Goal: Task Accomplishment & Management: Use online tool/utility

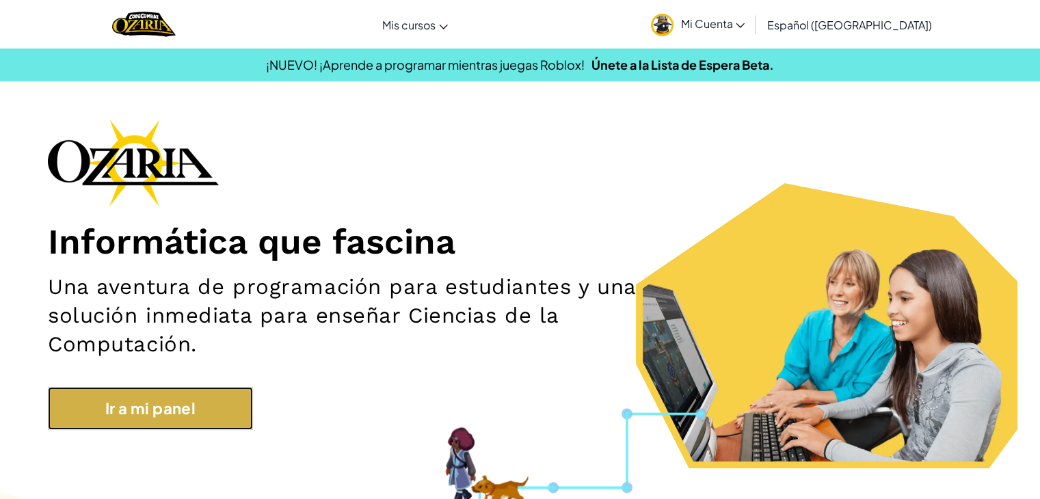
click at [119, 406] on link "Ir a mi panel" at bounding box center [150, 408] width 205 height 43
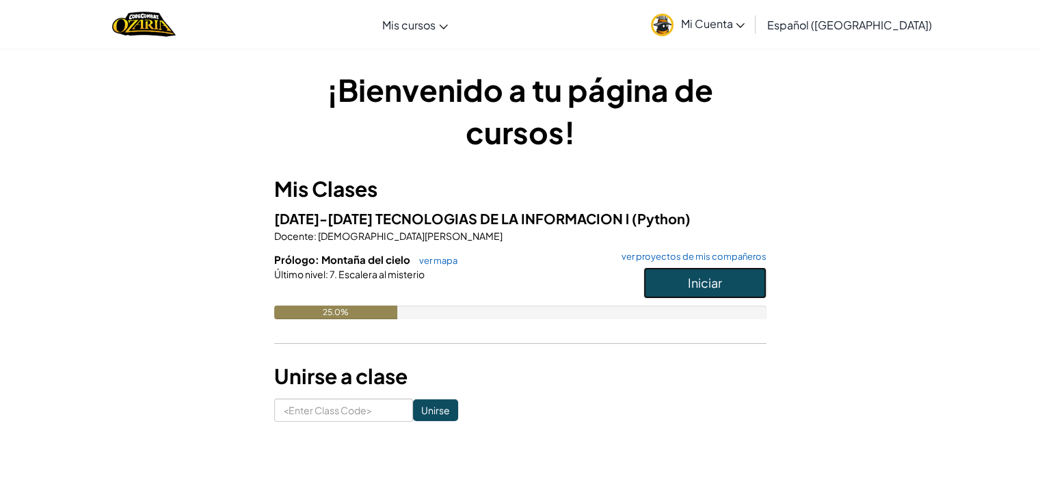
click at [700, 280] on span "Iniciar" at bounding box center [705, 283] width 34 height 16
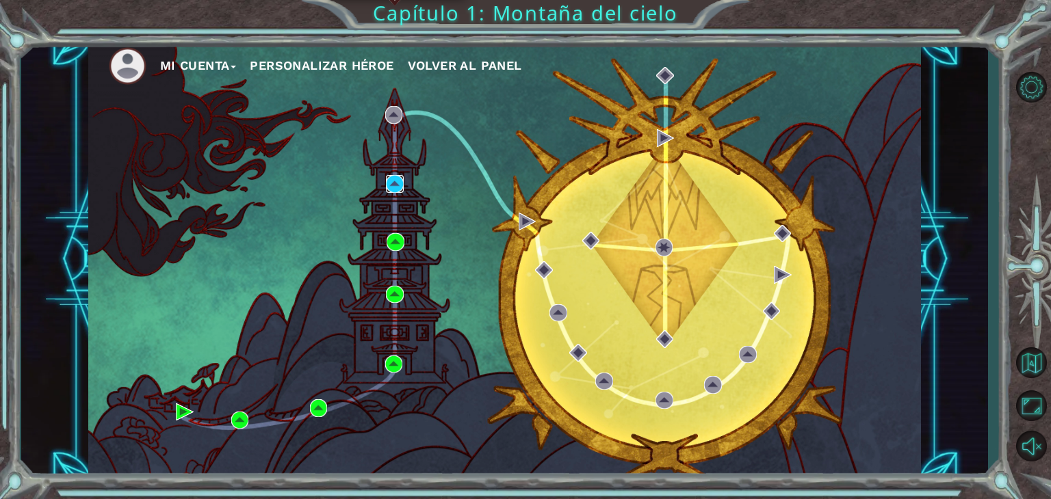
click at [397, 184] on img at bounding box center [395, 184] width 18 height 18
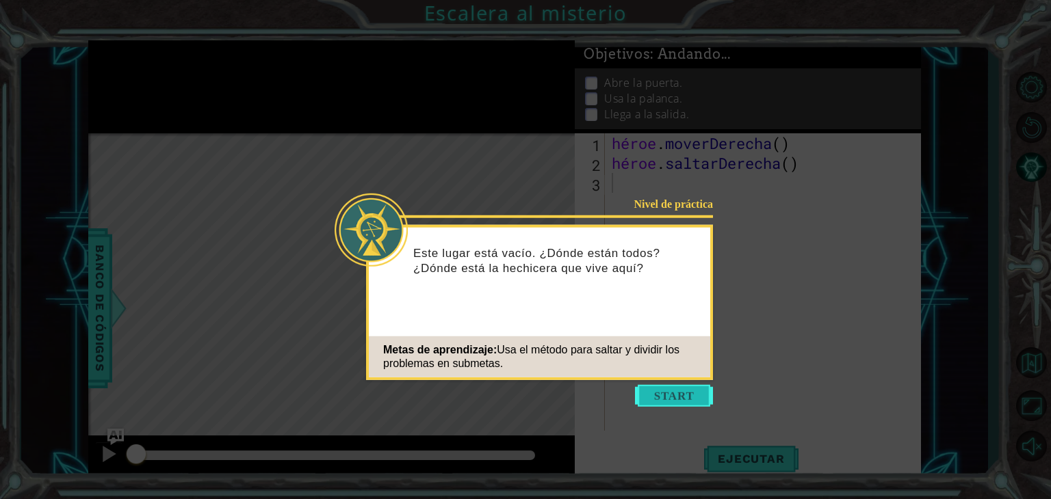
click at [670, 401] on button "Comenzar" at bounding box center [674, 396] width 78 height 22
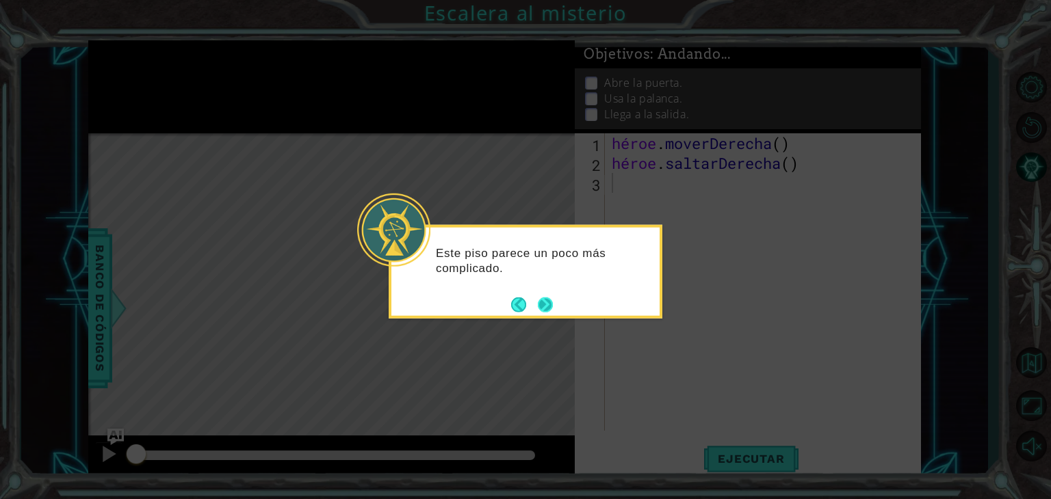
click at [546, 302] on button "Próximo" at bounding box center [545, 305] width 16 height 16
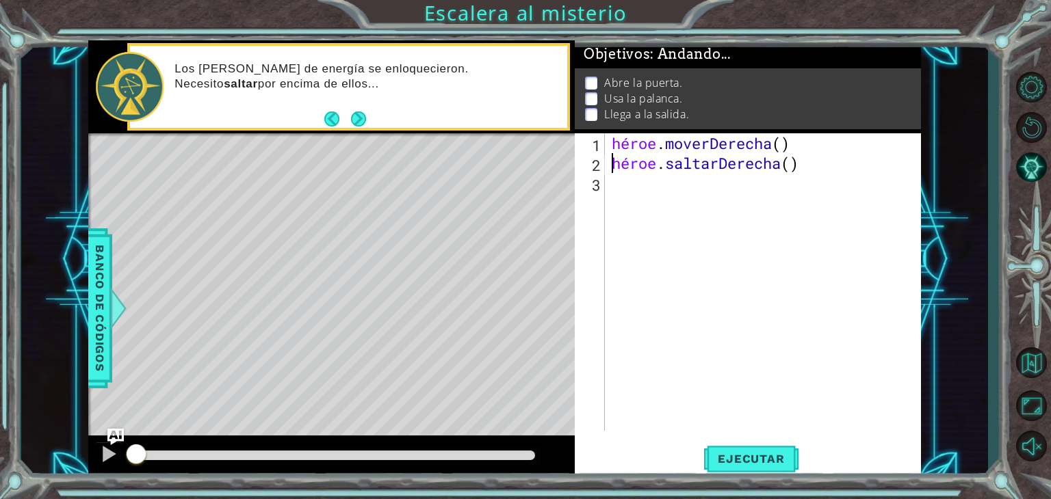
type textarea "hero.moveRight()"
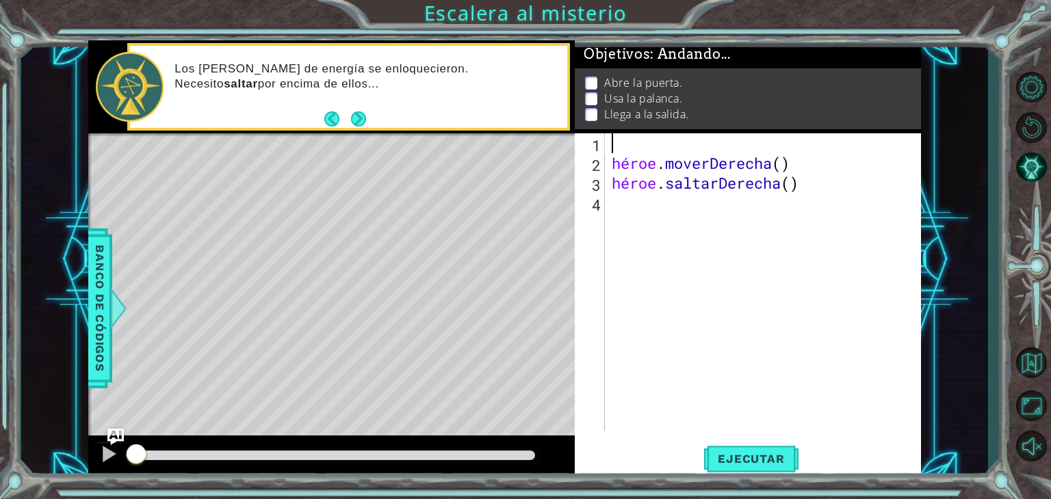
type textarea "hero.moveRight()"
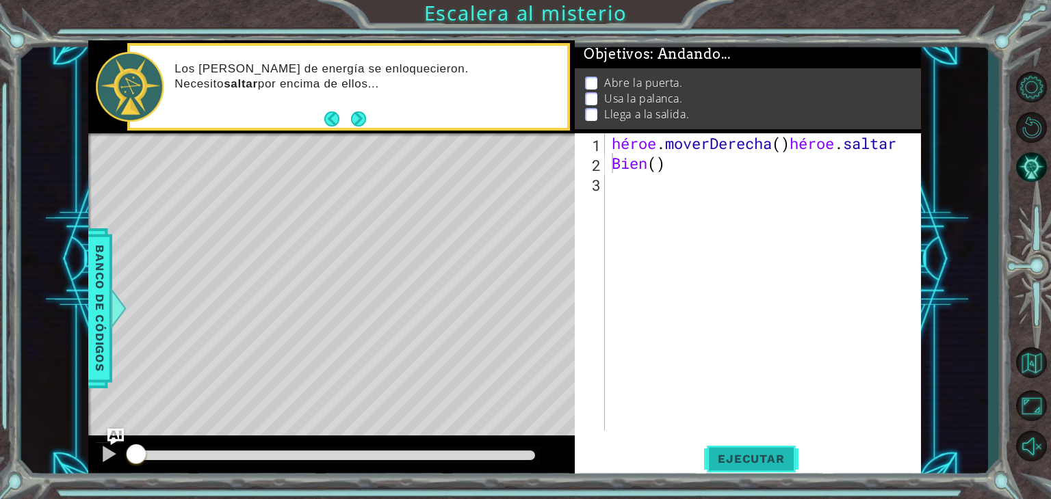
click at [740, 460] on font "Ejecutar" at bounding box center [750, 459] width 66 height 14
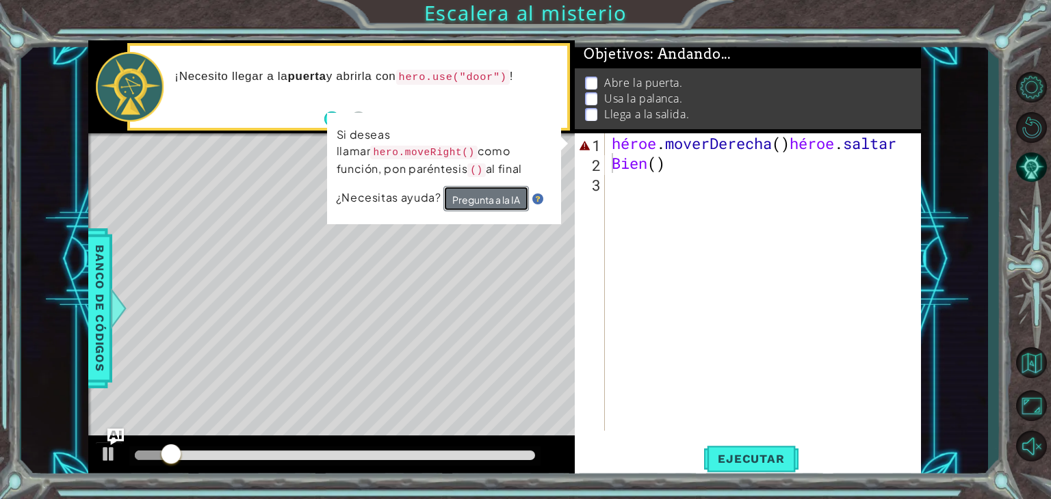
click at [498, 201] on font "Pregunta a la IA" at bounding box center [486, 200] width 68 height 12
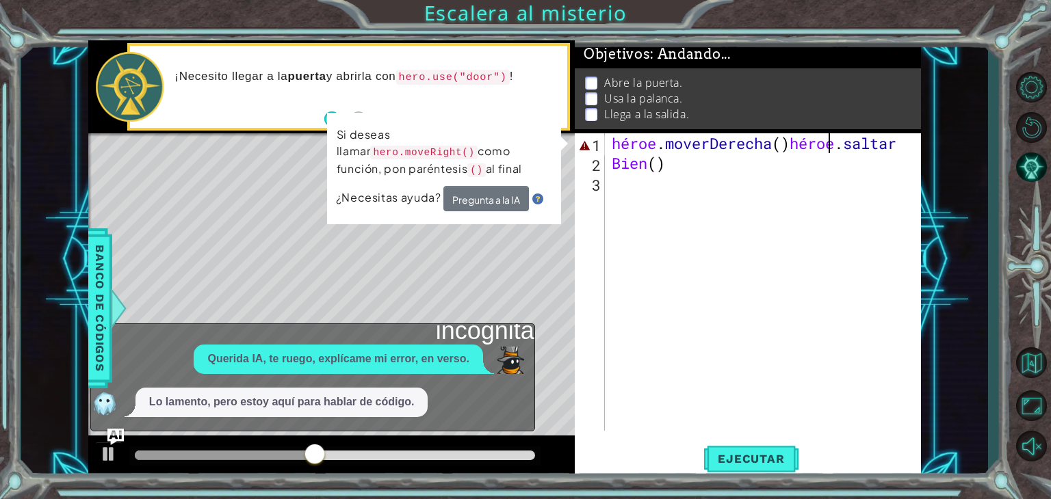
click at [824, 146] on div "héroe . moverDerecha ( ) héroe . [GEOGRAPHIC_DATA] ( )" at bounding box center [766, 301] width 315 height 337
type textarea "p"
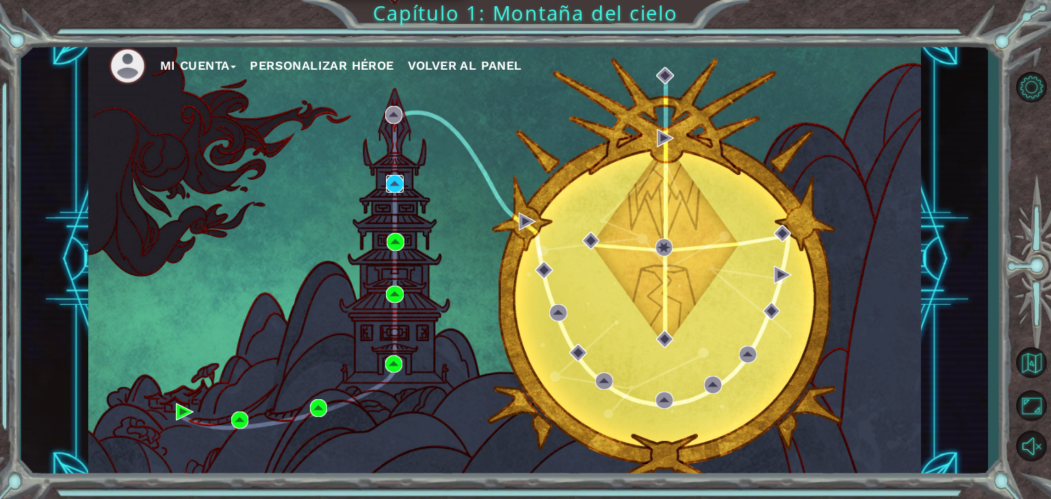
click at [402, 189] on img at bounding box center [395, 184] width 18 height 18
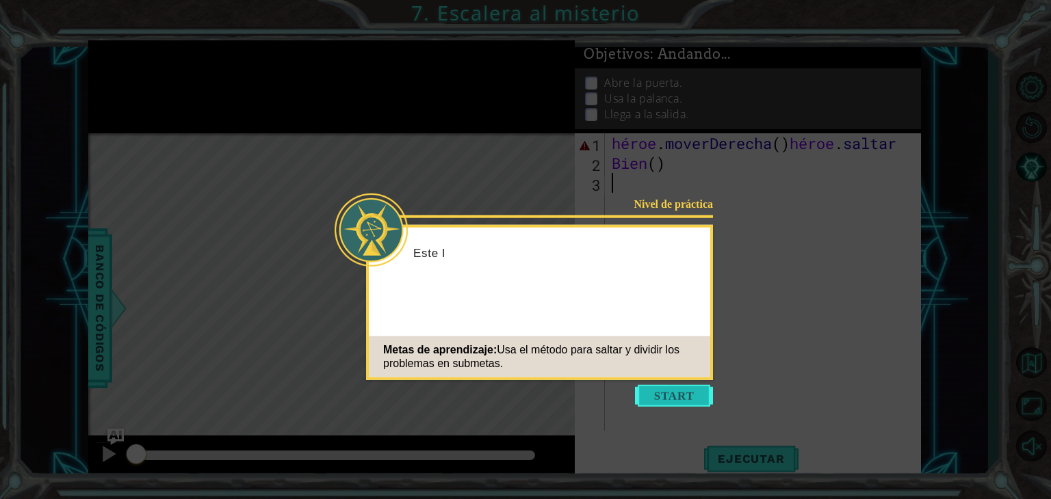
click at [688, 401] on button "Comenzar" at bounding box center [674, 396] width 78 height 22
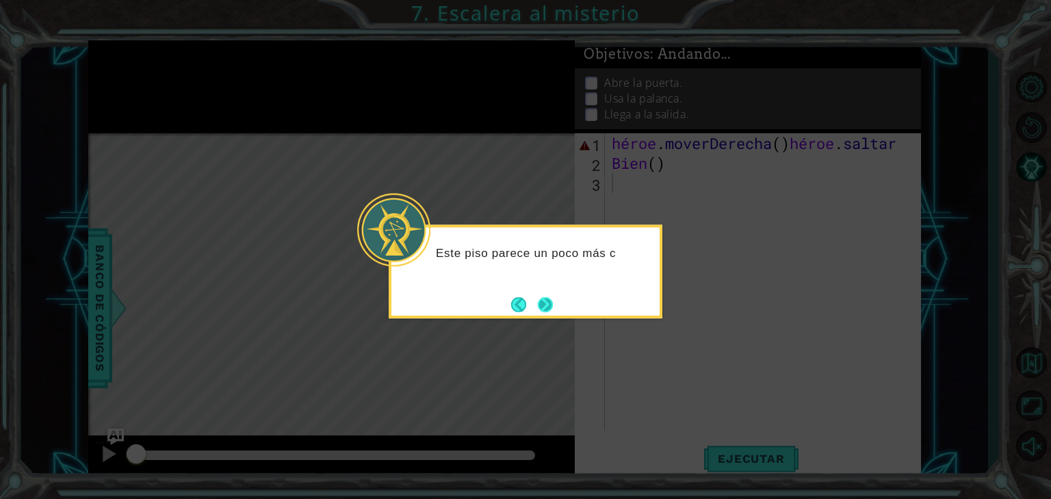
click at [547, 303] on button "Próximo" at bounding box center [545, 305] width 16 height 16
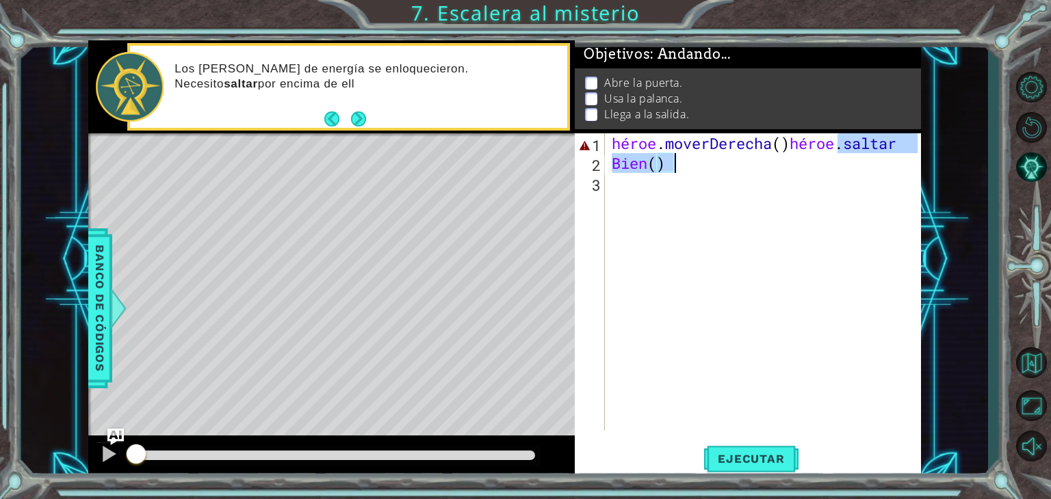
drag, startPoint x: 836, startPoint y: 144, endPoint x: 865, endPoint y: 165, distance: 35.3
click at [865, 165] on div "héroe . moverDerecha ( ) héroe . [GEOGRAPHIC_DATA] ( )" at bounding box center [766, 301] width 315 height 337
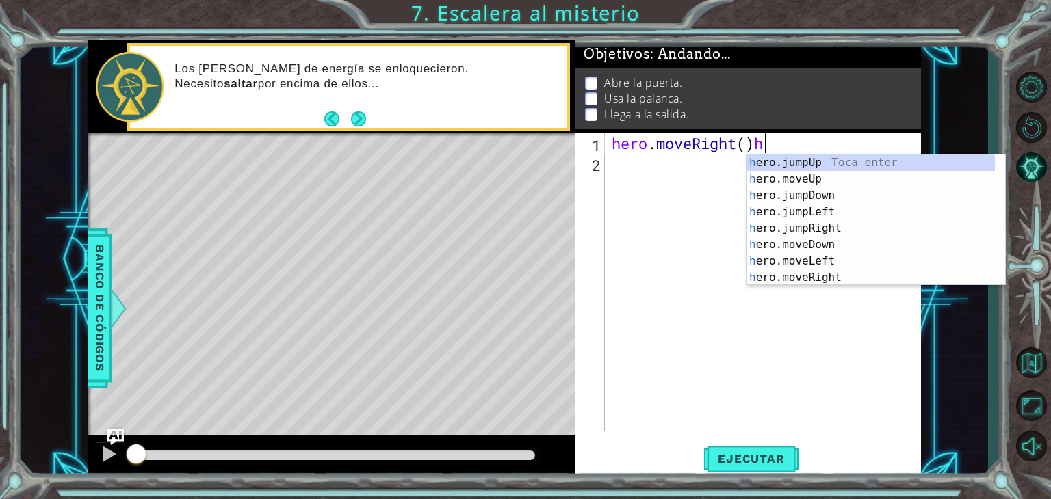
type textarea "hero.moveRight()"
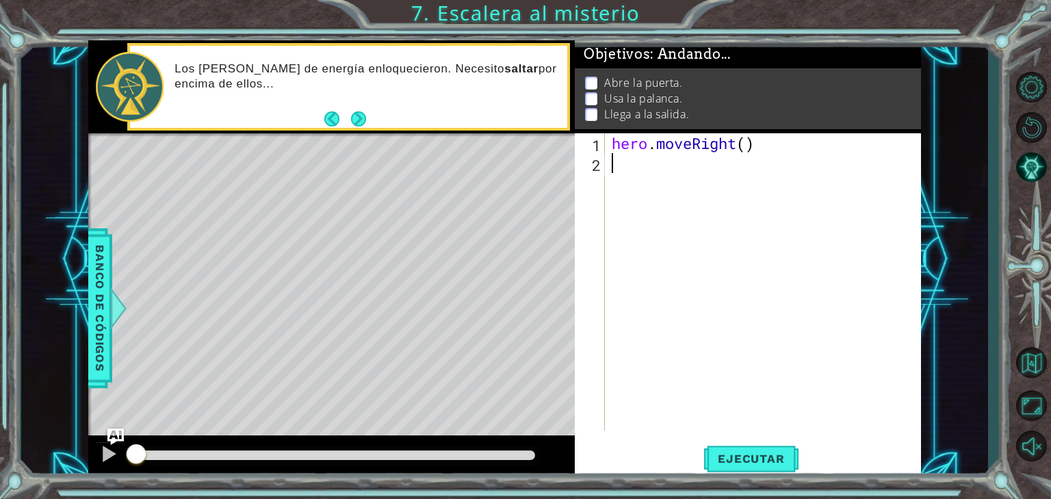
click at [704, 175] on div "hero . moveRight ( )" at bounding box center [766, 301] width 315 height 337
click at [109, 298] on div at bounding box center [117, 308] width 17 height 41
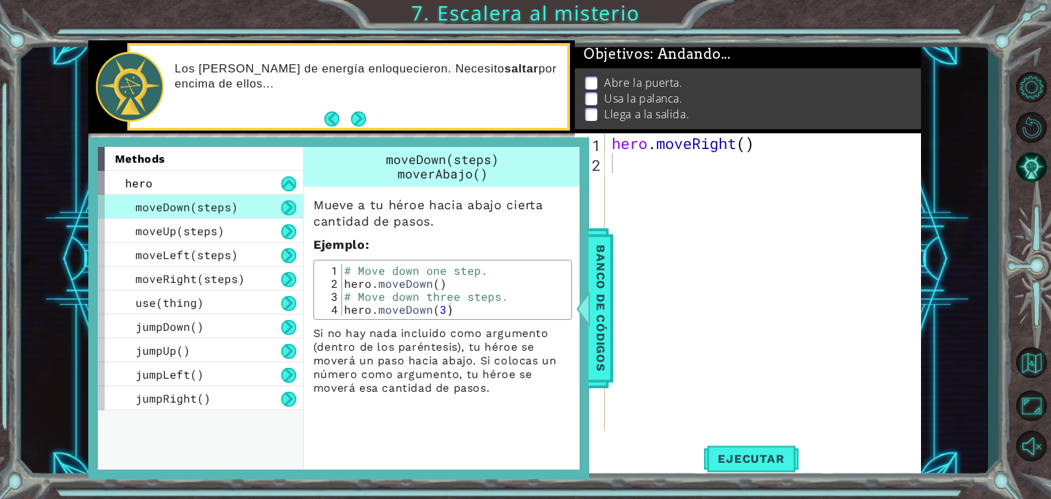
type textarea "hero.moveRight()"
click at [775, 148] on div "hero . moveRight ( )" at bounding box center [766, 301] width 315 height 337
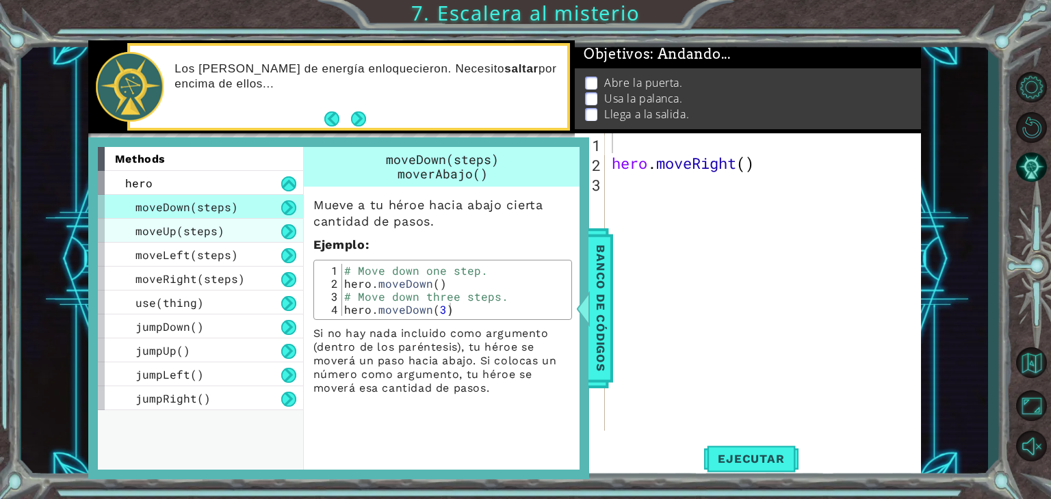
click at [250, 237] on div "moveUp(steps)" at bounding box center [200, 231] width 205 height 24
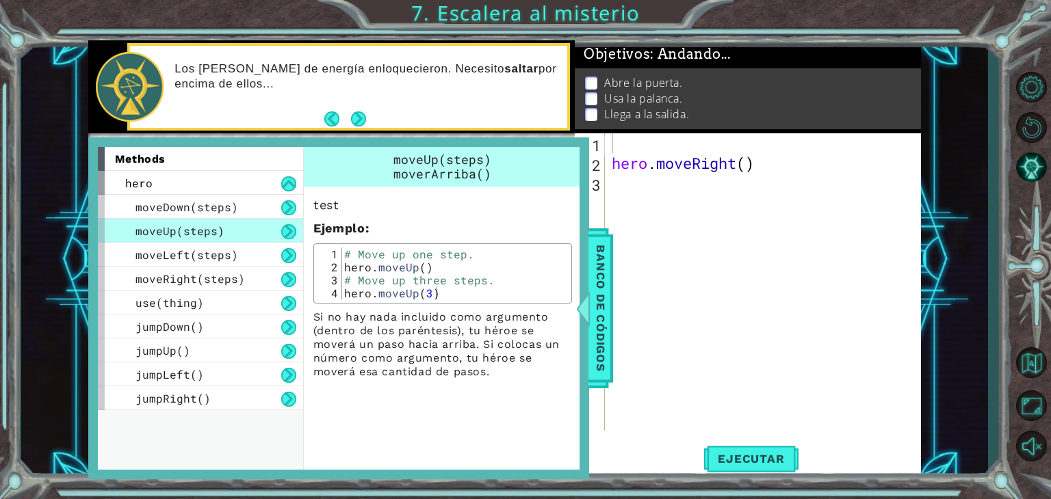
type textarea "hero.moveUp()"
drag, startPoint x: 342, startPoint y: 269, endPoint x: 433, endPoint y: 264, distance: 91.1
click at [433, 264] on div "# Move up one step. hero . moveUp ( ) # Move up three steps. hero . moveUp ( 3 )" at bounding box center [454, 287] width 226 height 78
click at [692, 137] on div "hero . moveRight ( )" at bounding box center [766, 301] width 315 height 337
paste textarea "hero.moveUp()"
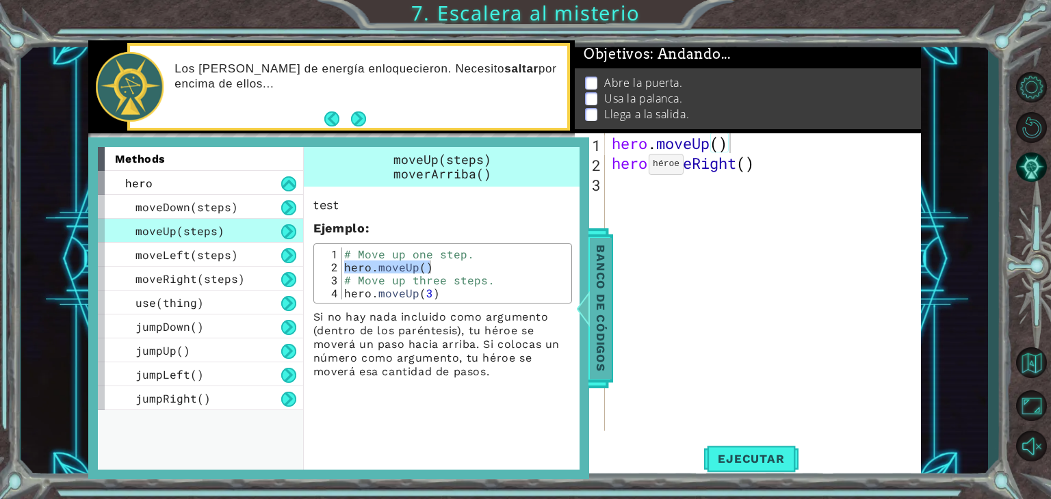
click at [585, 322] on div at bounding box center [582, 308] width 17 height 41
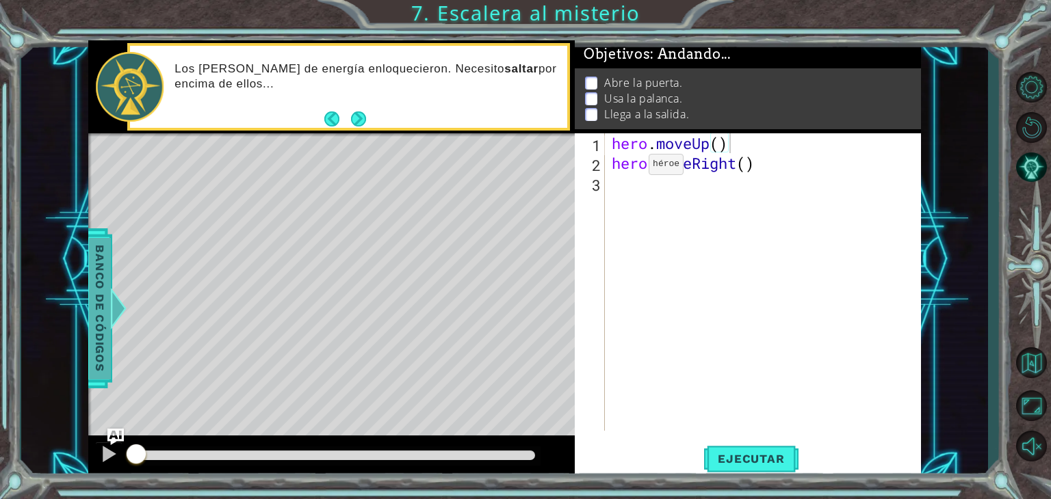
click at [585, 322] on div "1 ההההההההההההההההההההההההההההההההההההההההההההההההההההההההההההההההההההההההההההה…" at bounding box center [504, 259] width 832 height 439
click at [717, 140] on div "hero . moveUp ( ) hero . moveRight ( )" at bounding box center [766, 301] width 315 height 337
type textarea "hero.moveUp()"
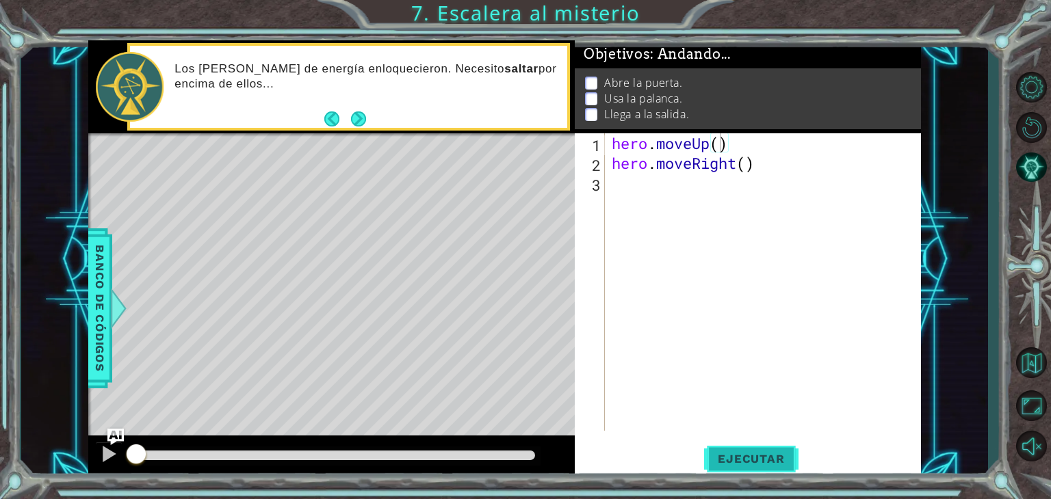
click at [769, 454] on span "Ejecutar" at bounding box center [751, 459] width 94 height 14
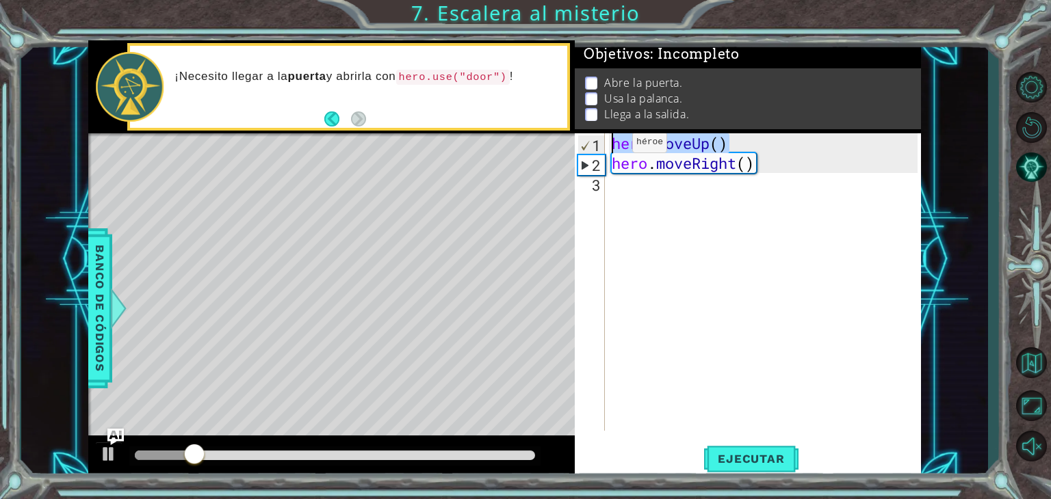
drag, startPoint x: 736, startPoint y: 146, endPoint x: 611, endPoint y: 145, distance: 124.5
click at [611, 145] on div "hero . moveUp ( ) hero . moveRight ( )" at bounding box center [766, 301] width 315 height 337
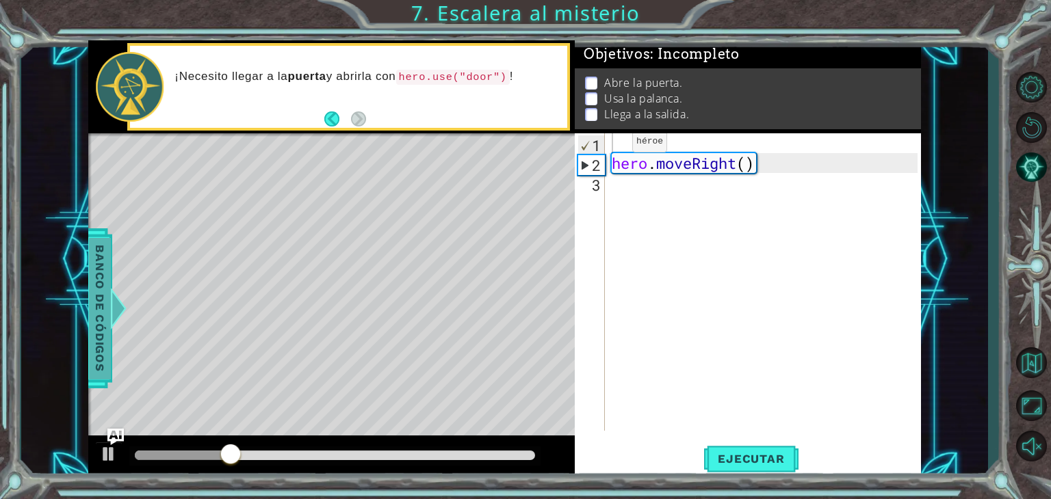
click at [106, 277] on span "Banco de códigos" at bounding box center [100, 308] width 22 height 142
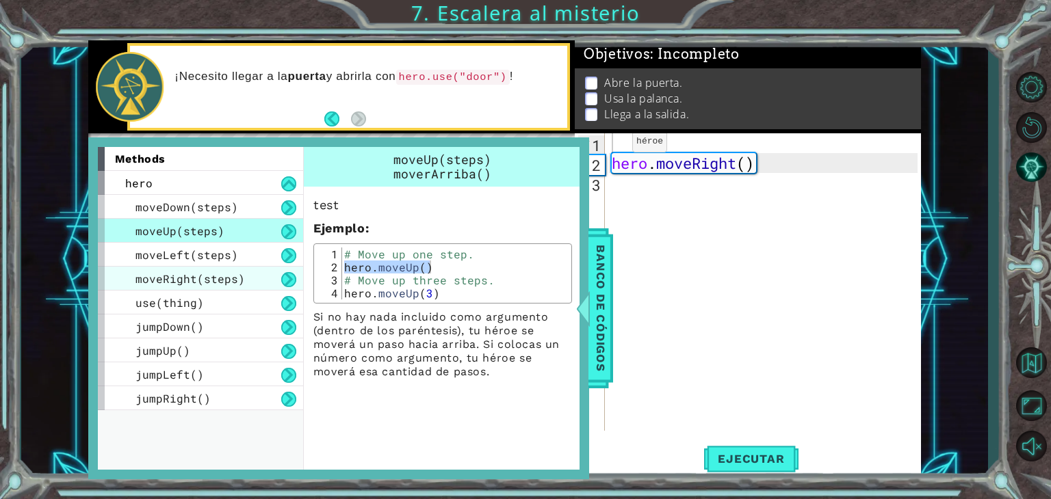
click at [239, 274] on span "moveRight(steps)" at bounding box center [189, 279] width 109 height 14
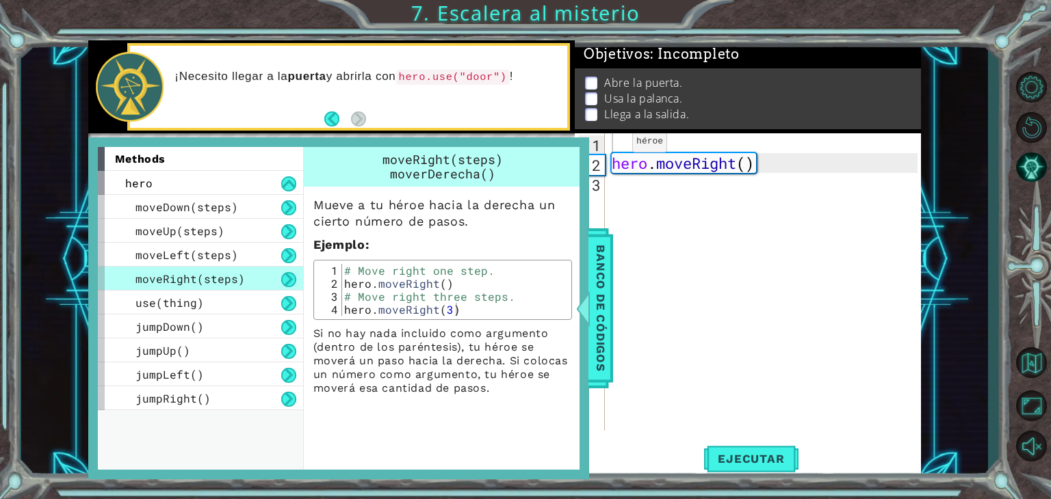
type textarea "hero.moveRight()"
drag, startPoint x: 345, startPoint y: 282, endPoint x: 458, endPoint y: 283, distance: 112.9
click at [458, 283] on div "# Move right one step. hero . moveRight ( ) # Move right three steps. hero . mo…" at bounding box center [454, 303] width 226 height 78
click at [680, 147] on div "hero . moveRight ( )" at bounding box center [766, 301] width 315 height 337
paste textarea "hero.moveRight()"
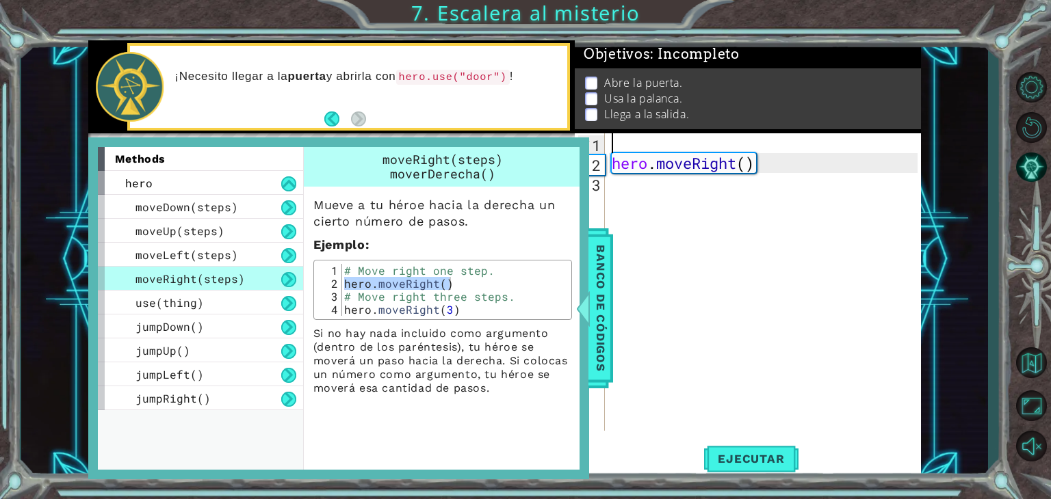
type textarea "hero.moveRight()"
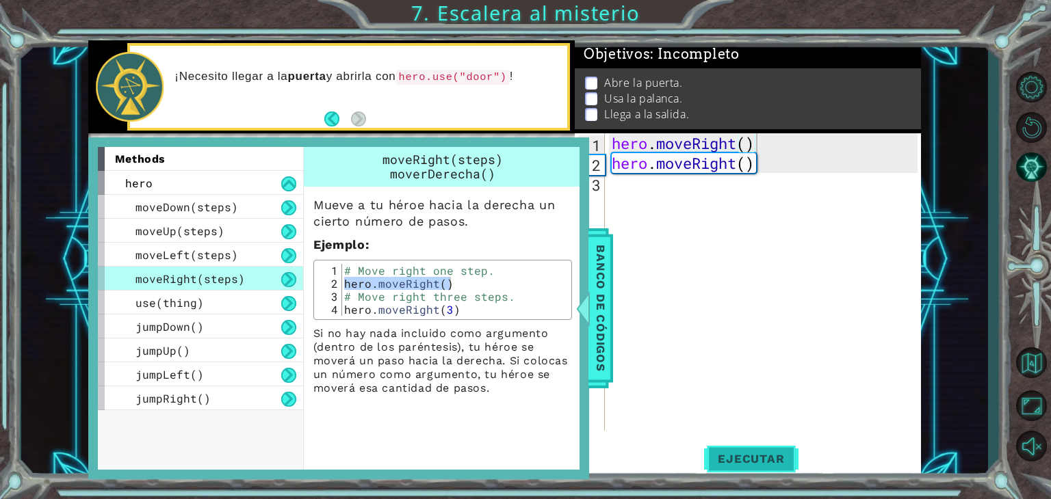
click at [761, 446] on button "Ejecutar" at bounding box center [751, 459] width 94 height 35
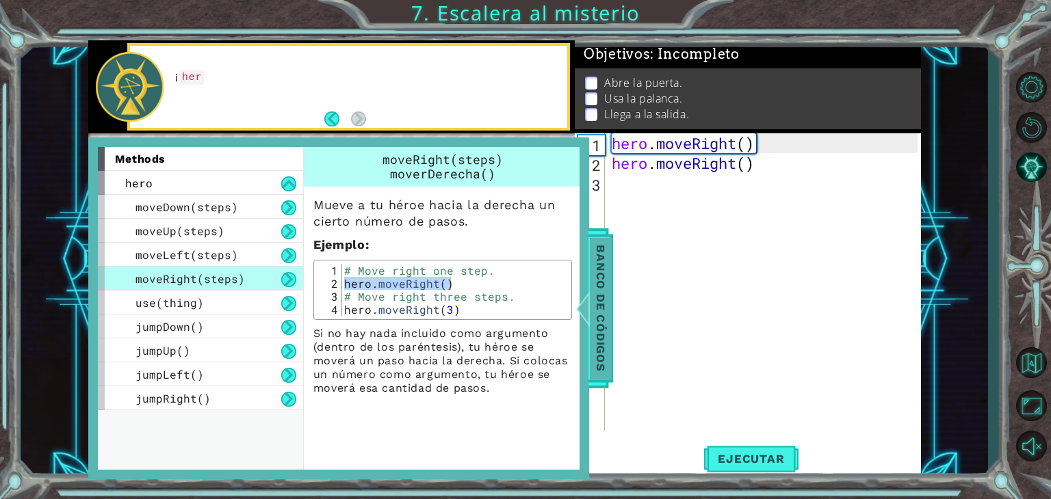
click at [598, 332] on span "Banco de códigos" at bounding box center [601, 308] width 22 height 142
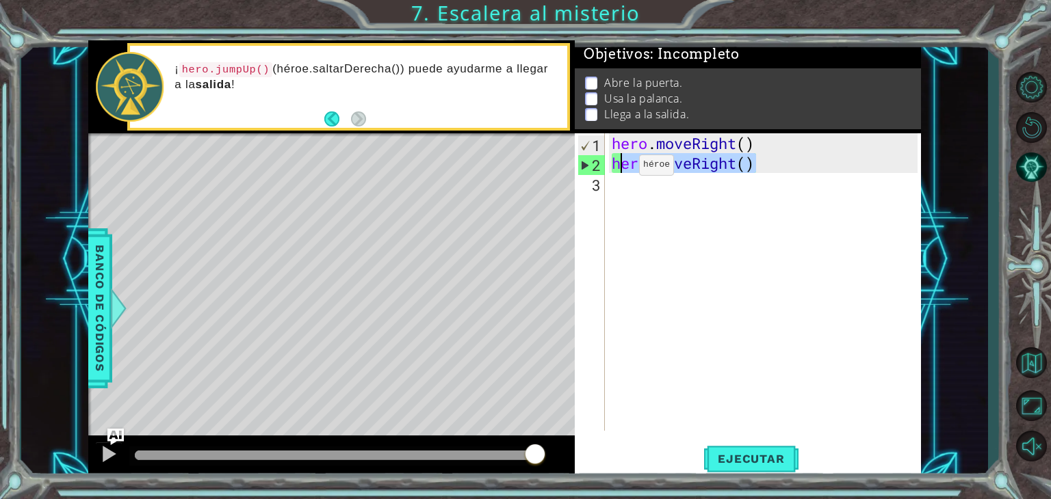
drag, startPoint x: 761, startPoint y: 170, endPoint x: 615, endPoint y: 168, distance: 145.7
click at [615, 168] on div "hero . moveRight ( ) hero . moveRight ( )" at bounding box center [766, 301] width 315 height 337
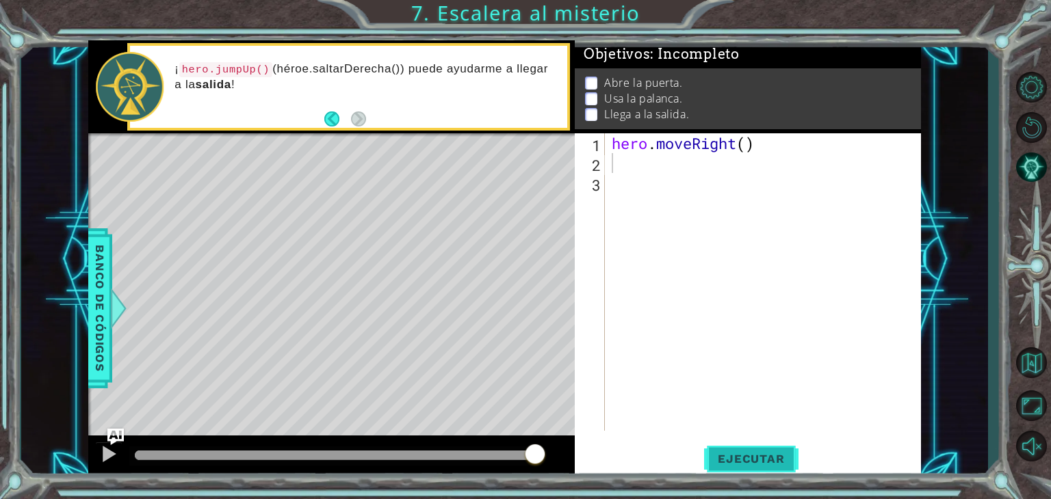
click at [761, 460] on span "Ejecutar" at bounding box center [751, 459] width 94 height 14
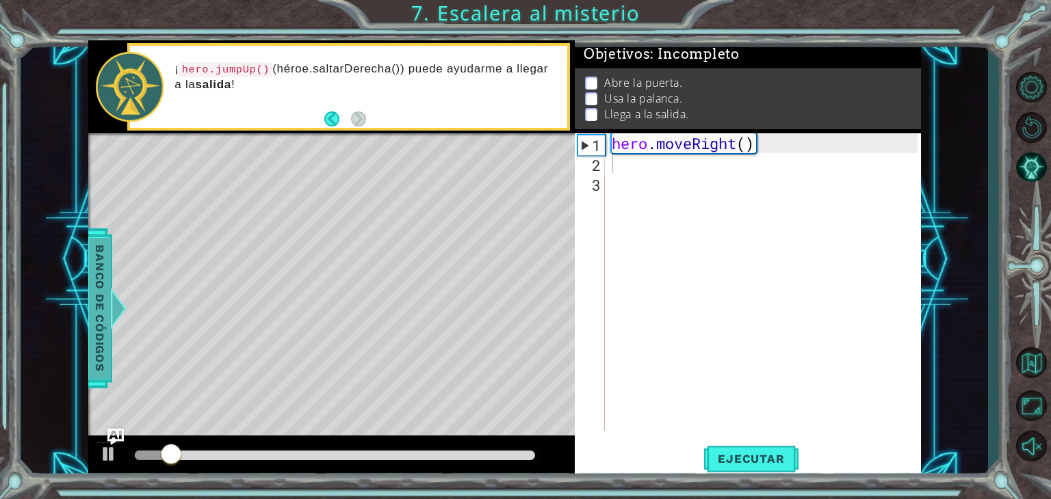
click at [92, 304] on span "Banco de códigos" at bounding box center [100, 308] width 22 height 142
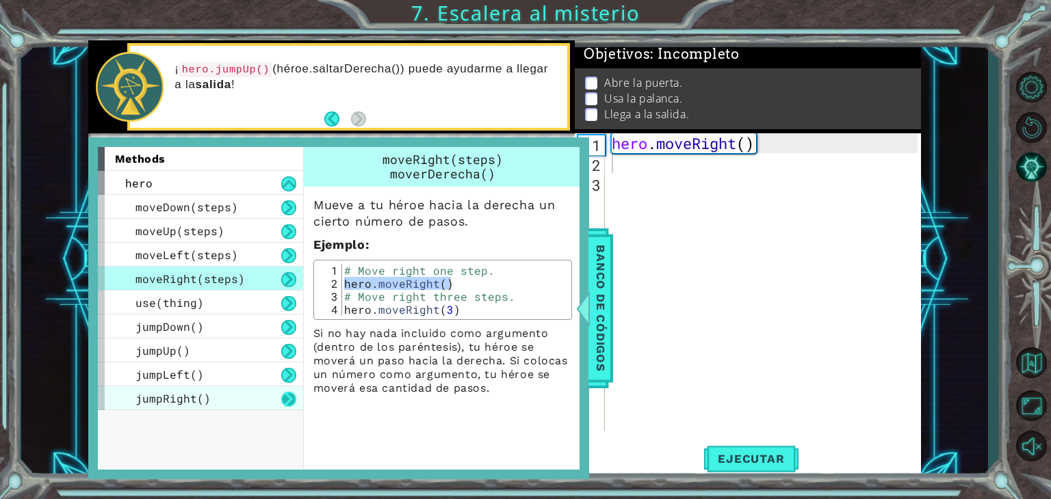
click at [283, 397] on button at bounding box center [288, 399] width 15 height 15
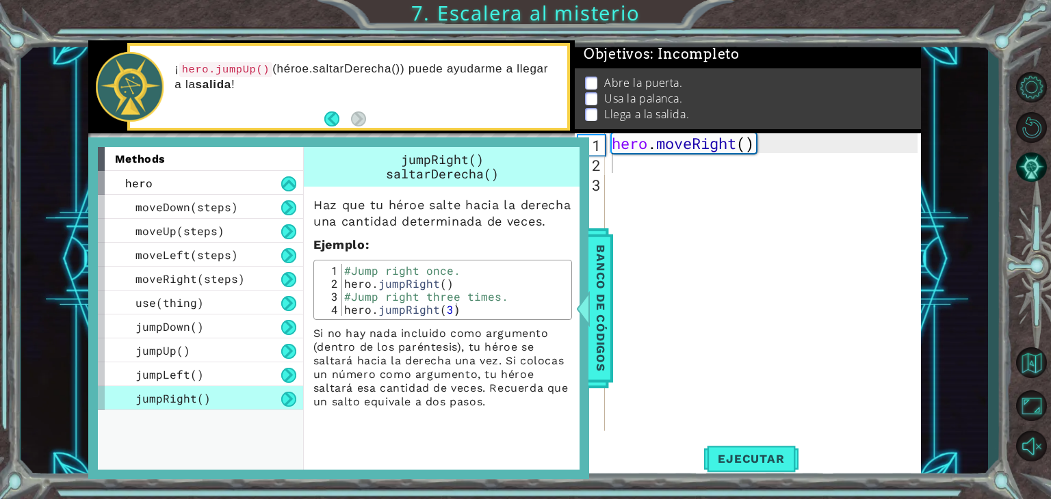
type textarea "hero.jumpRight()"
drag, startPoint x: 342, startPoint y: 296, endPoint x: 469, endPoint y: 301, distance: 126.6
click at [469, 301] on div "#Jump right once. hero . jumpRight ( ) #Jump right three times. hero . jumpRigh…" at bounding box center [454, 303] width 226 height 78
type textarea "hero.moveRight()"
click at [782, 140] on div "hero . moveRight ( )" at bounding box center [766, 301] width 315 height 337
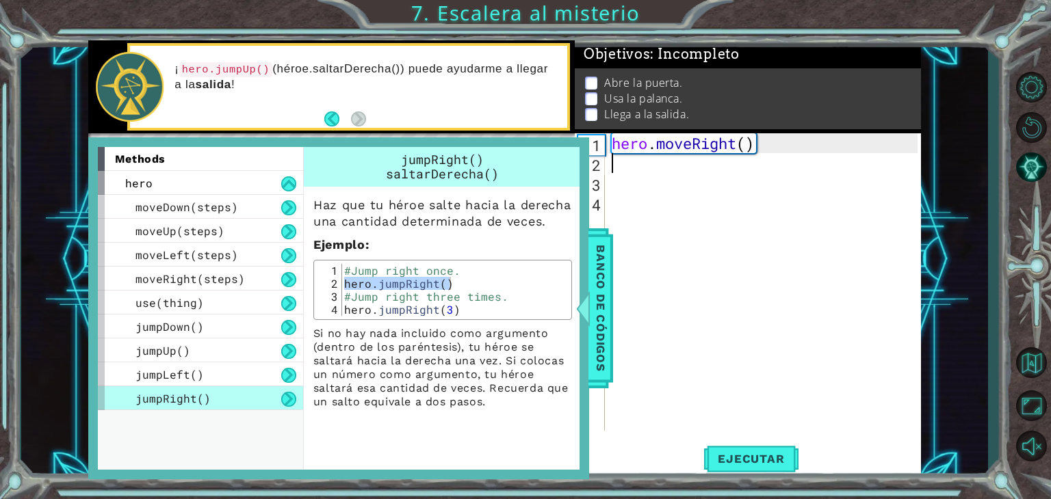
paste textarea "hero.jumpRight()"
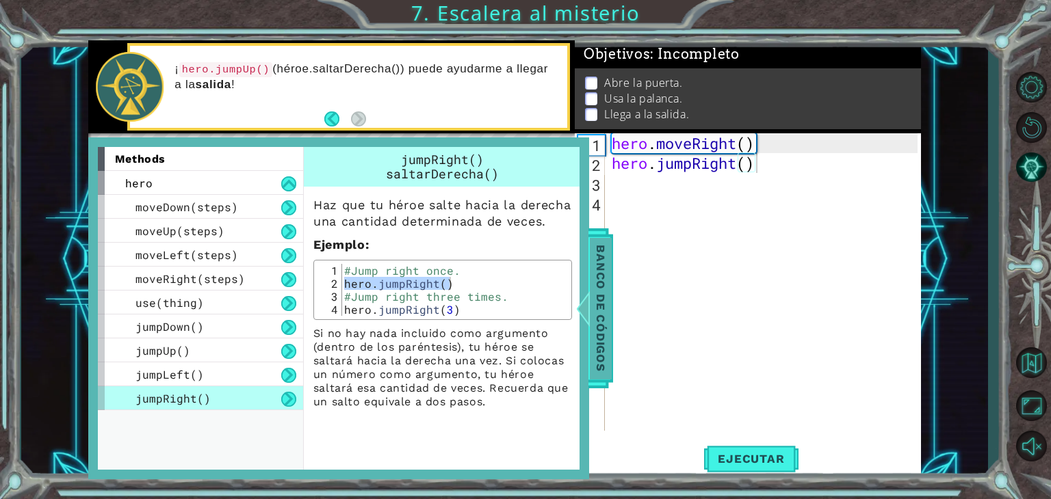
click at [611, 336] on span "Banco de códigos" at bounding box center [601, 308] width 22 height 142
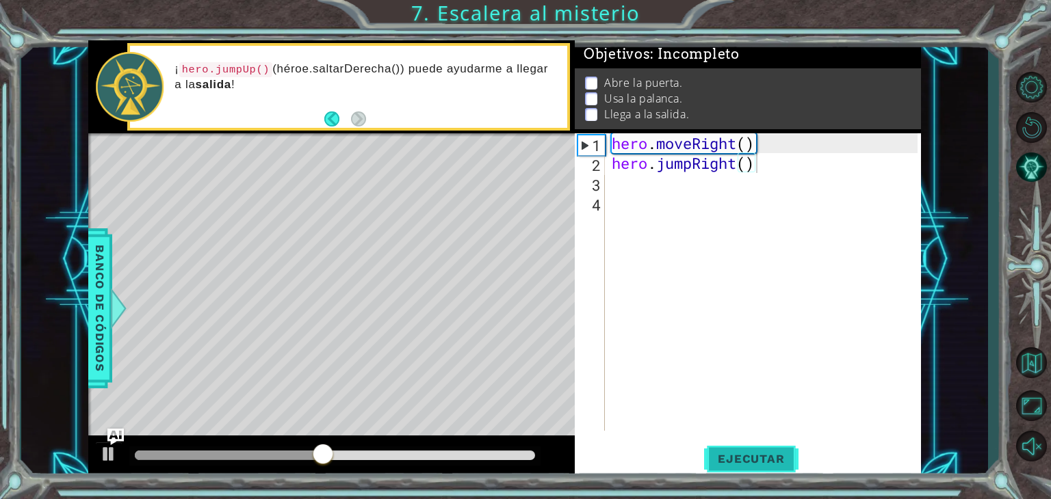
click at [732, 458] on span "Ejecutar" at bounding box center [751, 459] width 94 height 14
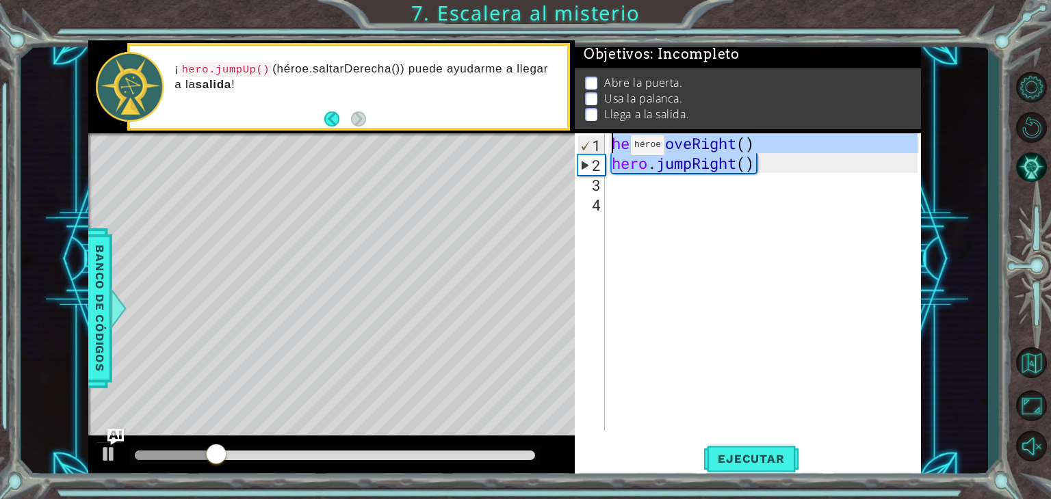
drag, startPoint x: 763, startPoint y: 154, endPoint x: 607, endPoint y: 147, distance: 156.8
click at [607, 147] on div "hero.jumpRight() 1 2 3 4 hero . moveRight ( ) hero . jumpRight ( ) הההההההההההה…" at bounding box center [746, 282] width 343 height 298
type textarea "hero.moveRight() hero.jumpRight()"
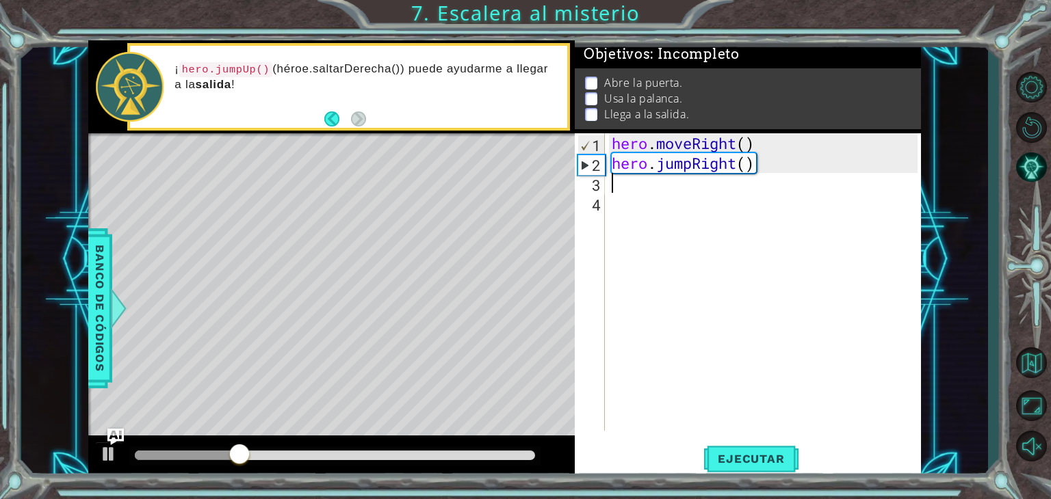
click at [627, 181] on div "hero . moveRight ( ) hero . jumpRight ( )" at bounding box center [766, 301] width 315 height 337
paste textarea "hero.jumpRight()"
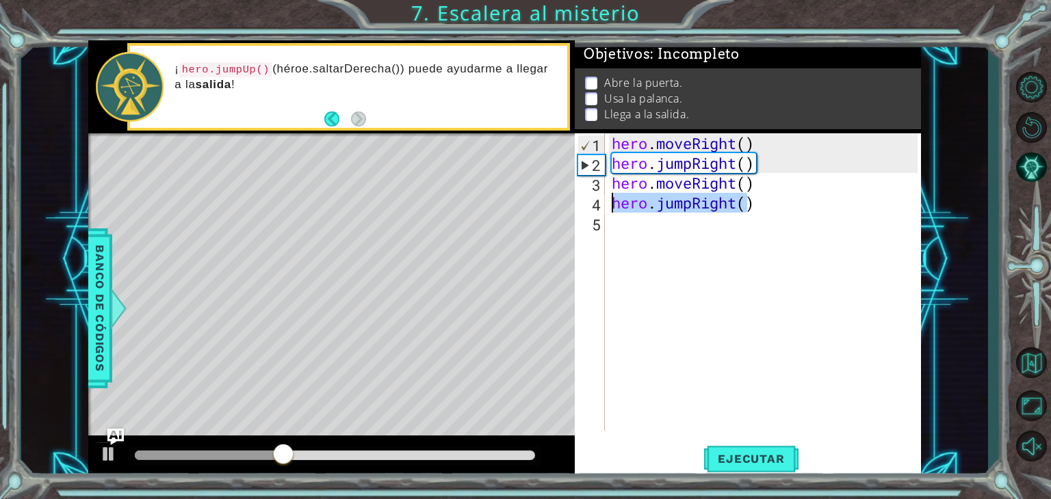
drag, startPoint x: 748, startPoint y: 209, endPoint x: 585, endPoint y: 200, distance: 163.7
click at [585, 200] on div "hero.jumpRight() 1 2 3 4 5 hero . moveRight ( ) hero . jumpRight ( ) hero . mov…" at bounding box center [746, 282] width 343 height 298
type textarea ")"
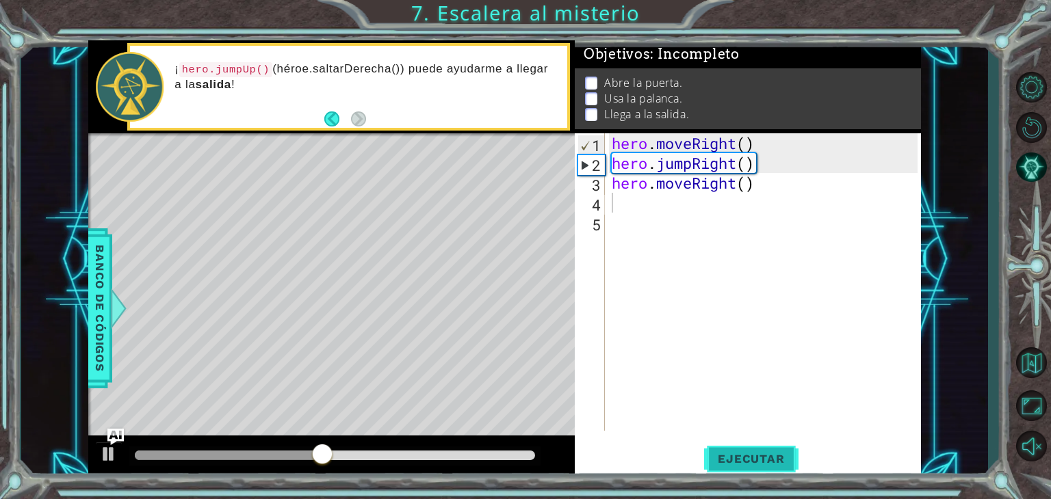
click at [739, 460] on span "Ejecutar" at bounding box center [751, 459] width 94 height 14
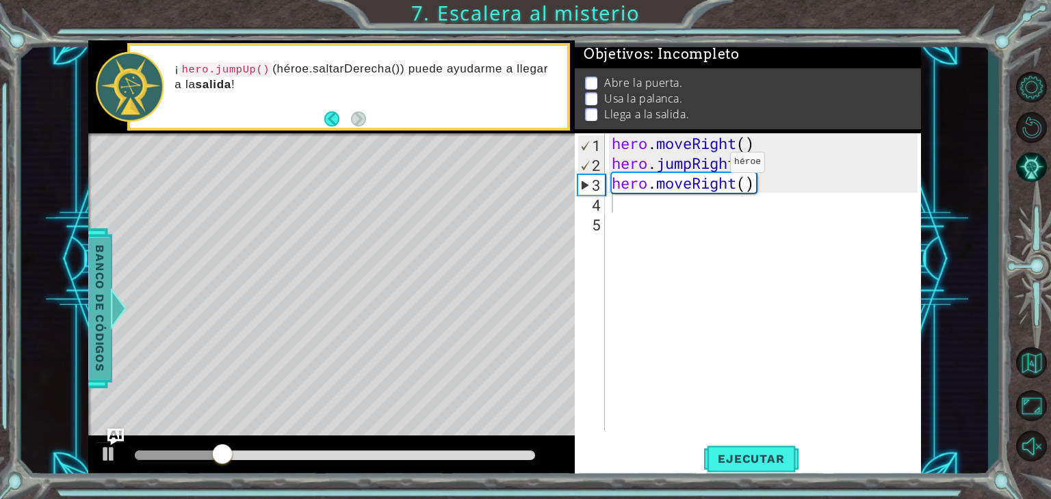
click at [107, 285] on span "Banco de códigos" at bounding box center [100, 308] width 22 height 142
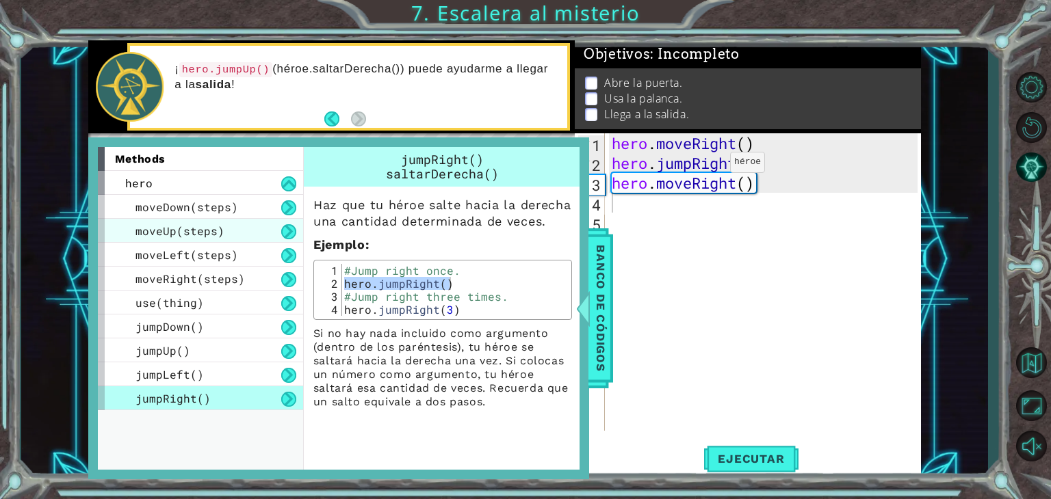
click at [230, 219] on div "moveUp(steps)" at bounding box center [200, 231] width 205 height 24
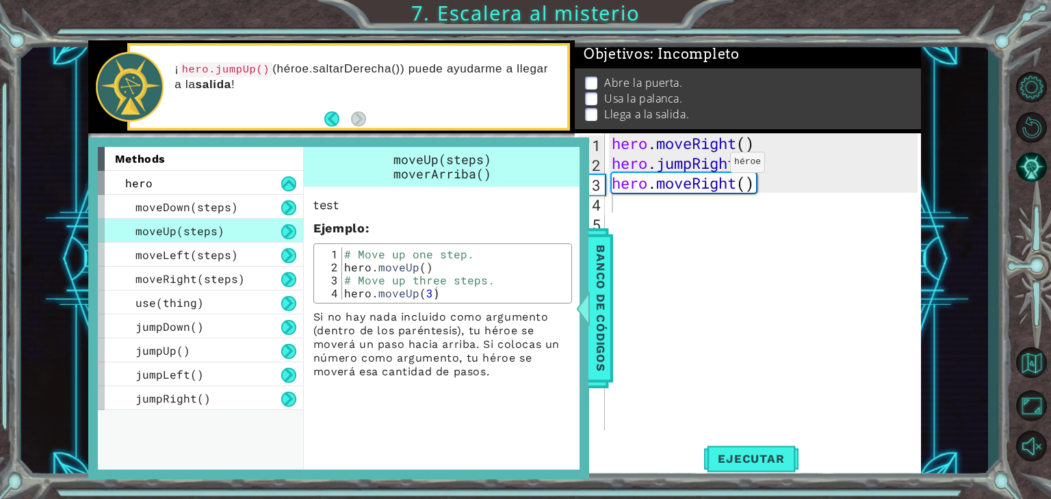
type textarea "hero.moveUp()"
drag, startPoint x: 345, startPoint y: 266, endPoint x: 454, endPoint y: 269, distance: 109.5
click at [454, 269] on div "# Move up one step. hero . moveUp ( ) # Move up three steps. hero . moveUp ( 3 )" at bounding box center [454, 287] width 226 height 78
click at [772, 194] on div "hero . moveRight ( ) hero . jumpRight ( ) hero . moveRight ( )" at bounding box center [766, 301] width 315 height 337
paste textarea "hero.moveUp()"
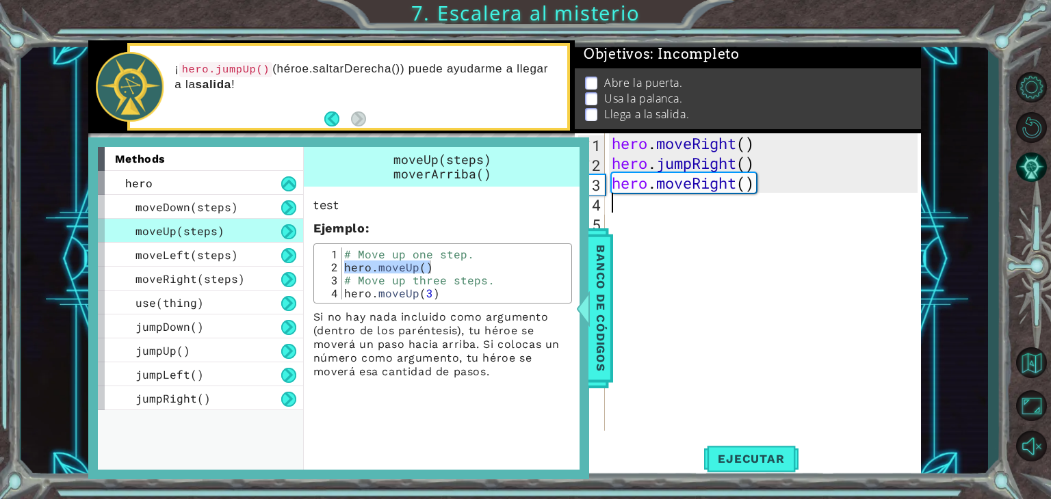
type textarea "hero.moveUp()"
click at [611, 311] on span "Banco de códigos" at bounding box center [601, 308] width 22 height 142
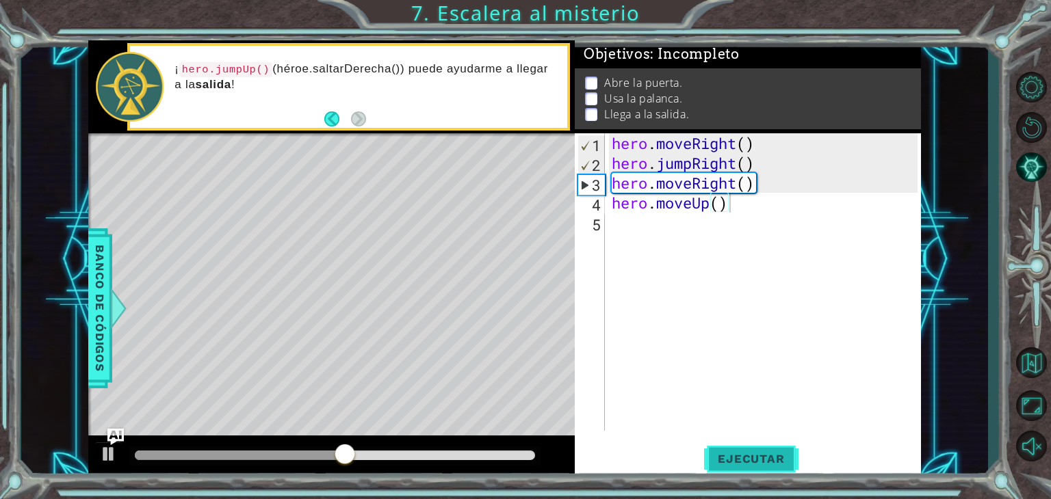
click at [728, 464] on span "Ejecutar" at bounding box center [751, 459] width 94 height 14
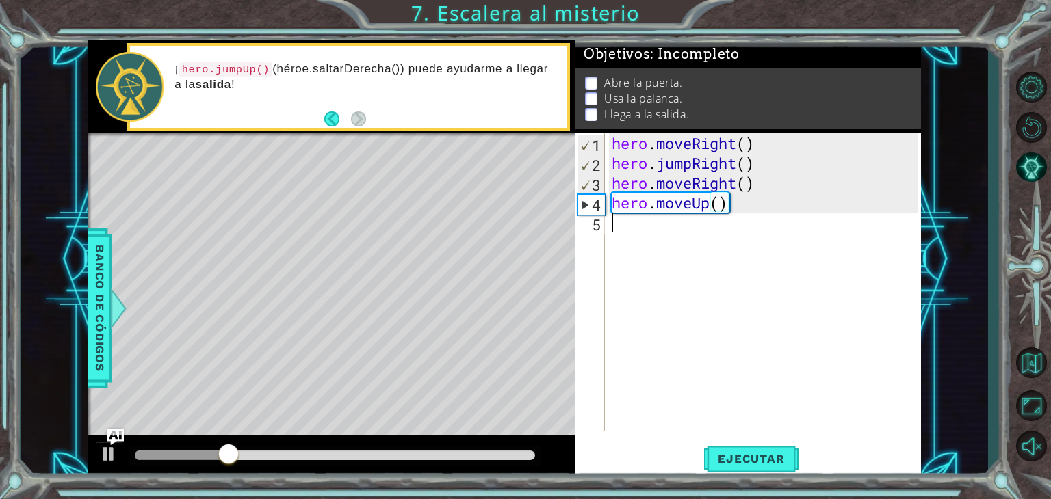
click at [674, 231] on div "hero . moveRight ( ) hero . jumpRight ( ) hero . moveRight ( ) hero . moveUp ( )" at bounding box center [766, 301] width 315 height 337
click at [89, 317] on span "Banco de códigos" at bounding box center [100, 308] width 22 height 142
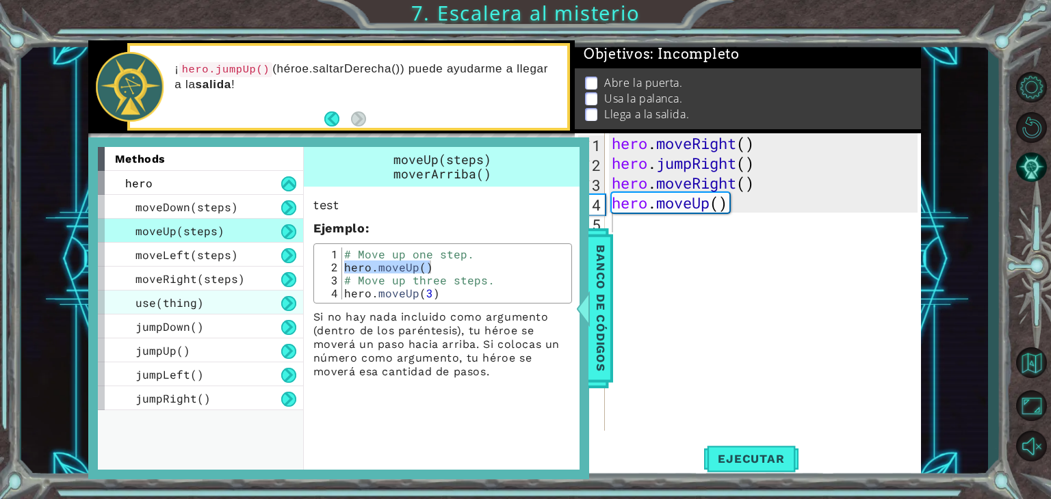
click at [237, 302] on div "use(thing)" at bounding box center [200, 303] width 205 height 24
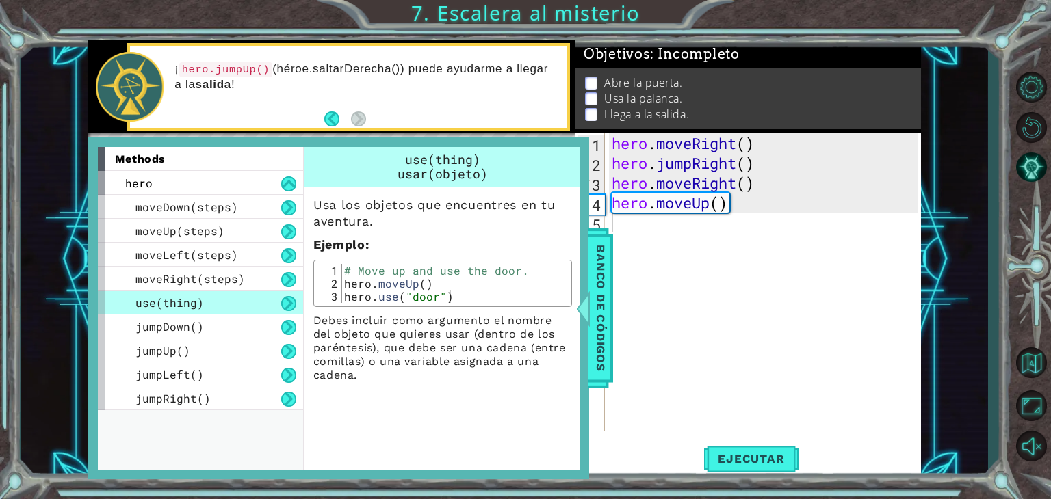
type textarea "hero.use("door")"
drag, startPoint x: 341, startPoint y: 293, endPoint x: 462, endPoint y: 291, distance: 121.1
click at [462, 291] on div "# Move up and use the door. hero . moveUp ( ) hero . use ( "door" )" at bounding box center [454, 296] width 226 height 65
type textarea "hero.moveUp()"
click at [792, 202] on div "hero . moveRight ( ) hero . jumpRight ( ) hero . moveRight ( ) hero . moveUp ( )" at bounding box center [766, 301] width 315 height 337
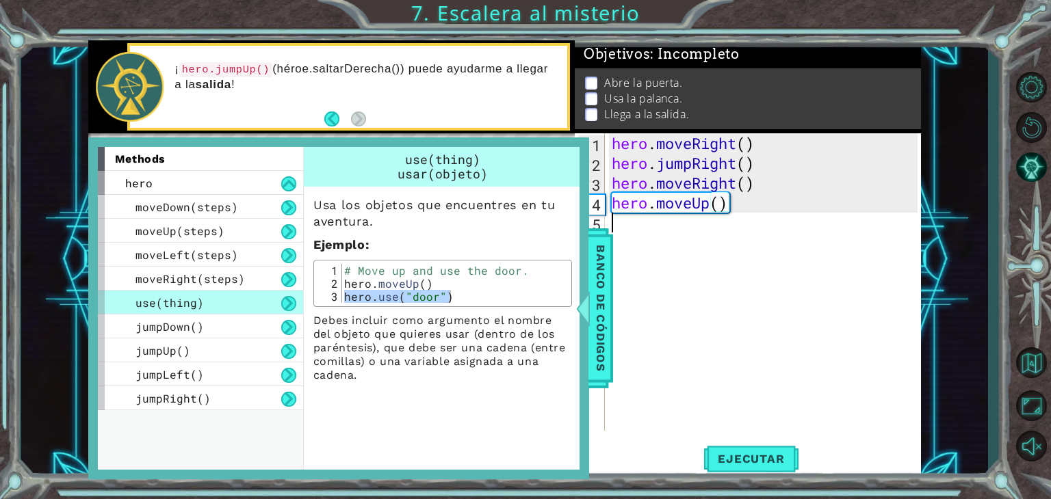
click at [728, 228] on div "hero . moveRight ( ) hero . jumpRight ( ) hero . moveRight ( ) hero . moveUp ( )" at bounding box center [766, 301] width 315 height 337
paste textarea "hero.use("door")"
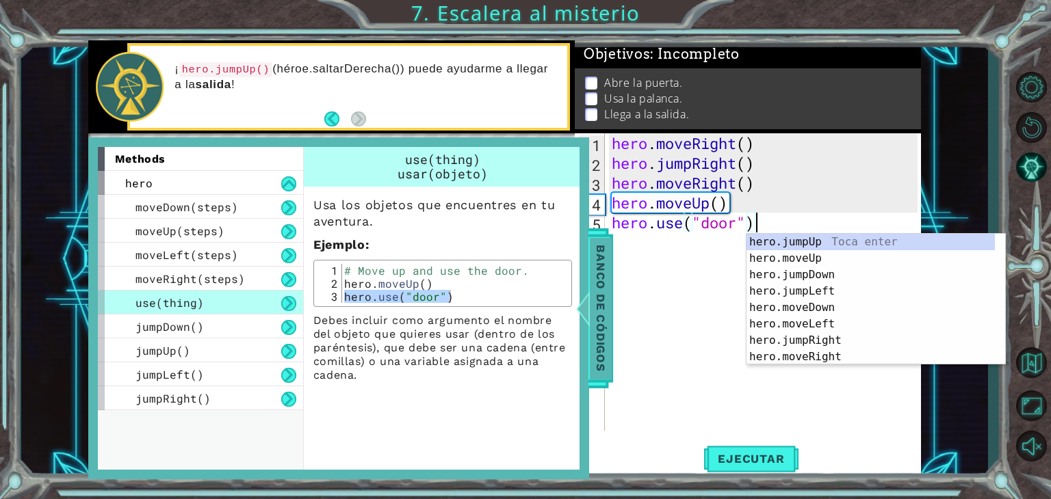
click at [607, 287] on span "Banco de códigos" at bounding box center [601, 308] width 22 height 142
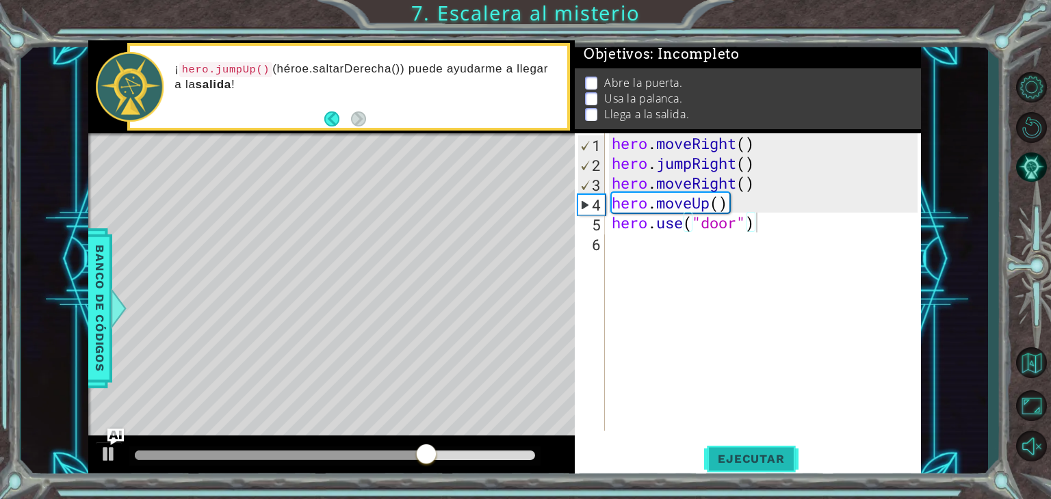
click at [762, 461] on span "Ejecutar" at bounding box center [751, 459] width 94 height 14
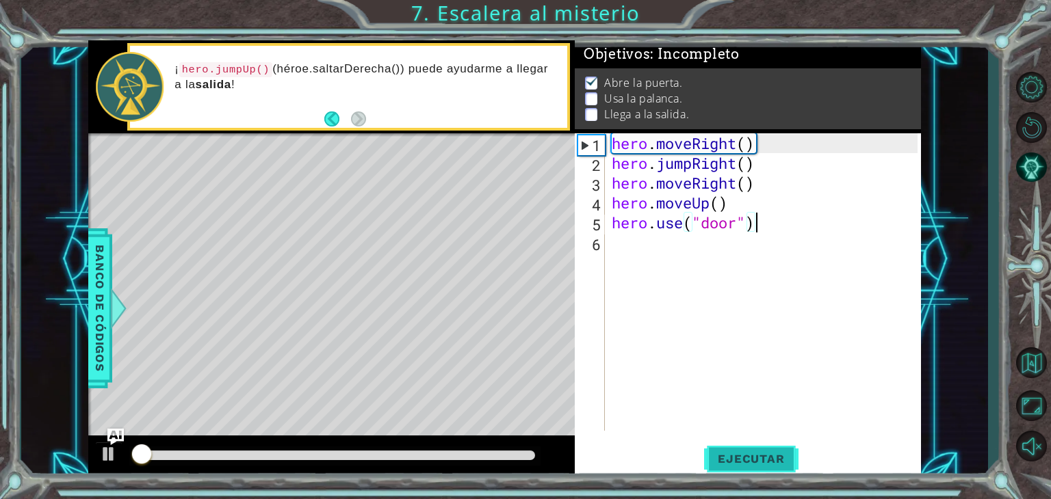
scroll to position [5, 0]
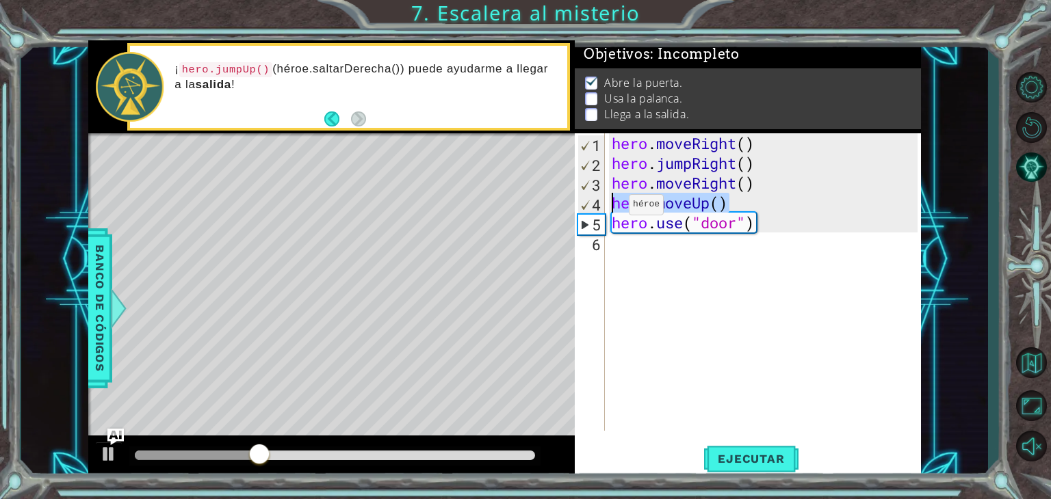
drag, startPoint x: 738, startPoint y: 205, endPoint x: 596, endPoint y: 207, distance: 142.3
click at [596, 207] on div "hero.use("door") 1 2 3 4 5 6 hero . moveRight ( ) hero . jumpRight ( ) hero . m…" at bounding box center [746, 282] width 343 height 298
type textarea "hero.moveUp()"
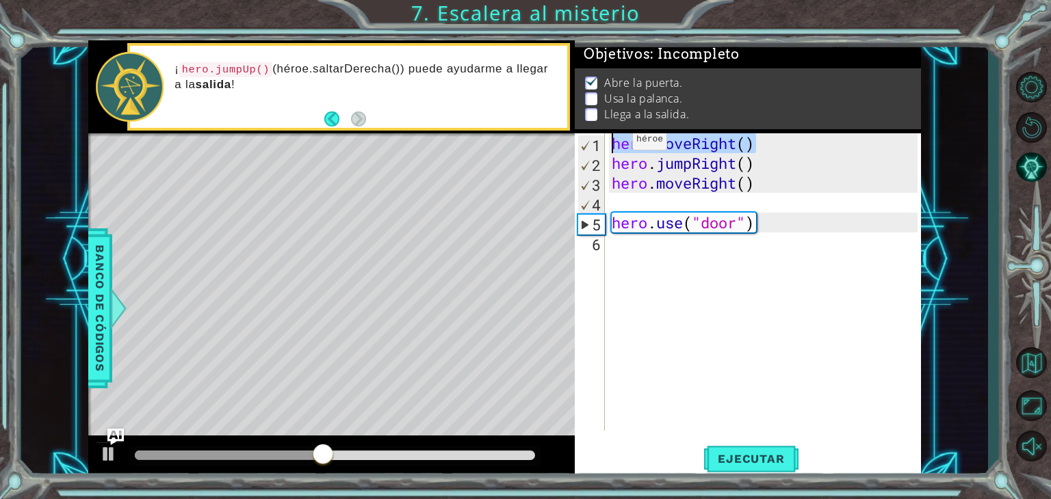
drag, startPoint x: 778, startPoint y: 139, endPoint x: 611, endPoint y: 143, distance: 166.3
click at [611, 143] on div "hero . moveRight ( ) hero . jumpRight ( ) hero . moveRight ( ) hero . use ( "do…" at bounding box center [766, 301] width 315 height 337
click at [759, 172] on div "hero . moveRight ( ) hero . jumpRight ( ) hero . moveRight ( ) hero . use ( "do…" at bounding box center [766, 301] width 315 height 337
type textarea "hero.jumpRight()"
click at [761, 202] on div "hero . moveRight ( ) hero . jumpRight ( ) hero . moveRight ( ) hero . use ( "do…" at bounding box center [766, 301] width 315 height 337
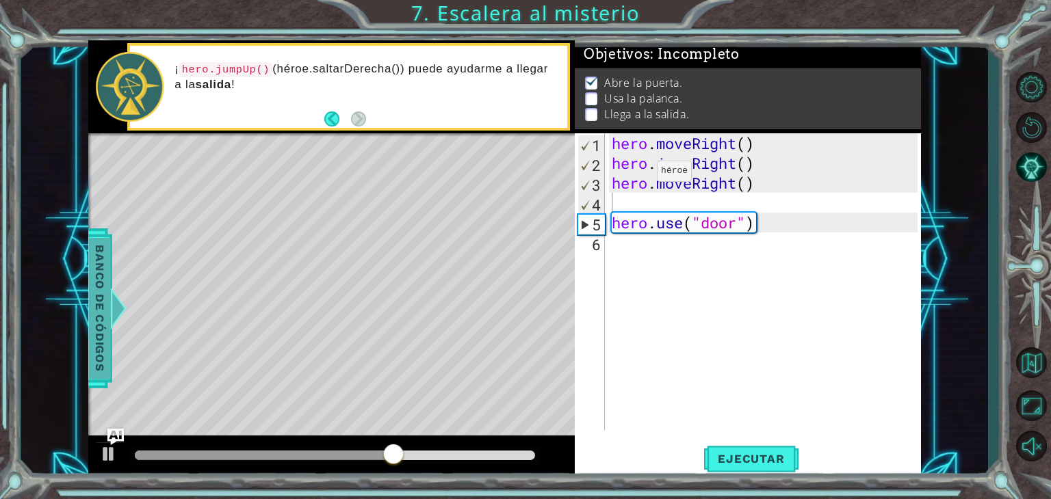
click at [105, 285] on span "Banco de códigos" at bounding box center [100, 308] width 22 height 142
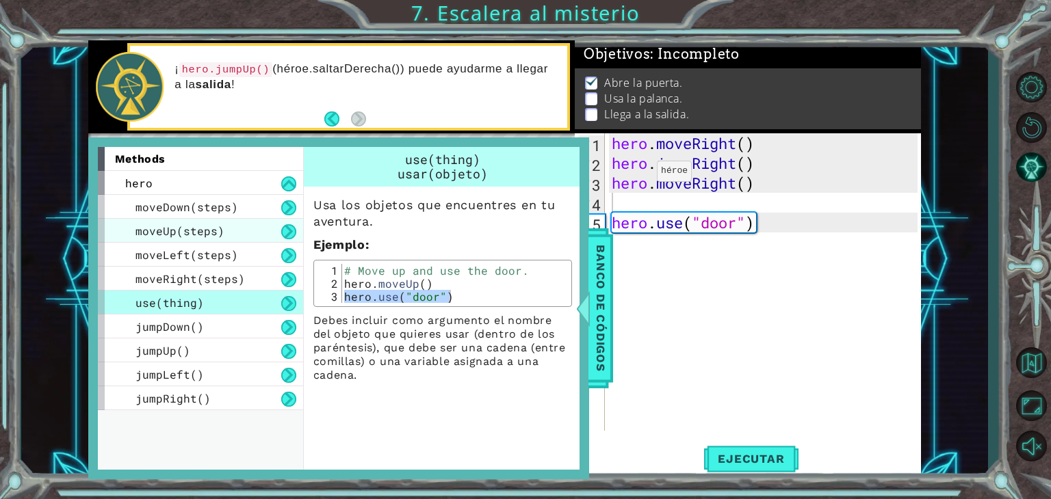
click at [254, 222] on div "moveUp(steps)" at bounding box center [200, 231] width 205 height 24
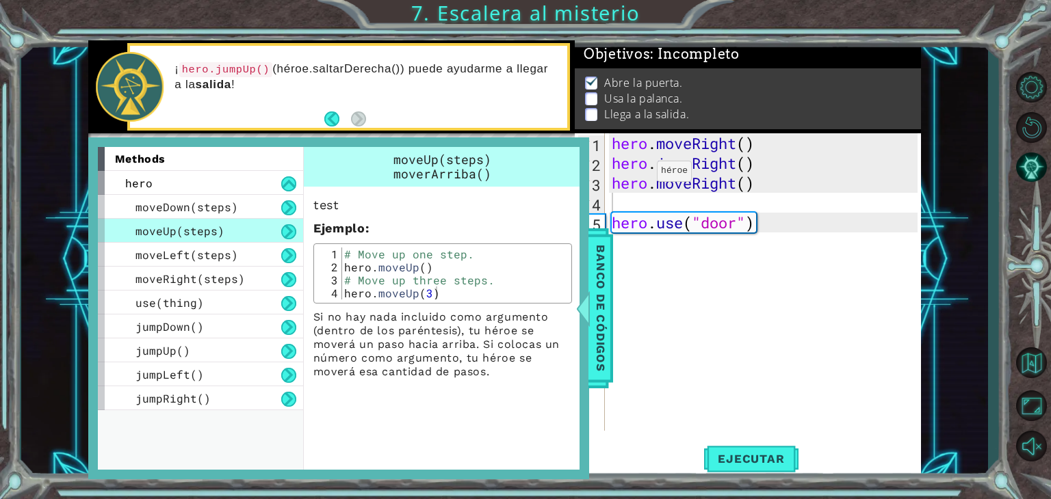
type textarea "hero.moveUp()"
drag, startPoint x: 345, startPoint y: 266, endPoint x: 443, endPoint y: 262, distance: 97.2
click at [443, 262] on div "# Move up one step. hero . moveUp ( ) # Move up three steps. hero . moveUp ( 3 )" at bounding box center [454, 287] width 226 height 78
click at [688, 206] on div "hero . moveRight ( ) hero . jumpRight ( ) hero . moveRight ( ) hero . use ( "do…" at bounding box center [766, 301] width 315 height 337
paste textarea "hero.moveUp()"
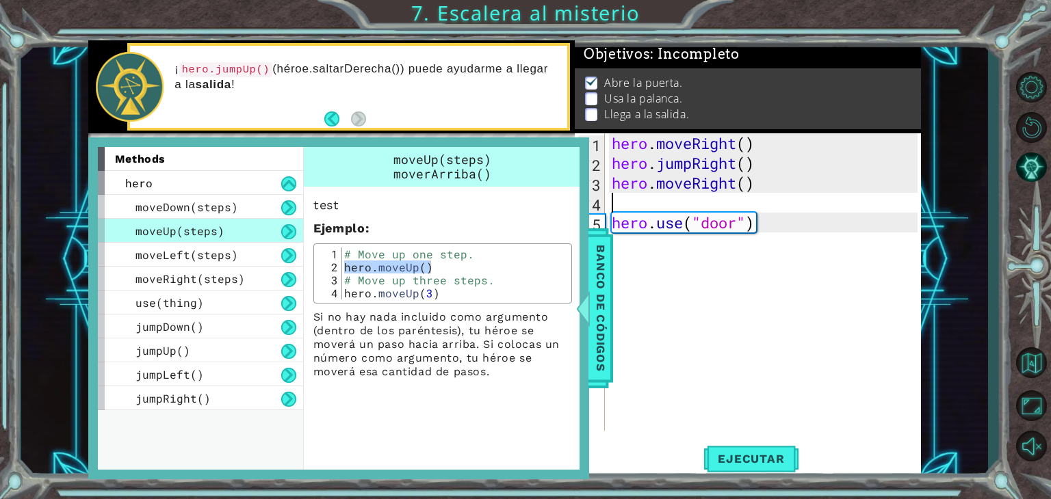
type textarea "hero.moveUp()"
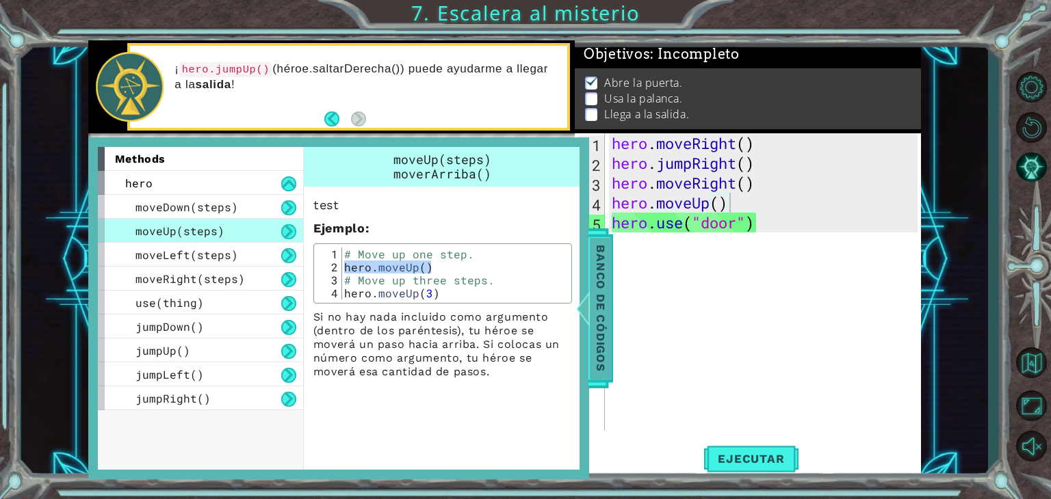
click at [599, 311] on span "Banco de códigos" at bounding box center [601, 308] width 22 height 142
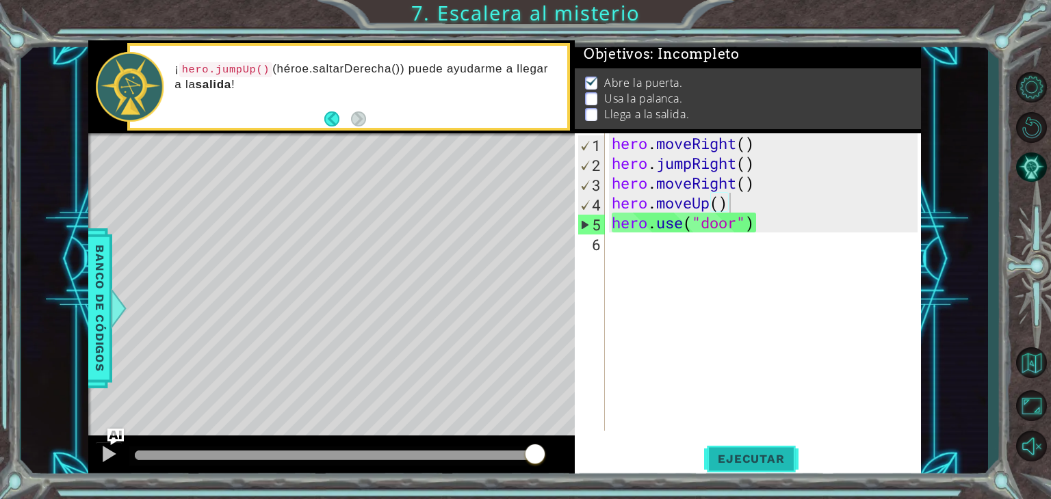
click at [756, 451] on button "Ejecutar" at bounding box center [751, 459] width 94 height 35
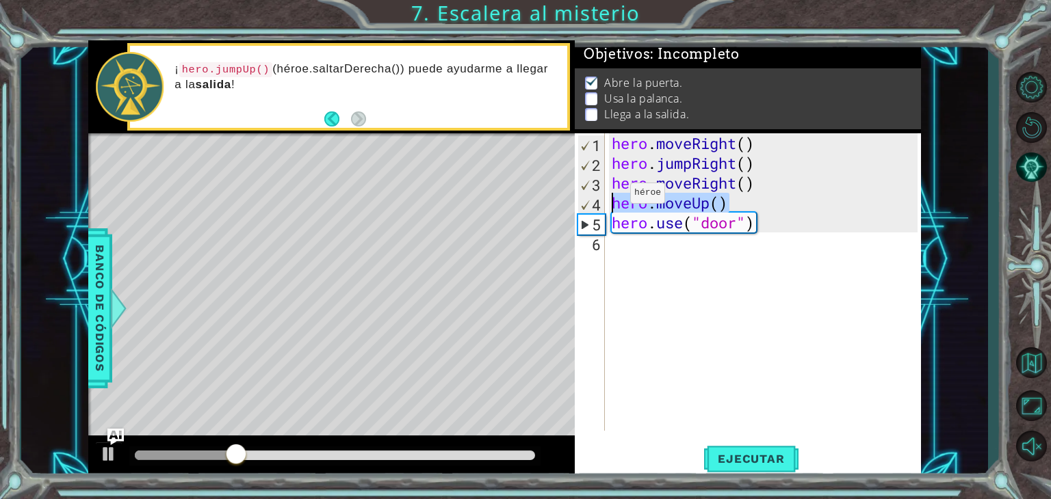
drag, startPoint x: 741, startPoint y: 199, endPoint x: 614, endPoint y: 196, distance: 127.9
click at [614, 196] on div "hero . moveRight ( ) hero . jumpRight ( ) hero . moveRight ( ) hero . moveUp ( …" at bounding box center [766, 301] width 315 height 337
click at [664, 250] on div "hero . moveRight ( ) hero . jumpRight ( ) hero . moveRight ( ) hero . moveUp ( …" at bounding box center [766, 301] width 315 height 337
paste textarea "hero.moveUp()"
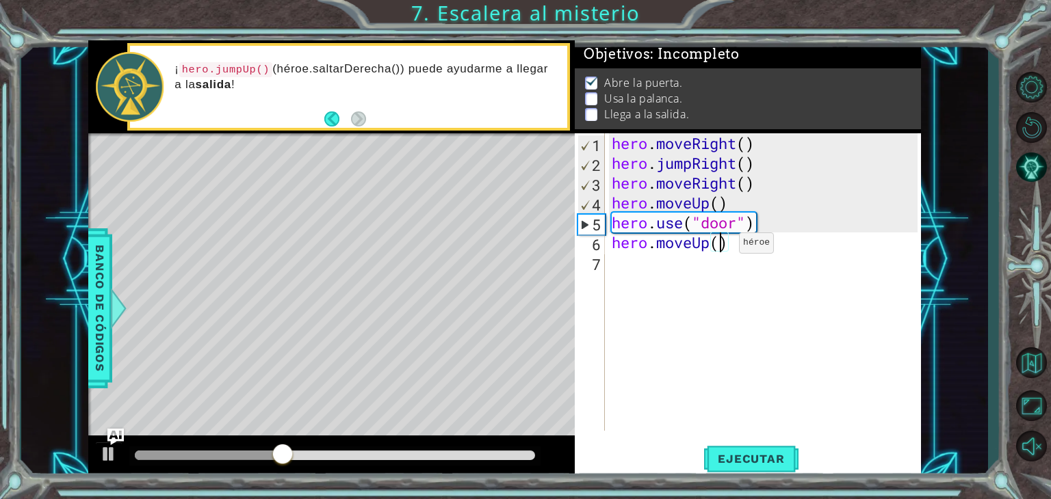
click at [718, 246] on div "hero . moveRight ( ) hero . jumpRight ( ) hero . moveRight ( ) hero . moveUp ( …" at bounding box center [766, 301] width 315 height 337
type textarea "hero.moveUp(2)"
click at [780, 460] on span "Ejecutar" at bounding box center [751, 459] width 94 height 14
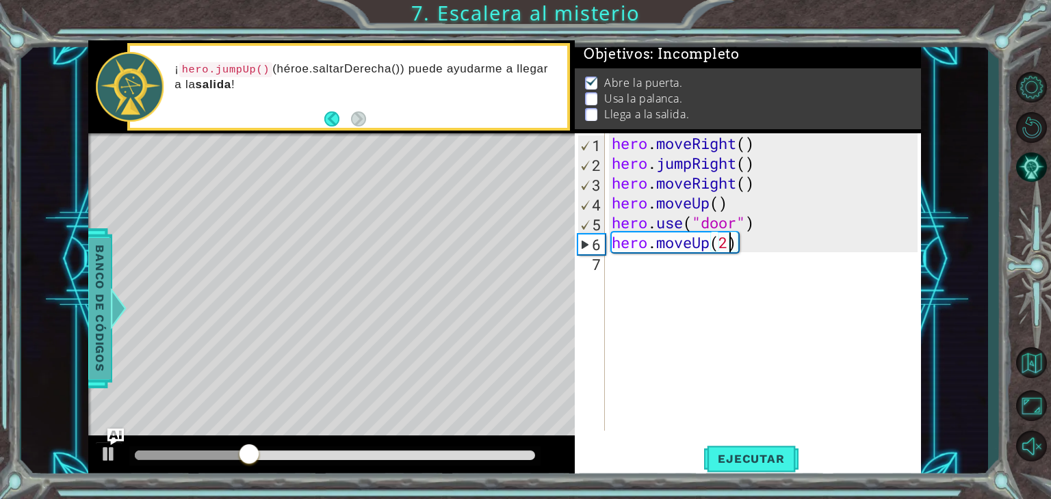
click at [103, 292] on span "Banco de códigos" at bounding box center [100, 308] width 22 height 142
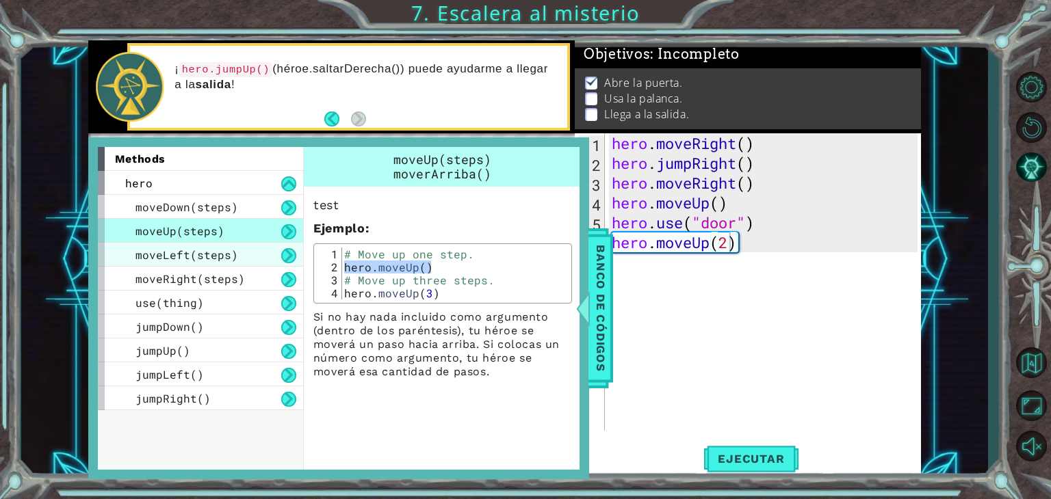
click at [250, 263] on div "moveLeft(steps)" at bounding box center [200, 255] width 205 height 24
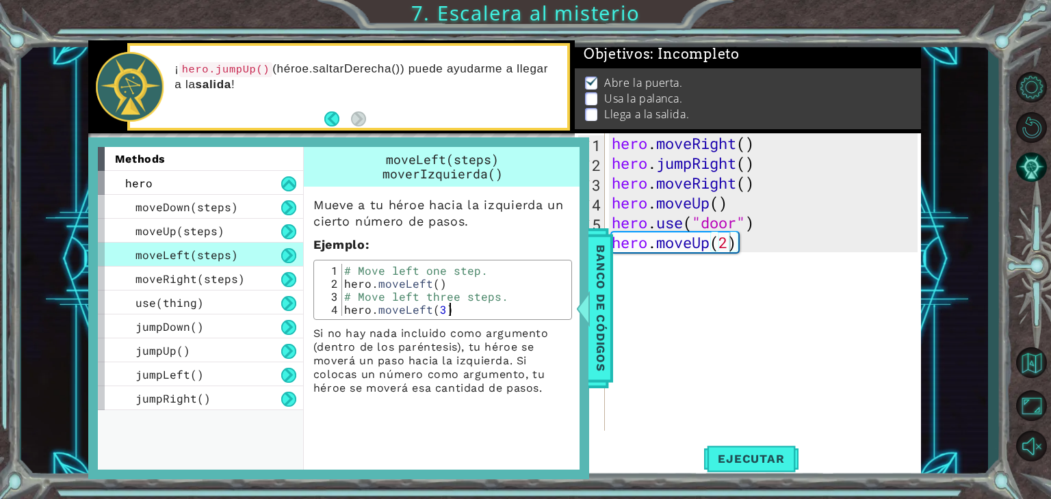
drag, startPoint x: 340, startPoint y: 278, endPoint x: 440, endPoint y: 283, distance: 100.7
click at [440, 283] on div "hero.moveLeft(3) 1 2 3 4 # Move left one step. hero . moveLeft ( ) # Move left …" at bounding box center [442, 290] width 250 height 52
drag, startPoint x: 440, startPoint y: 283, endPoint x: 339, endPoint y: 285, distance: 101.2
click at [339, 285] on div "hero.moveLeft(3) 1 2 3 4 # Move left one step. hero . moveLeft ( ) # Move left …" at bounding box center [442, 290] width 250 height 52
type textarea "hero.moveLeft()"
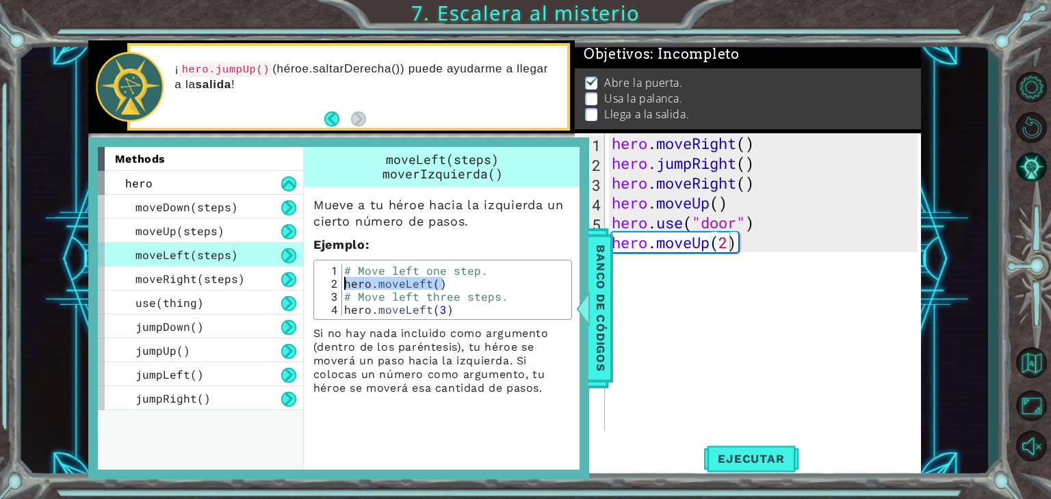
scroll to position [0, 0]
click at [779, 261] on div "hero . moveRight ( ) hero . jumpRight ( ) hero . moveRight ( ) hero . moveUp ( …" at bounding box center [766, 301] width 315 height 337
click at [666, 270] on div "hero . moveRight ( ) hero . jumpRight ( ) hero . moveRight ( ) hero . moveUp ( …" at bounding box center [766, 301] width 315 height 337
paste textarea "hero.moveLeft()"
type textarea "hero.moveLeft()"
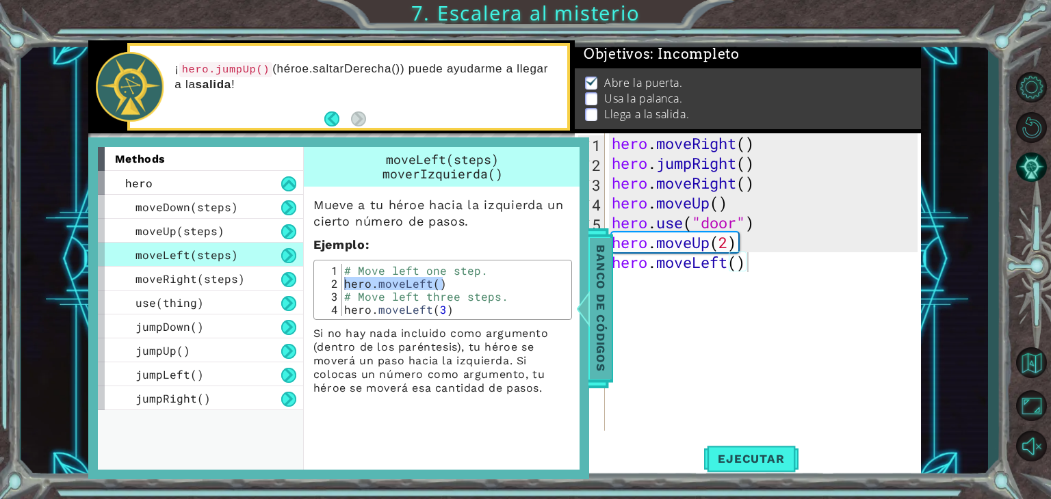
click at [598, 316] on span "Banco de códigos" at bounding box center [601, 308] width 22 height 142
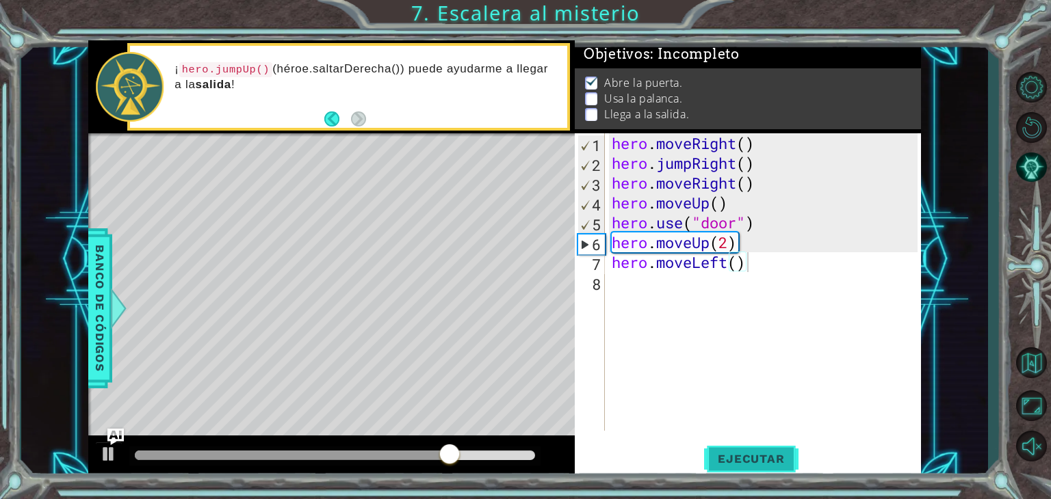
click at [780, 469] on button "Ejecutar" at bounding box center [751, 459] width 94 height 35
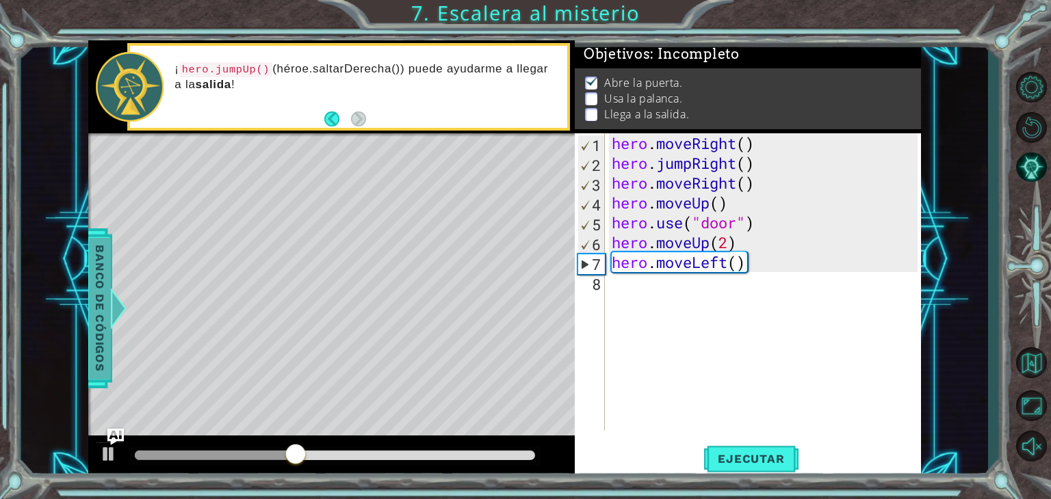
click at [95, 288] on span "Banco de códigos" at bounding box center [100, 308] width 22 height 142
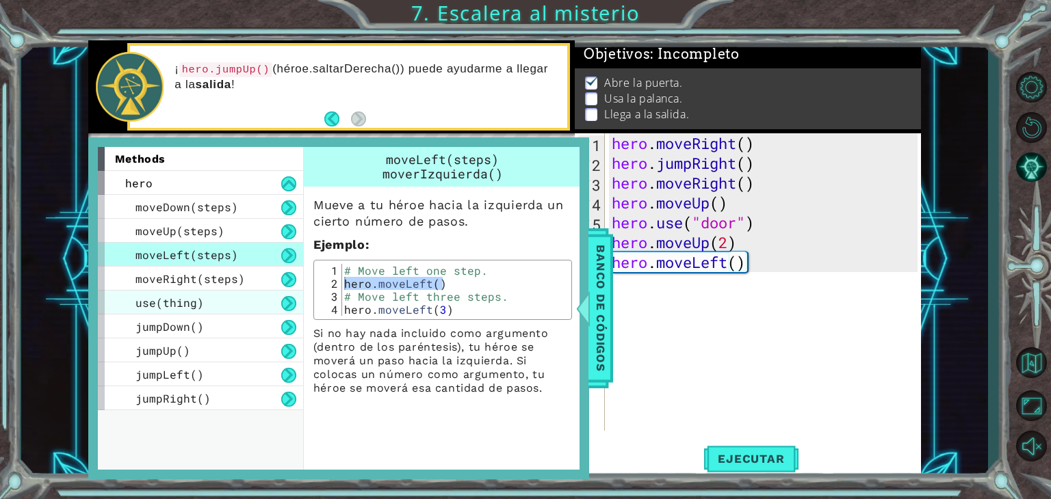
click at [217, 299] on div "use(thing)" at bounding box center [200, 303] width 205 height 24
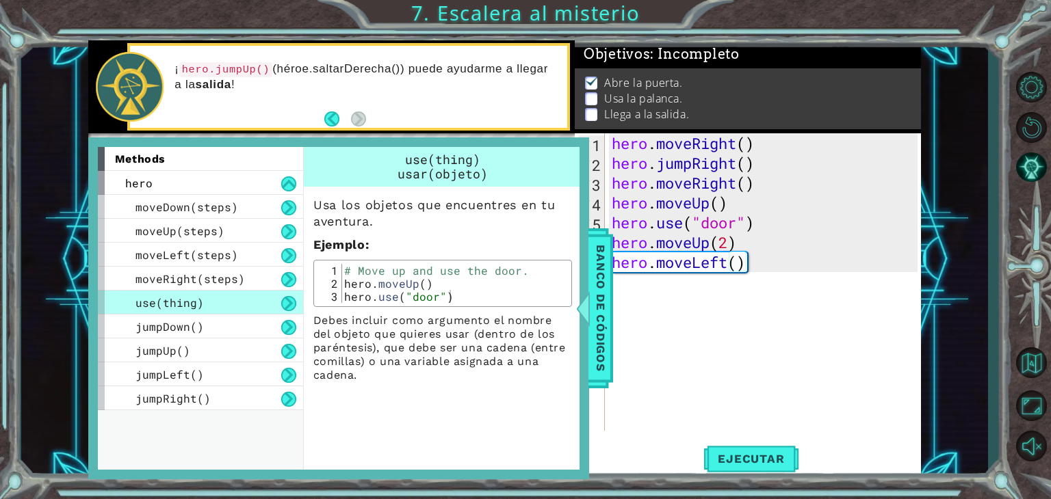
type textarea "hero.use("door")"
drag, startPoint x: 349, startPoint y: 295, endPoint x: 410, endPoint y: 296, distance: 61.6
click at [410, 296] on div "# Move up and use the door. hero . moveUp ( ) hero . use ( "door" )" at bounding box center [454, 296] width 226 height 65
drag, startPoint x: 345, startPoint y: 293, endPoint x: 476, endPoint y: 300, distance: 131.5
click at [476, 300] on div "# Move up and use the door. hero . moveUp ( ) hero . use ( "door" )" at bounding box center [454, 296] width 226 height 65
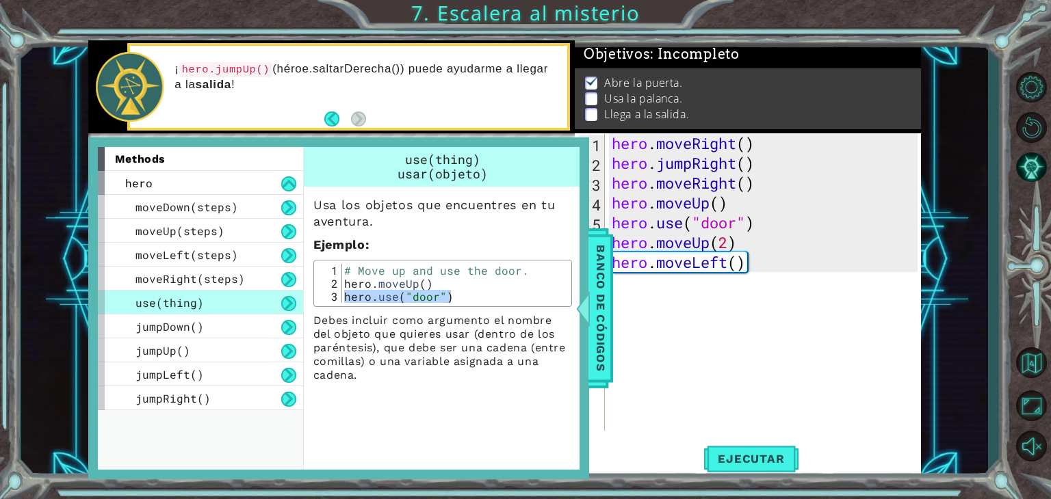
click at [586, 276] on div "methods hero moveDown(steps) moveUp(steps) moveLeft(steps) moveRight(steps) use…" at bounding box center [338, 308] width 501 height 342
click at [607, 278] on span "Banco de códigos" at bounding box center [601, 308] width 22 height 142
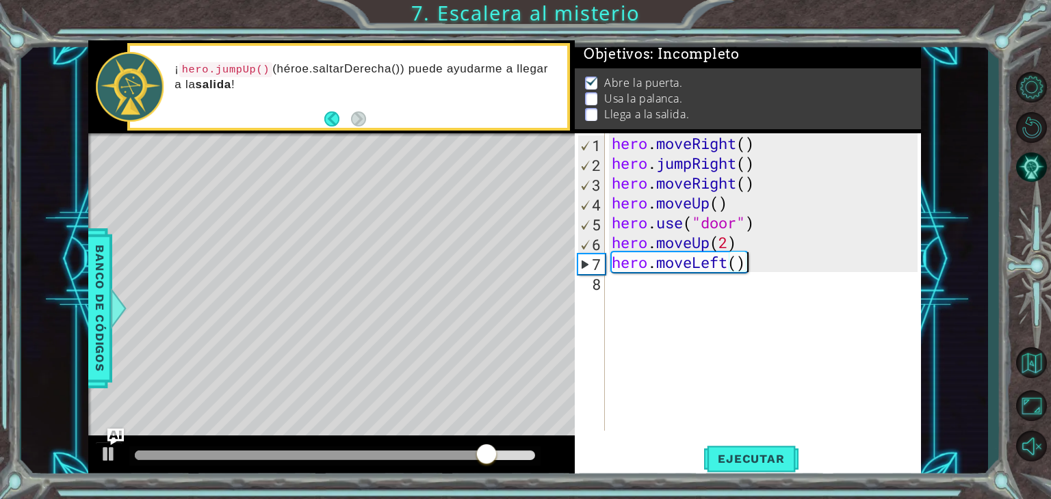
click at [790, 261] on div "hero . moveRight ( ) hero . jumpRight ( ) hero . moveRight ( ) hero . moveUp ( …" at bounding box center [766, 301] width 315 height 337
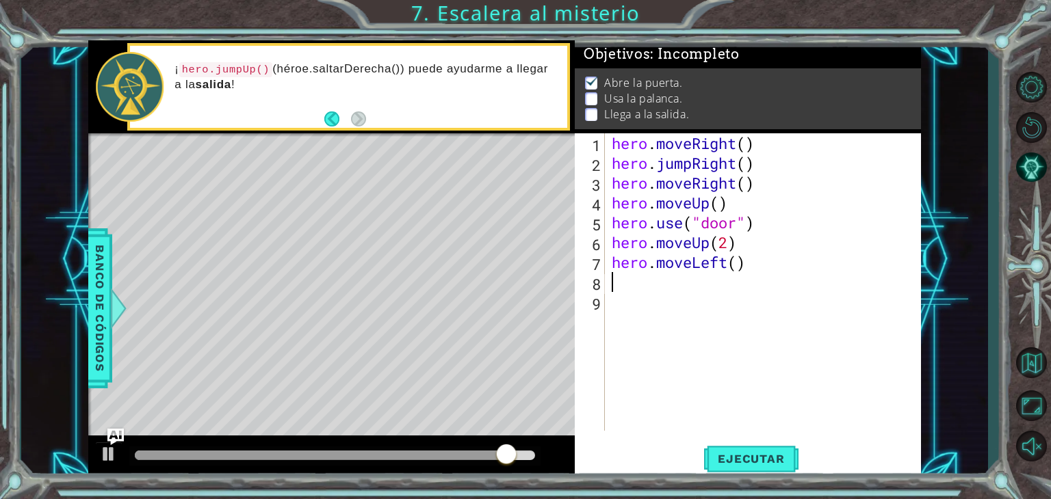
paste textarea "hero.use("door")"
click at [739, 284] on div "hero . moveRight ( ) hero . jumpRight ( ) hero . moveRight ( ) hero . moveUp ( …" at bounding box center [766, 301] width 315 height 337
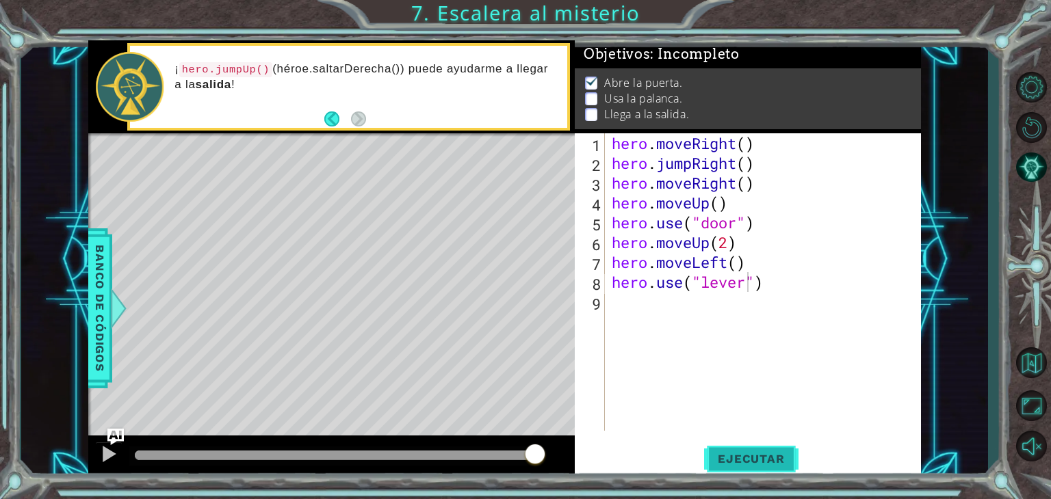
click at [751, 470] on button "Ejecutar" at bounding box center [751, 459] width 94 height 35
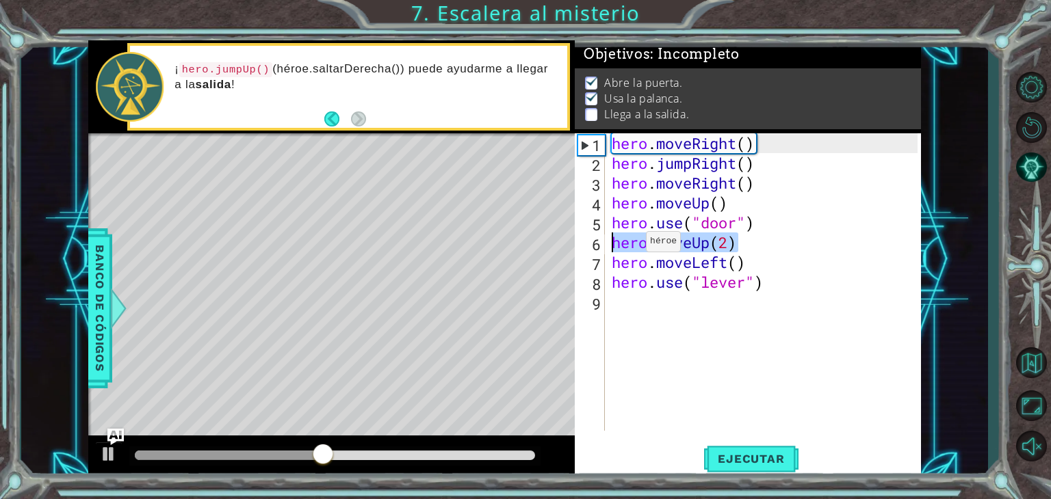
drag, startPoint x: 737, startPoint y: 241, endPoint x: 588, endPoint y: 244, distance: 149.1
click at [588, 244] on div "hero.use("lever") 1 2 3 4 5 6 7 8 9 hero . moveRight ( ) hero . jumpRight ( ) h…" at bounding box center [746, 282] width 343 height 298
click at [791, 280] on div "hero . moveRight ( ) hero . jumpRight ( ) hero . moveRight ( ) hero . moveUp ( …" at bounding box center [766, 301] width 315 height 337
type textarea "hero.use("lever")"
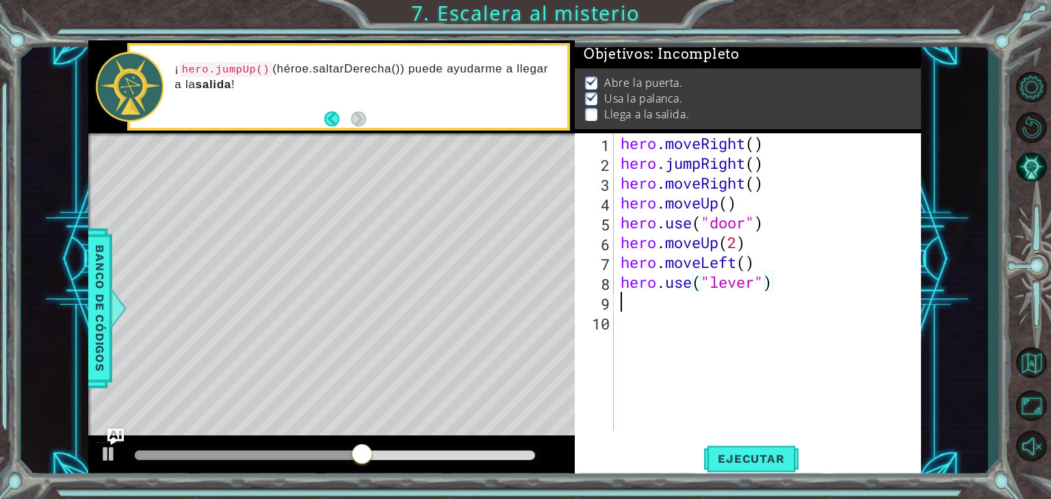
scroll to position [0, 0]
paste textarea "hero.moveUp(2)"
type textarea "hero.moveUp(2)"
click at [733, 304] on div "hero . moveRight ( ) hero . jumpRight ( ) hero . moveRight ( ) hero . moveUp ( …" at bounding box center [771, 301] width 307 height 337
click at [771, 451] on button "Ejecutar" at bounding box center [751, 459] width 94 height 35
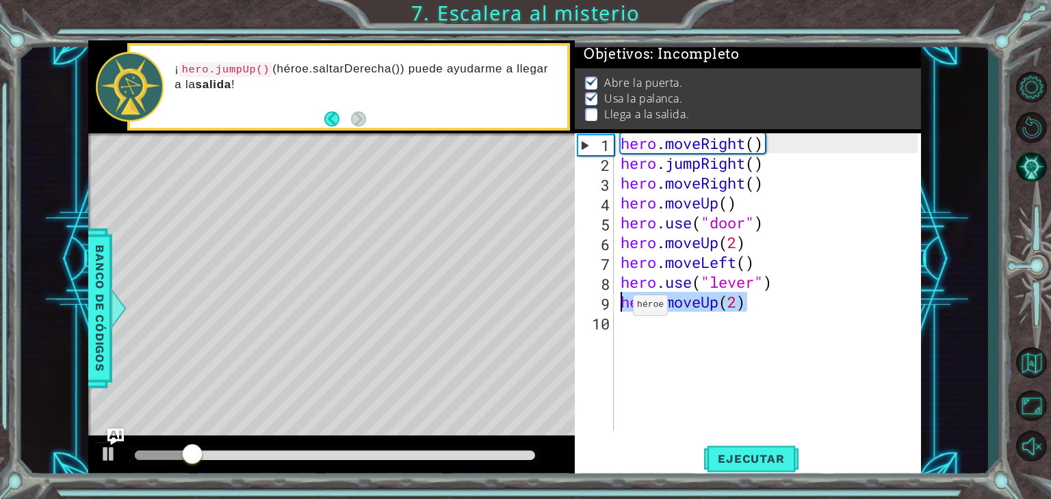
drag, startPoint x: 776, startPoint y: 311, endPoint x: 622, endPoint y: 308, distance: 153.9
click at [622, 308] on div "hero . moveRight ( ) hero . jumpRight ( ) hero . moveRight ( ) hero . moveUp ( …" at bounding box center [771, 301] width 307 height 337
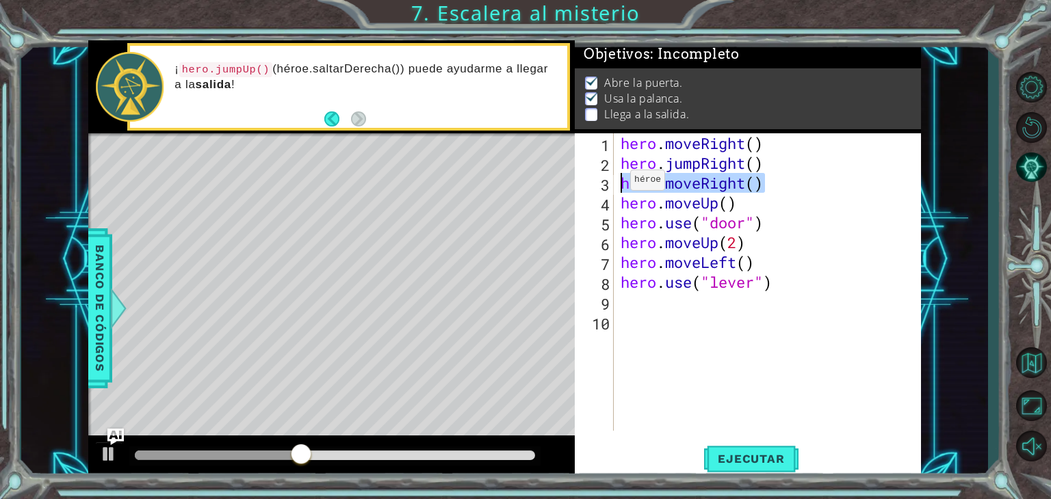
drag, startPoint x: 767, startPoint y: 184, endPoint x: 618, endPoint y: 183, distance: 148.4
click at [618, 183] on div "hero . moveRight ( ) hero . jumpRight ( ) hero . moveRight ( ) hero . moveUp ( …" at bounding box center [771, 301] width 307 height 337
click at [761, 254] on div "hero . moveRight ( ) hero . jumpRight ( ) hero . moveRight ( ) hero . moveUp ( …" at bounding box center [771, 301] width 307 height 337
type textarea "hero.moveLeft()"
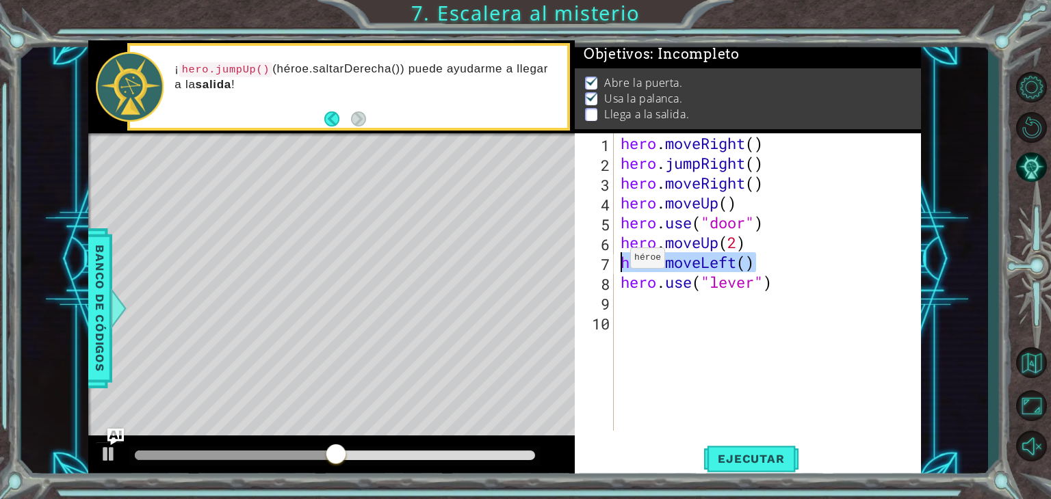
drag, startPoint x: 761, startPoint y: 254, endPoint x: 618, endPoint y: 261, distance: 143.1
click at [618, 261] on div "hero . moveRight ( ) hero . jumpRight ( ) hero . moveRight ( ) hero . moveUp ( …" at bounding box center [771, 301] width 307 height 337
click at [659, 298] on div "hero . moveRight ( ) hero . jumpRight ( ) hero . moveRight ( ) hero . moveUp ( …" at bounding box center [771, 301] width 307 height 337
paste textarea "hero.moveLeft()"
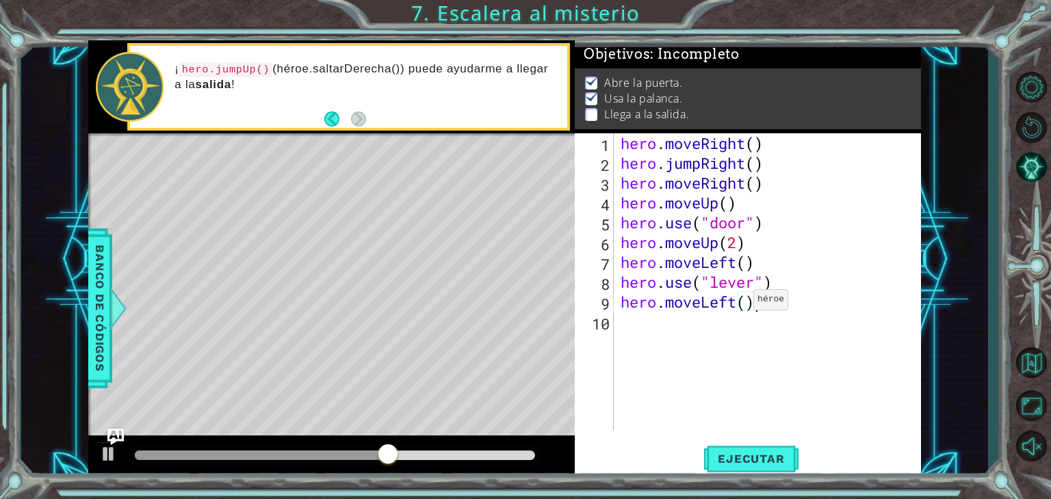
click at [741, 303] on div "hero . moveRight ( ) hero . jumpRight ( ) hero . moveRight ( ) hero . moveUp ( …" at bounding box center [771, 301] width 307 height 337
type textarea "hero.moveLeft(2)"
click at [761, 463] on span "Ejecutar" at bounding box center [751, 459] width 94 height 14
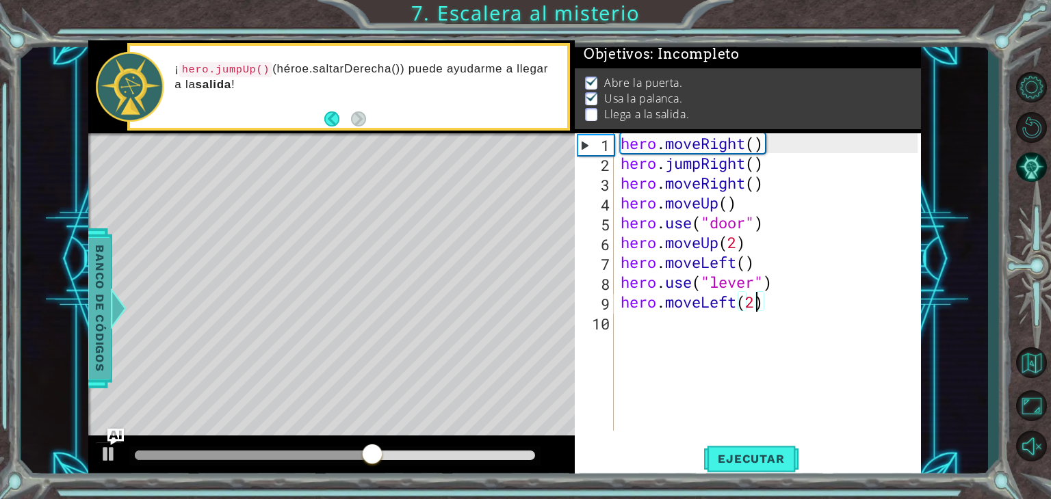
click at [99, 327] on span "Banco de códigos" at bounding box center [100, 308] width 22 height 142
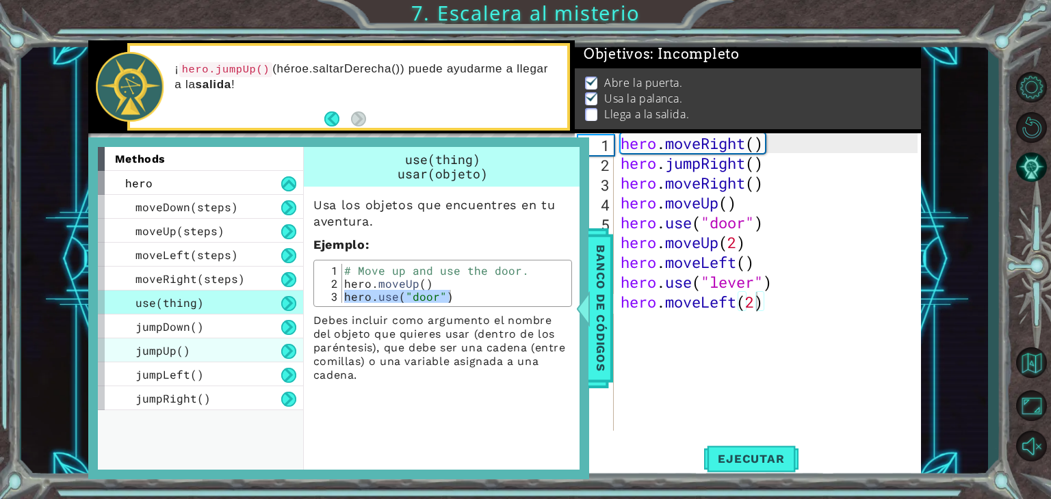
click at [188, 343] on div "jumpUp()" at bounding box center [200, 351] width 205 height 24
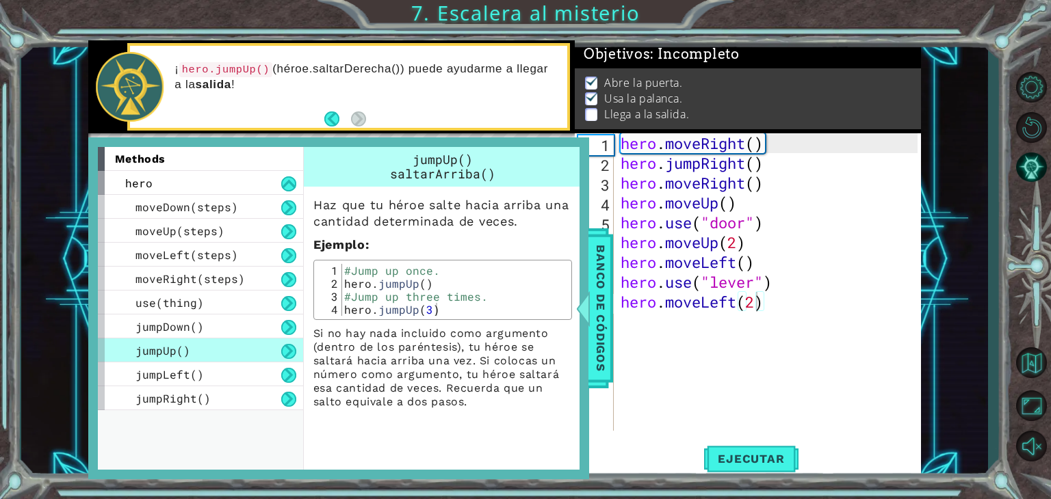
type textarea "hero.jumpUp()"
drag, startPoint x: 342, startPoint y: 282, endPoint x: 450, endPoint y: 289, distance: 108.2
click at [450, 289] on div "#Jump up once. hero . jumpUp ( ) #Jump up three times. hero . jumpUp ( 3 )" at bounding box center [454, 303] width 226 height 78
click at [593, 310] on span "Banco de códigos" at bounding box center [601, 308] width 22 height 142
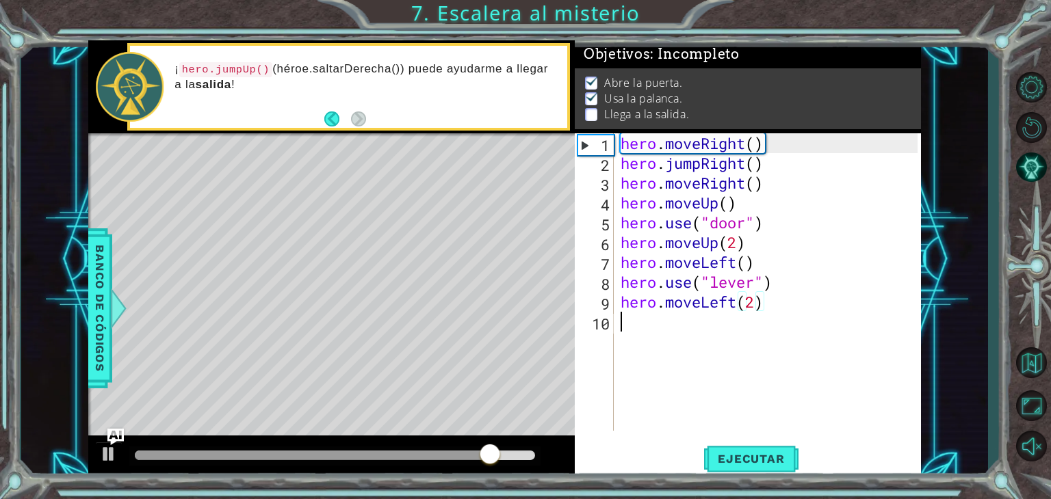
scroll to position [0, 0]
click at [681, 334] on div "hero . moveRight ( ) hero . jumpRight ( ) hero . moveRight ( ) hero . moveUp ( …" at bounding box center [771, 301] width 307 height 337
paste textarea "hero.jumpUp()"
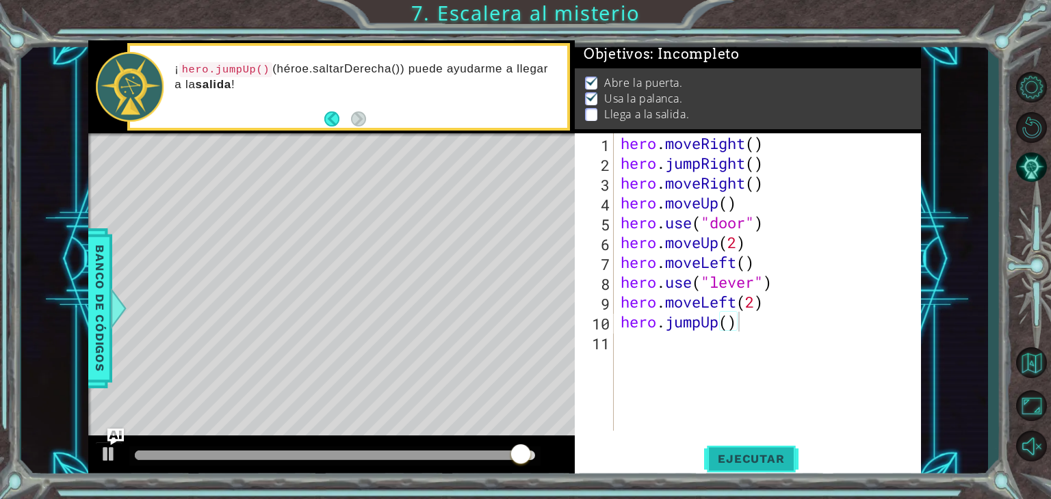
click at [754, 445] on button "Ejecutar" at bounding box center [751, 459] width 94 height 35
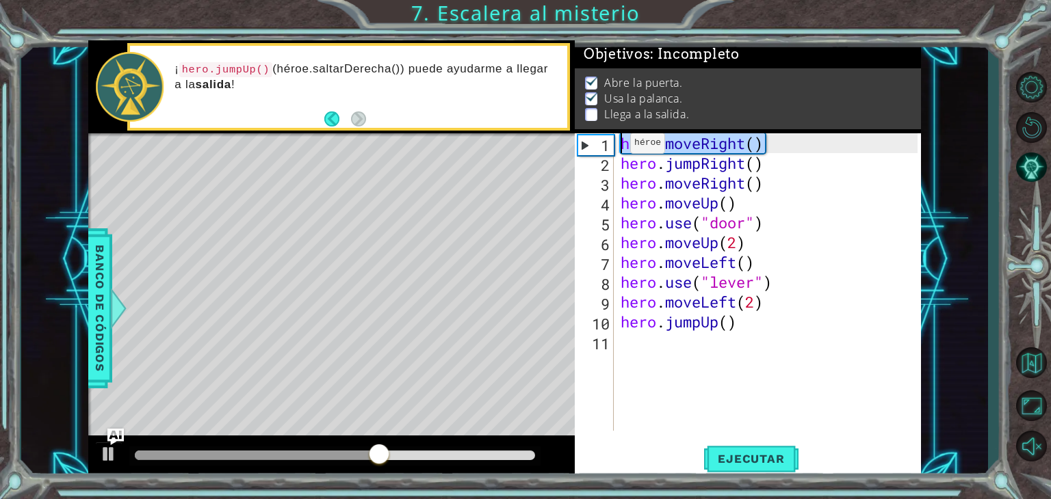
drag, startPoint x: 777, startPoint y: 148, endPoint x: 618, endPoint y: 146, distance: 158.7
click at [618, 146] on div "hero . moveRight ( ) hero . jumpRight ( ) hero . moveRight ( ) hero . moveUp ( …" at bounding box center [771, 301] width 307 height 337
click at [765, 321] on div "hero . moveRight ( ) hero . jumpRight ( ) hero . moveRight ( ) hero . moveUp ( …" at bounding box center [771, 301] width 307 height 337
type textarea "hero.jumpUp()"
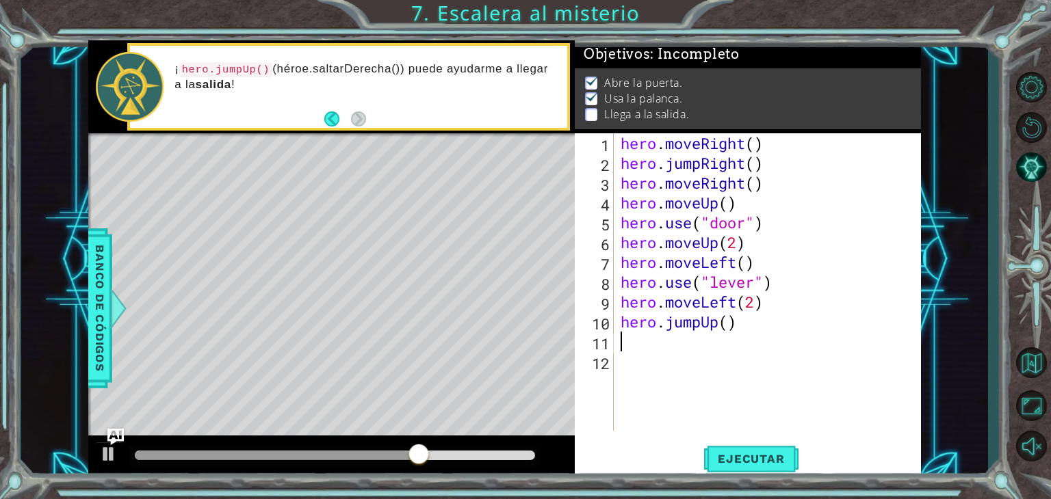
paste textarea "hero.moveRight()"
click at [755, 343] on div "hero . moveRight ( ) hero . jumpRight ( ) hero . moveRight ( ) hero . moveUp ( …" at bounding box center [771, 301] width 307 height 337
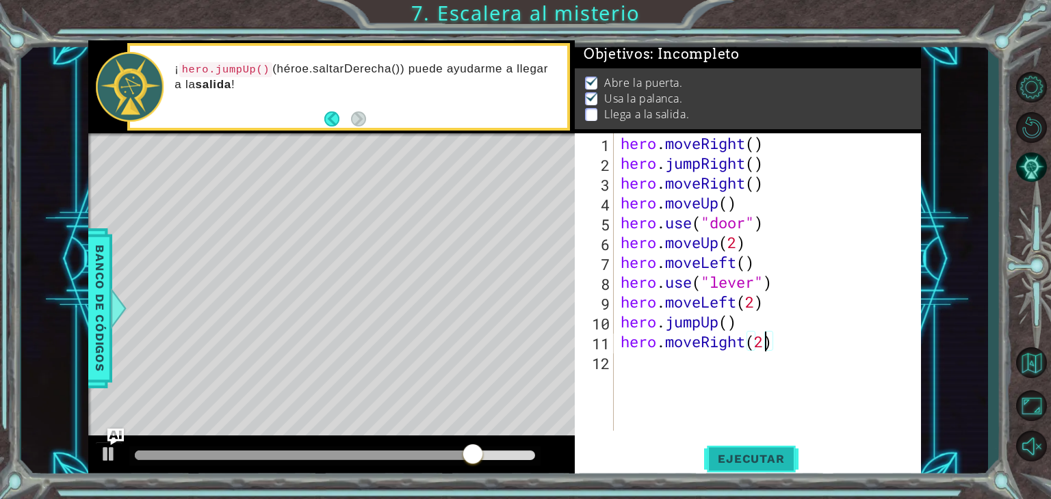
type textarea "hero.moveRight(2)"
click at [773, 453] on span "Ejecutar" at bounding box center [751, 459] width 94 height 14
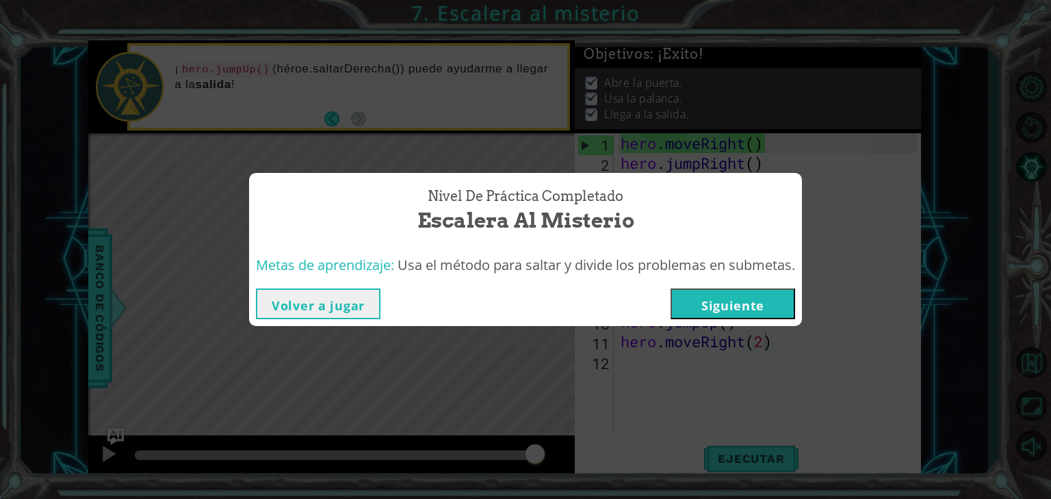
click at [761, 313] on button "Siguiente" at bounding box center [732, 304] width 124 height 31
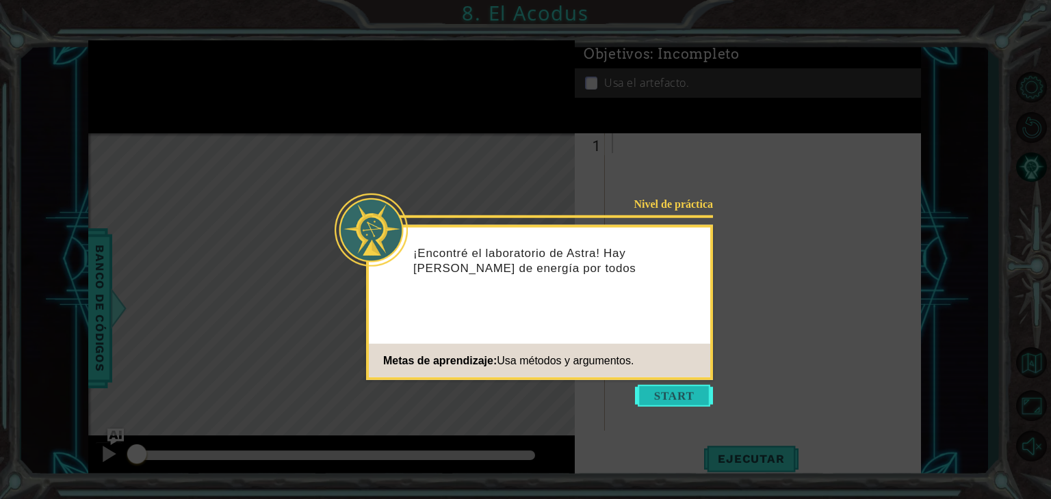
click at [678, 393] on button "Start" at bounding box center [674, 396] width 78 height 22
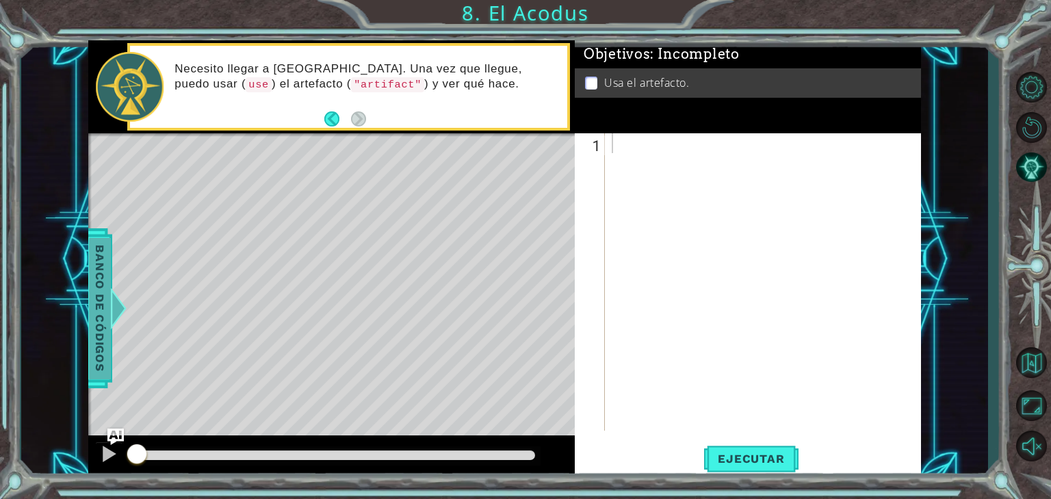
click at [123, 308] on div at bounding box center [117, 308] width 17 height 41
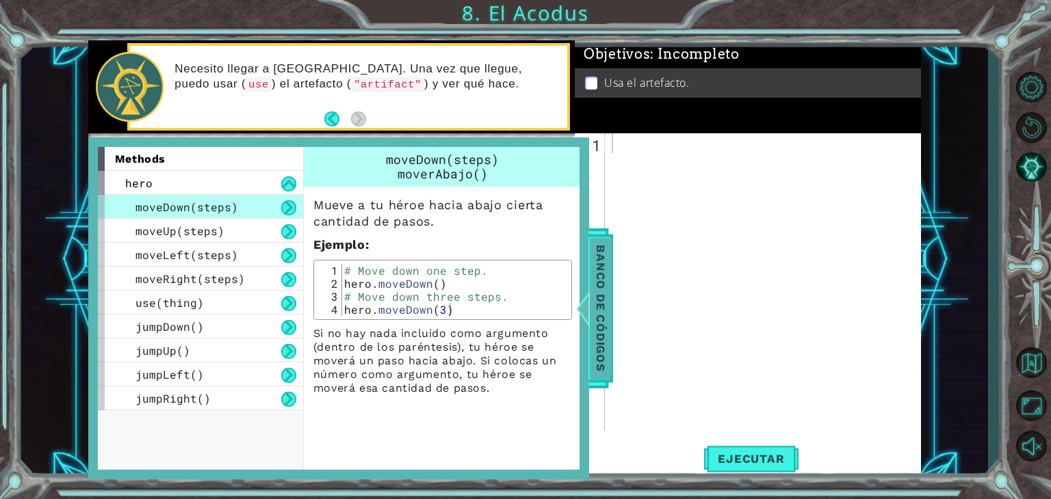
click at [594, 302] on span "Banco de códigos" at bounding box center [601, 308] width 22 height 142
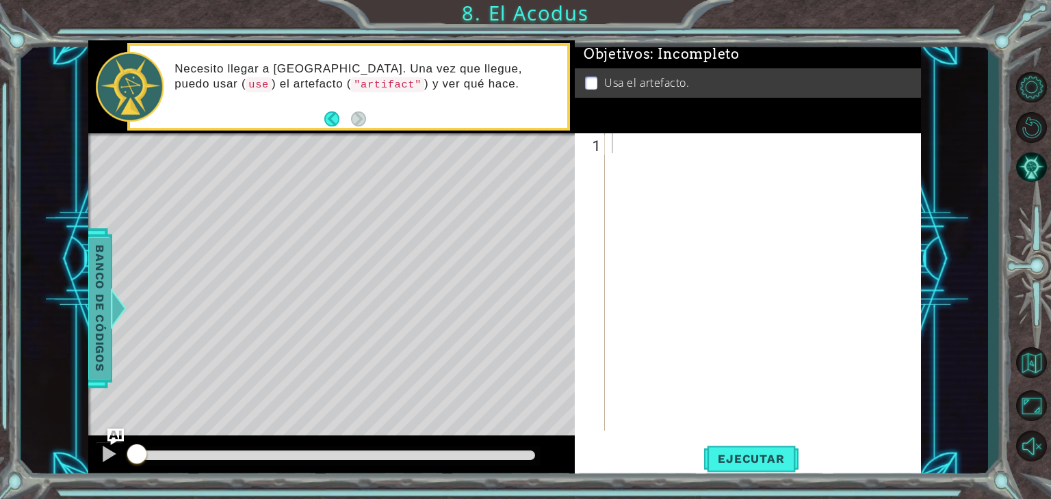
click at [105, 315] on span "Banco de códigos" at bounding box center [100, 308] width 22 height 142
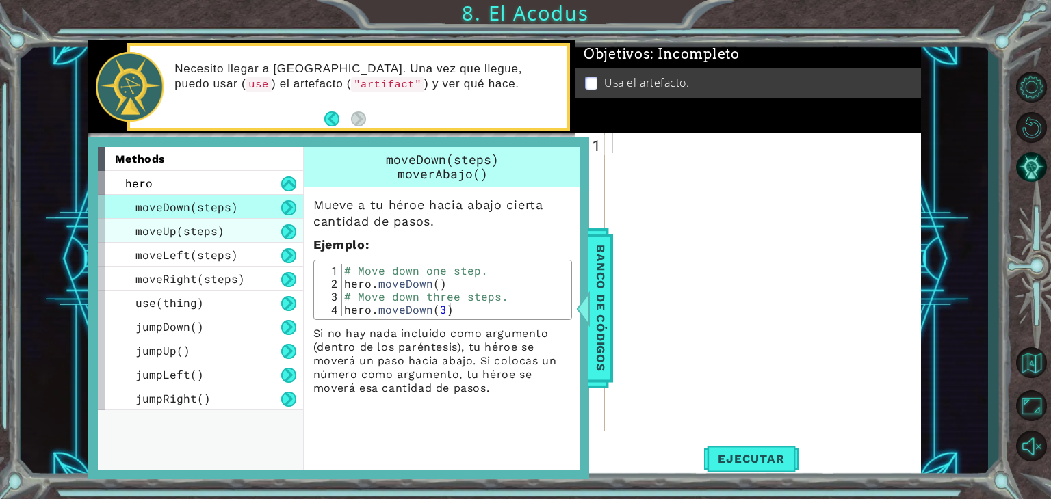
click at [244, 230] on div "moveUp(steps)" at bounding box center [200, 231] width 205 height 24
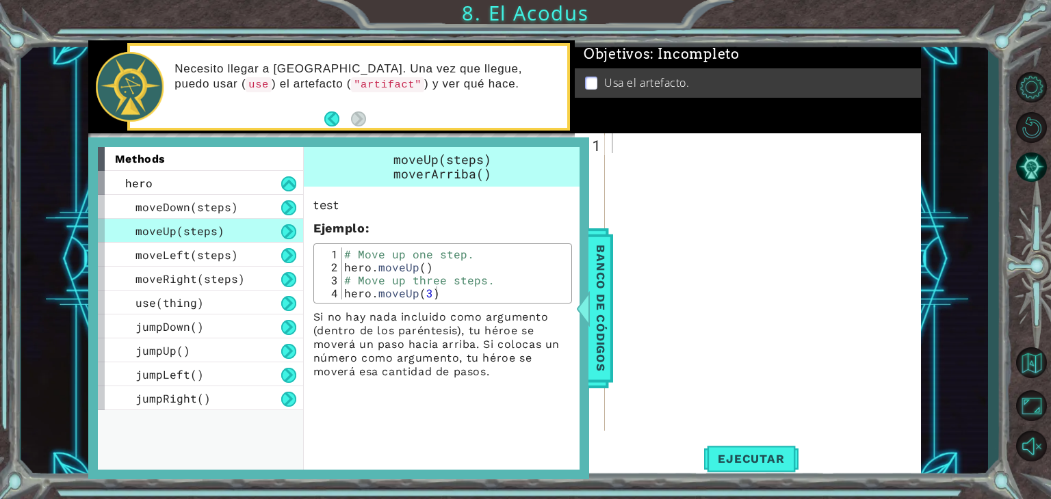
type textarea "hero.moveUp()"
drag, startPoint x: 342, startPoint y: 266, endPoint x: 438, endPoint y: 269, distance: 96.5
click at [438, 269] on div "# Move up one step. hero . moveUp ( ) # Move up three steps. hero . moveUp ( 3 )" at bounding box center [454, 287] width 226 height 78
click at [610, 341] on span "Banco de códigos" at bounding box center [601, 308] width 22 height 142
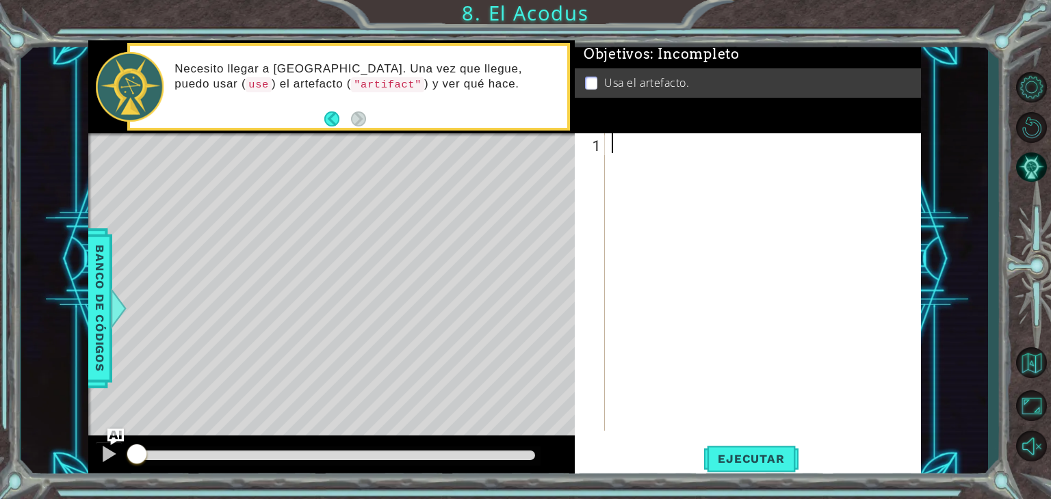
click at [648, 161] on div at bounding box center [766, 301] width 315 height 337
paste textarea "hero.moveUp()"
click at [720, 143] on div "hero . moveUp ( )" at bounding box center [766, 301] width 315 height 337
type textarea "hero.moveUp(2)"
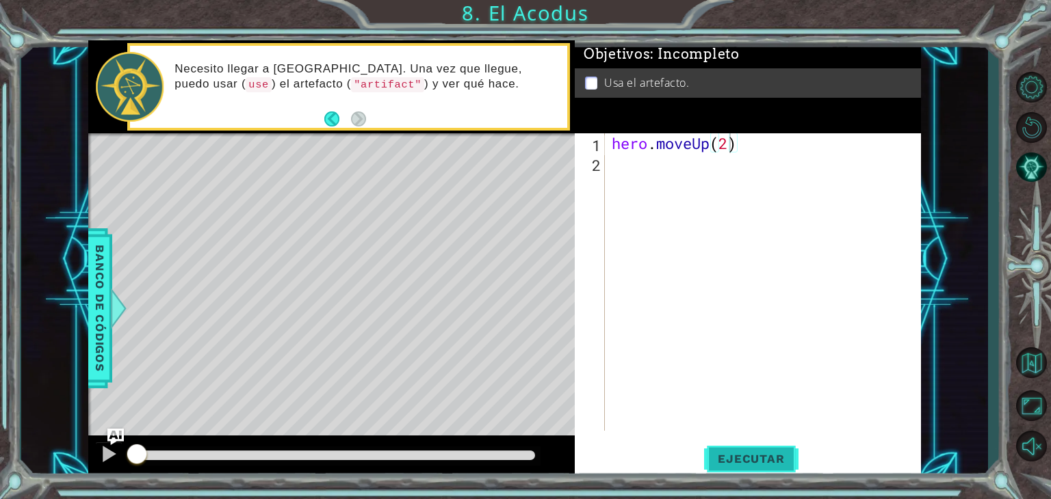
click at [774, 456] on span "Ejecutar" at bounding box center [751, 459] width 94 height 14
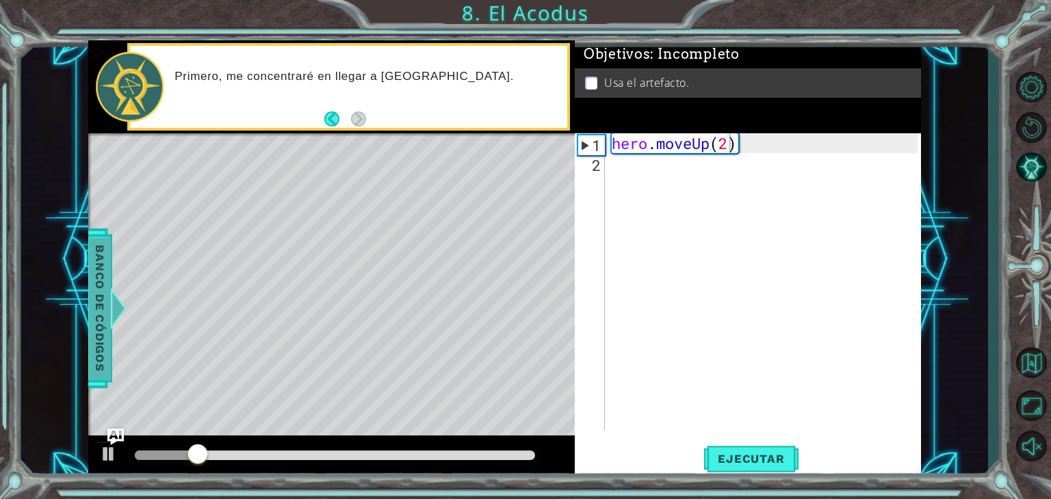
click at [103, 365] on span "Banco de códigos" at bounding box center [100, 308] width 22 height 142
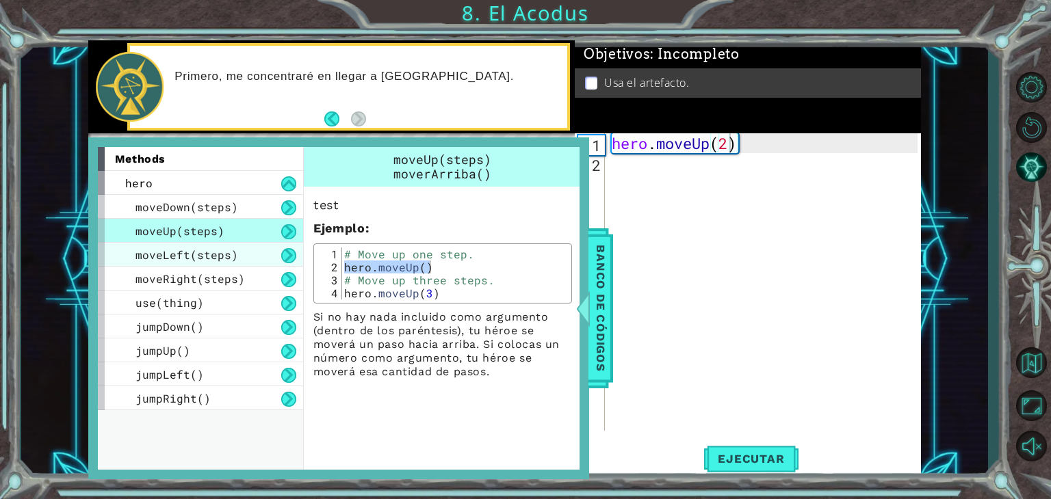
click at [224, 252] on span "moveLeft(steps)" at bounding box center [186, 255] width 103 height 14
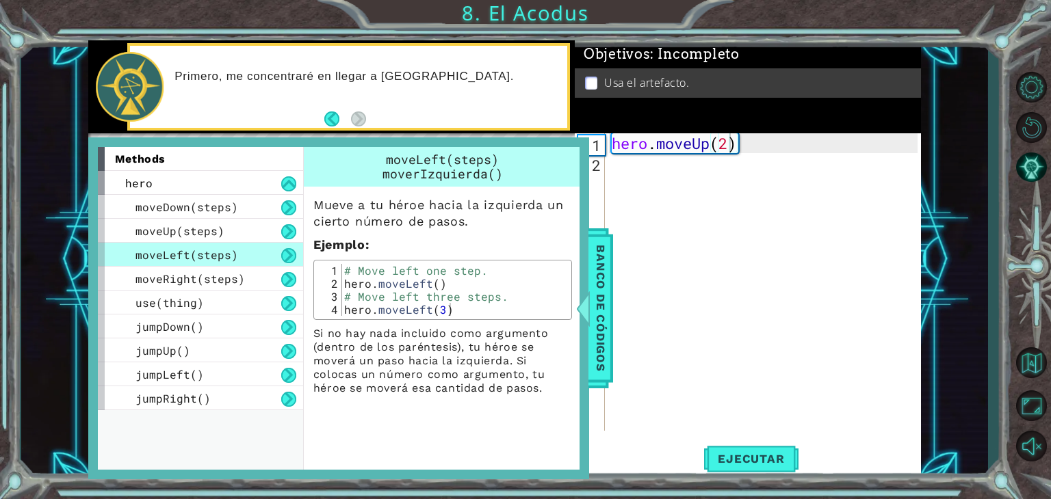
type textarea "hero.moveLeft()"
drag, startPoint x: 343, startPoint y: 282, endPoint x: 448, endPoint y: 285, distance: 104.7
click at [448, 285] on div "# Move left one step. hero . moveLeft ( ) # Move left three steps. hero . moveL…" at bounding box center [454, 303] width 226 height 78
click at [661, 173] on div "hero . moveUp ( 2 )" at bounding box center [766, 301] width 315 height 337
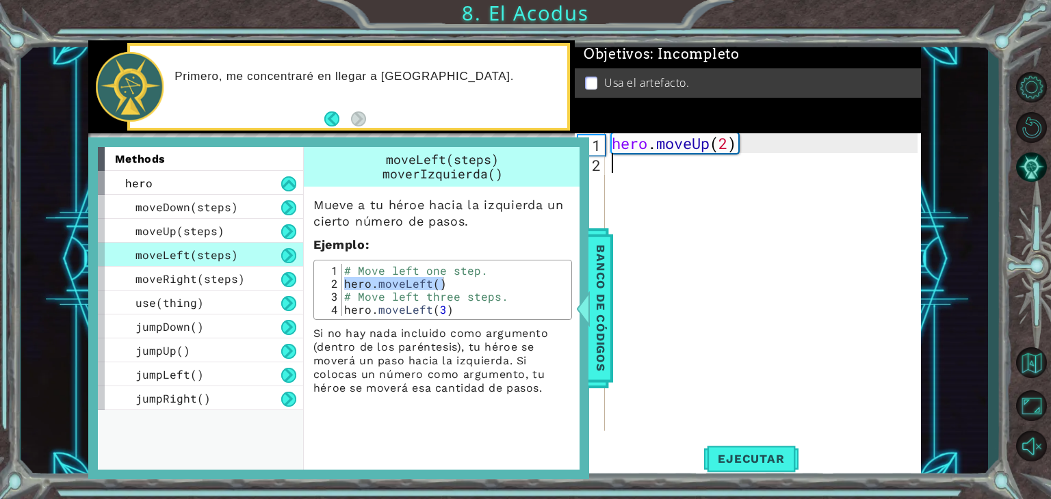
paste textarea "hero.moveLeft()"
type textarea "hero.moveLeft()"
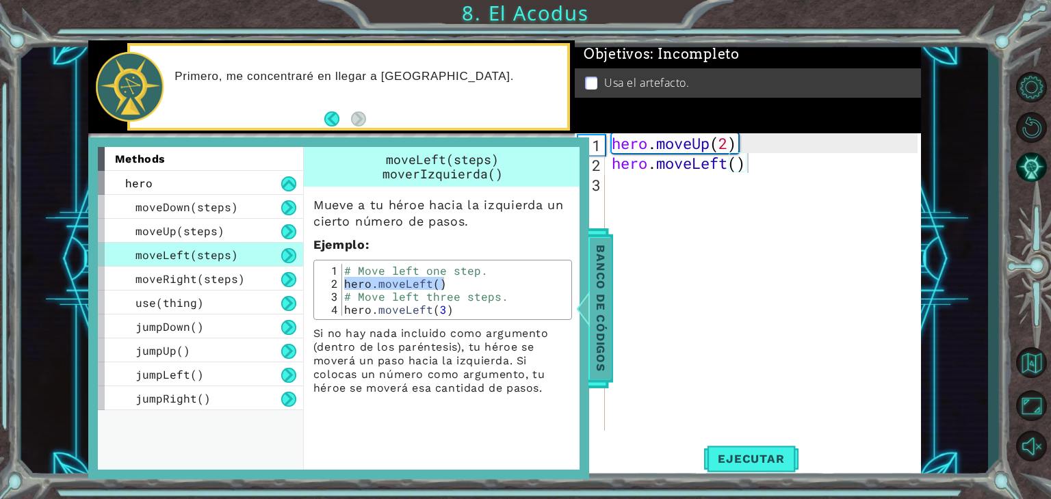
click at [588, 318] on div at bounding box center [582, 308] width 17 height 41
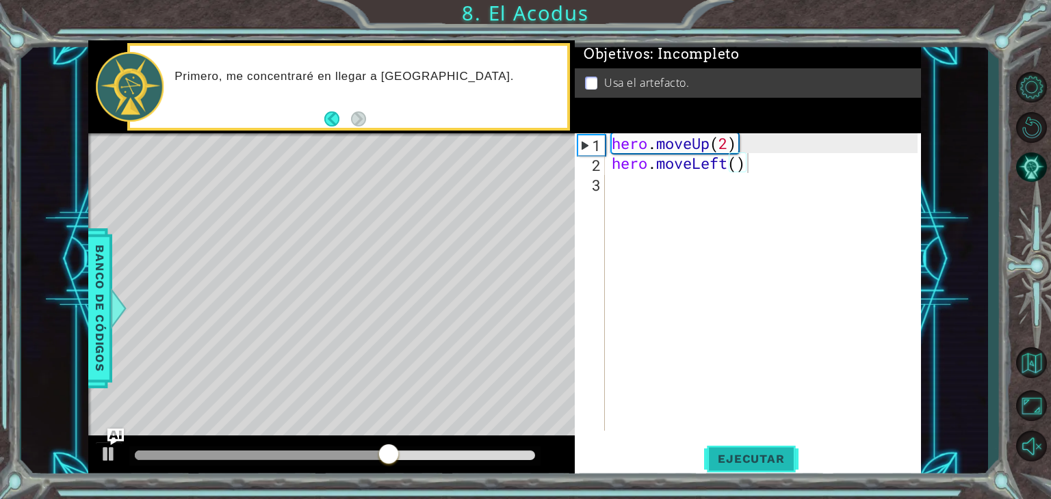
click at [766, 459] on span "Ejecutar" at bounding box center [751, 459] width 94 height 14
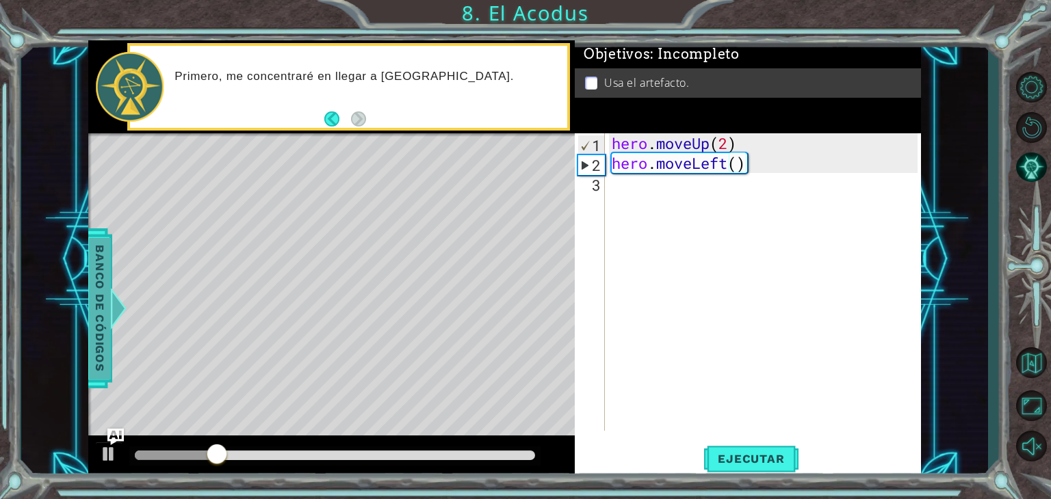
click at [94, 322] on span "Banco de códigos" at bounding box center [100, 308] width 22 height 142
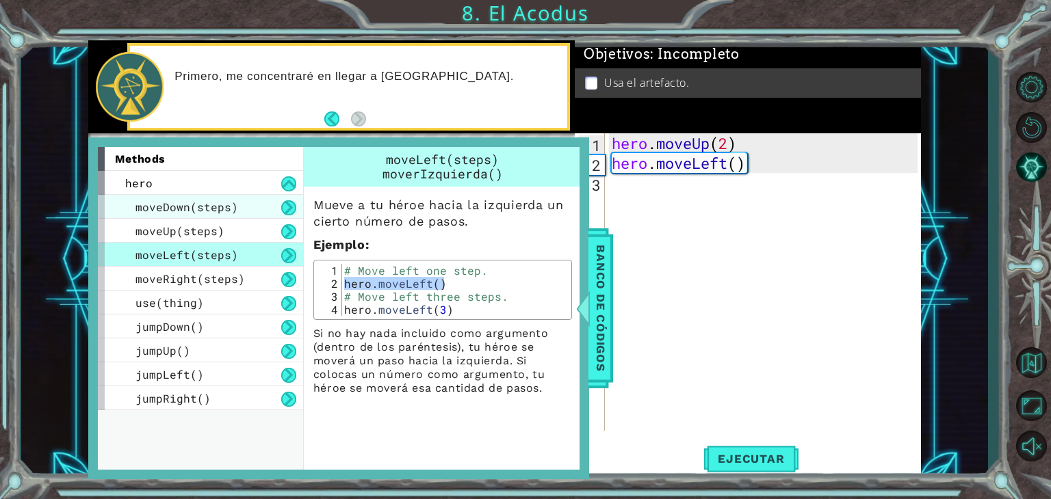
click at [172, 211] on span "moveDown(steps)" at bounding box center [186, 207] width 103 height 14
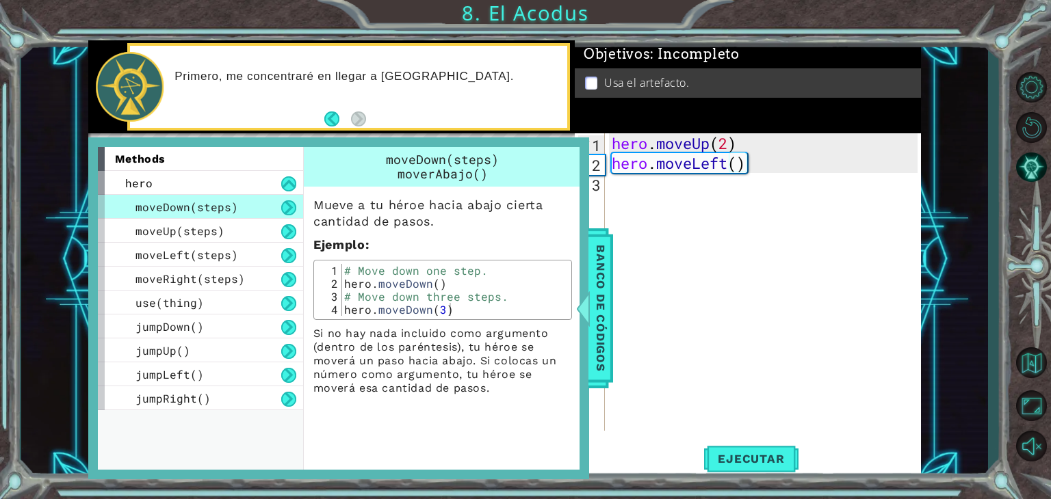
type textarea "hero.moveDown()"
drag, startPoint x: 343, startPoint y: 282, endPoint x: 449, endPoint y: 283, distance: 106.0
click at [449, 283] on div "# Move down one step. hero . moveDown ( ) # Move down three steps. hero . moveD…" at bounding box center [454, 303] width 226 height 78
click at [724, 181] on div "hero . moveUp ( 2 ) hero . moveLeft ( )" at bounding box center [766, 301] width 315 height 337
paste textarea "hero.moveDown()"
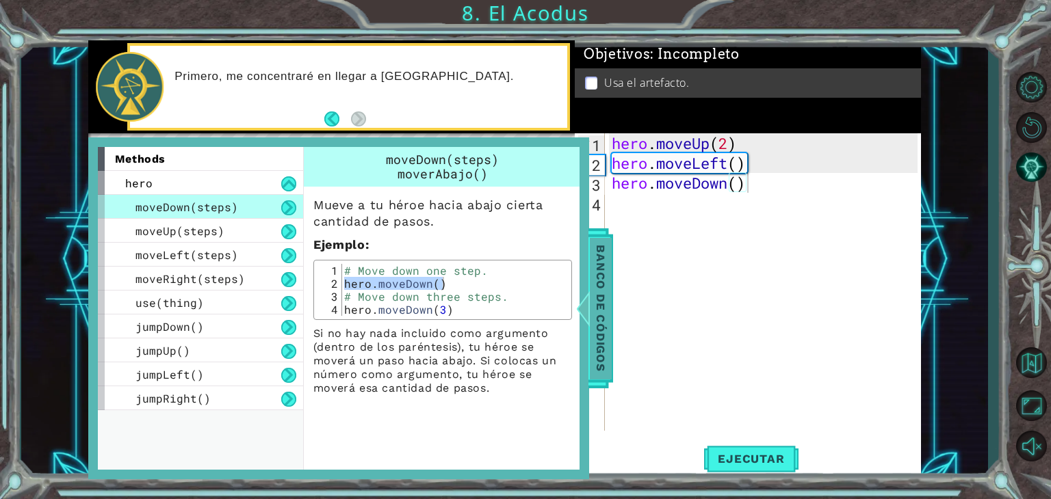
click at [600, 299] on span "Banco de códigos" at bounding box center [601, 308] width 22 height 142
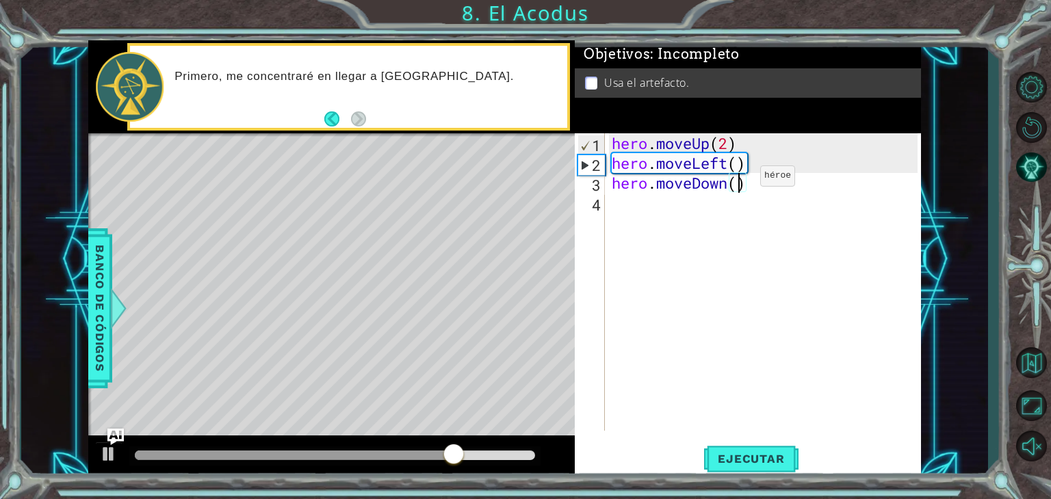
click at [739, 179] on div "hero . moveUp ( 2 ) hero . moveLeft ( ) hero . moveDown ( )" at bounding box center [766, 301] width 315 height 337
type textarea "hero.moveDown(2)"
click at [767, 447] on button "Ejecutar" at bounding box center [751, 459] width 94 height 35
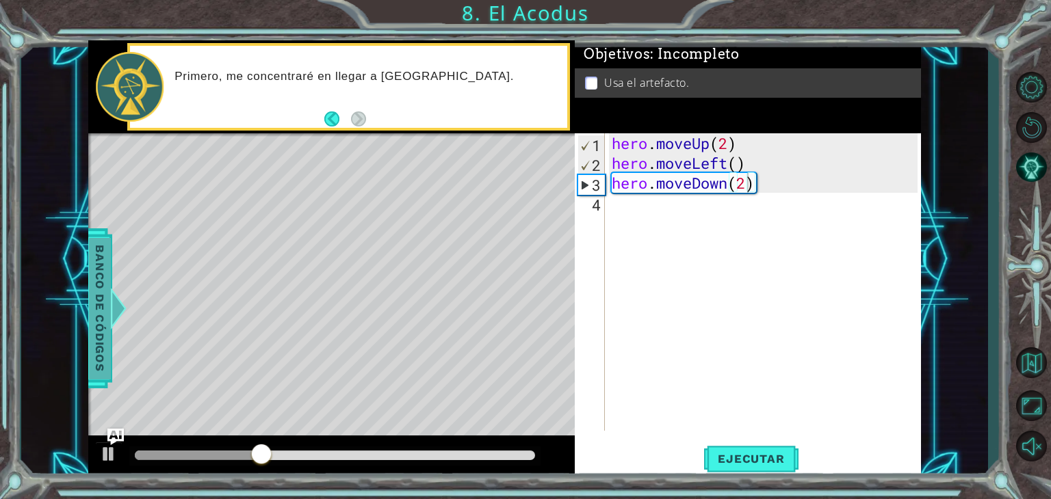
click at [108, 284] on span "Banco de códigos" at bounding box center [100, 308] width 22 height 142
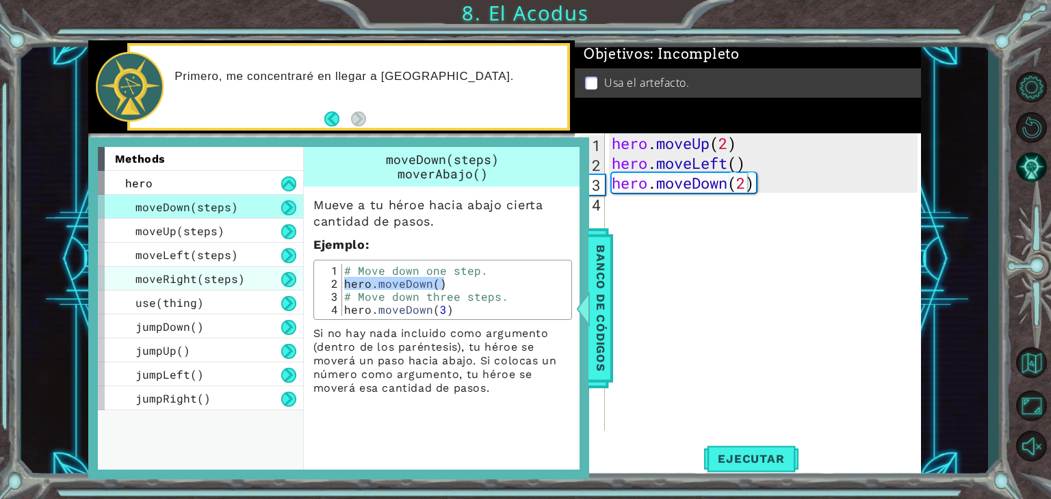
click at [265, 276] on div "moveRight(steps)" at bounding box center [200, 279] width 205 height 24
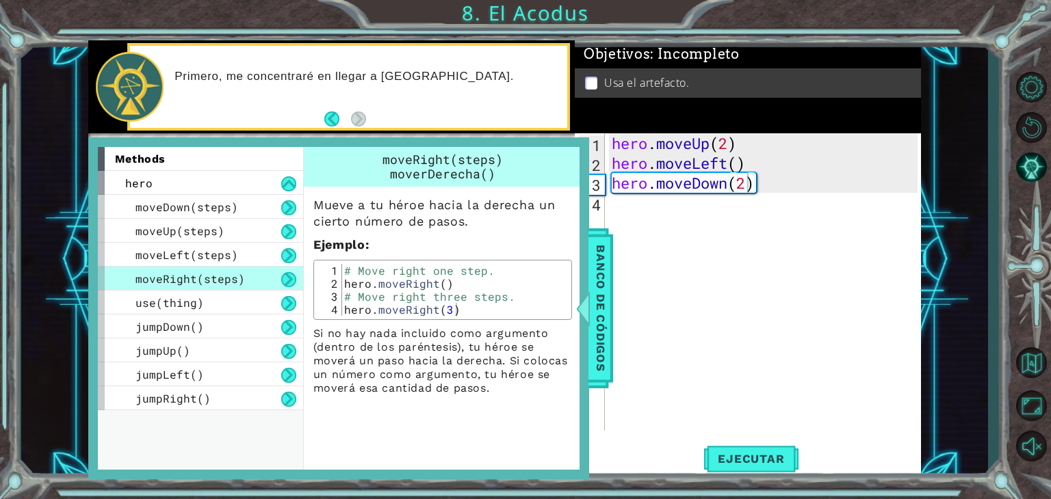
type textarea "hero.moveRight()"
drag, startPoint x: 345, startPoint y: 282, endPoint x: 482, endPoint y: 277, distance: 136.9
click at [482, 277] on div "# Move right one step. hero . moveRight ( ) # Move right three steps. hero . mo…" at bounding box center [454, 303] width 226 height 78
click at [678, 209] on div "hero . moveUp ( 2 ) hero . moveLeft ( ) hero . moveDown ( 2 )" at bounding box center [766, 301] width 315 height 337
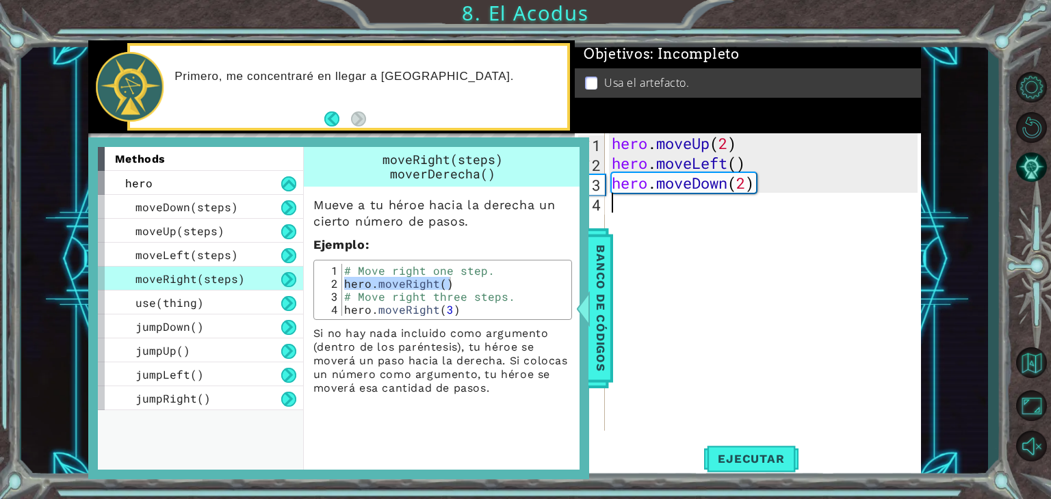
paste textarea "hero.moveRight()"
type textarea "hero.moveRight()"
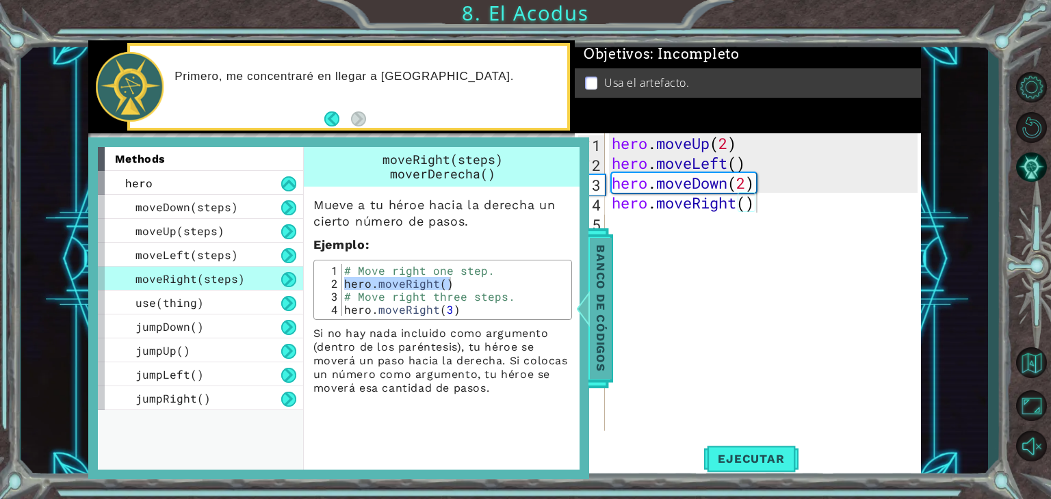
click at [588, 306] on div at bounding box center [582, 308] width 17 height 41
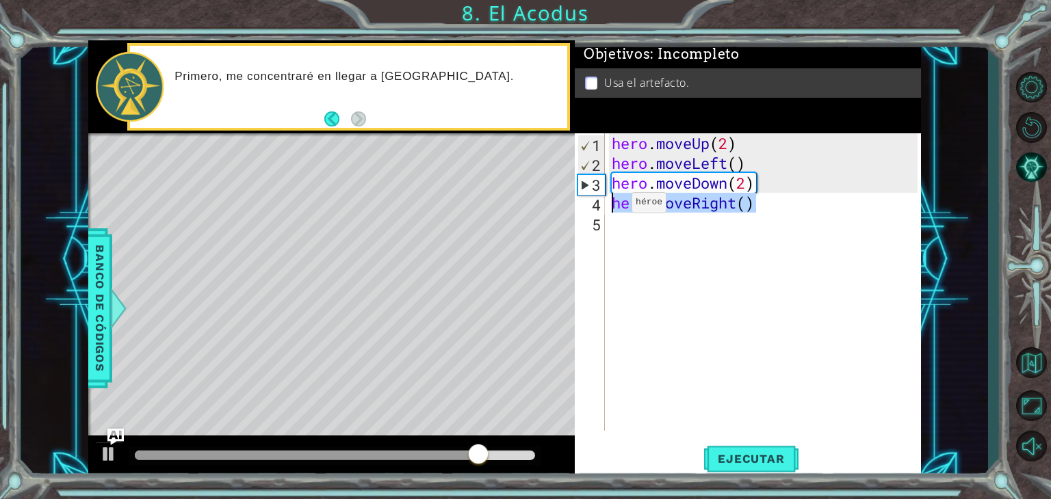
drag, startPoint x: 754, startPoint y: 206, endPoint x: 611, endPoint y: 206, distance: 143.6
click at [611, 206] on div "hero . moveUp ( 2 ) hero . moveLeft ( ) hero . moveDown ( 2 ) hero . moveRight …" at bounding box center [766, 301] width 315 height 337
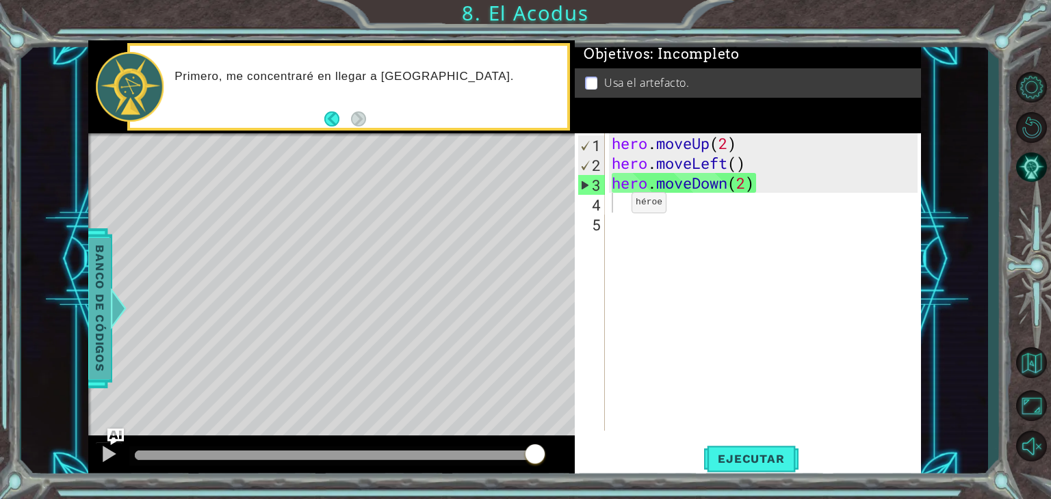
click at [107, 290] on span "Banco de códigos" at bounding box center [100, 308] width 22 height 142
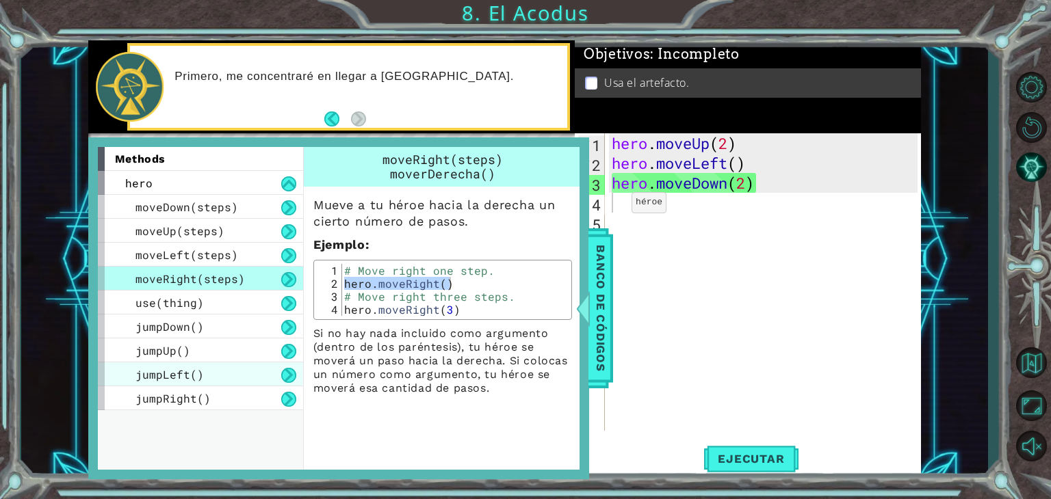
click at [237, 371] on div "jumpLeft()" at bounding box center [200, 374] width 205 height 24
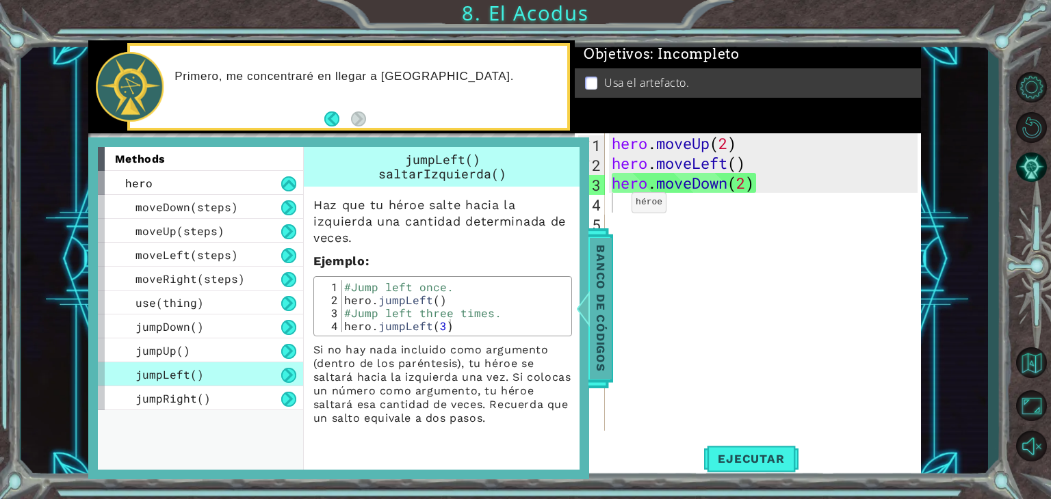
click at [598, 303] on span "Banco de códigos" at bounding box center [601, 308] width 22 height 142
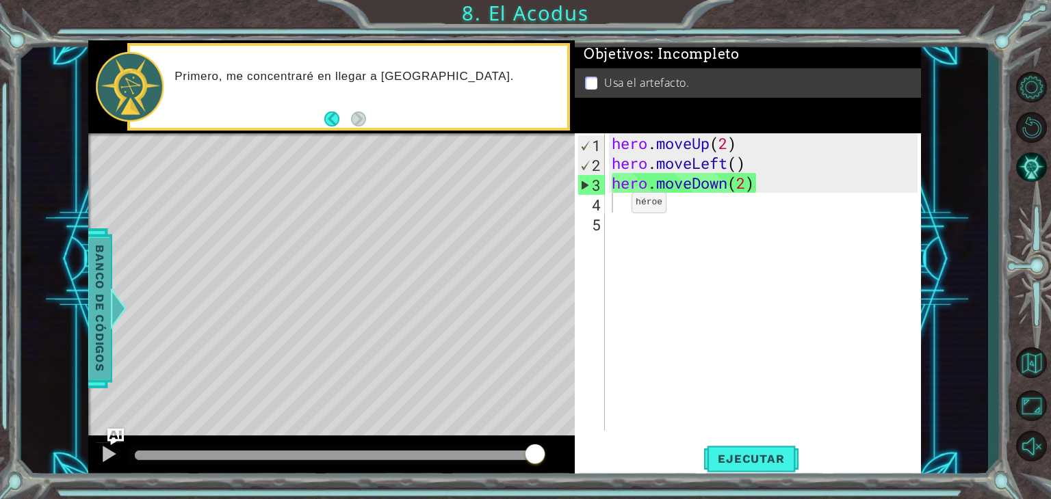
click at [92, 328] on span "Banco de códigos" at bounding box center [100, 308] width 22 height 142
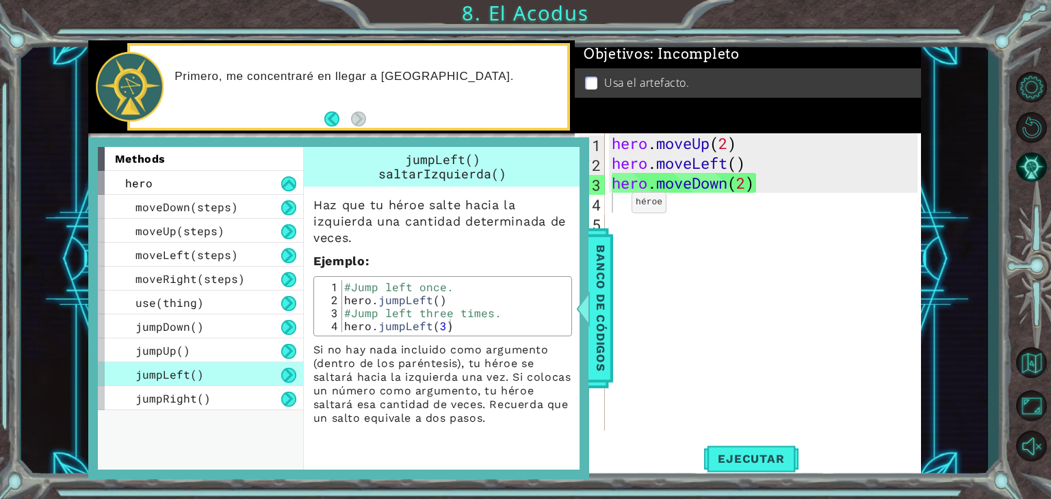
type textarea "hero.jumpLeft()"
drag, startPoint x: 342, startPoint y: 298, endPoint x: 456, endPoint y: 299, distance: 113.5
click at [456, 299] on div "#Jump left once. hero . jumpLeft ( ) #Jump left three times. hero . jumpLeft ( …" at bounding box center [454, 319] width 226 height 78
click at [774, 217] on div "hero . moveUp ( 2 ) hero . moveLeft ( ) hero . moveDown ( 2 )" at bounding box center [766, 301] width 315 height 337
click at [772, 211] on div "hero . moveUp ( 2 ) hero . moveLeft ( ) hero . moveDown ( 2 )" at bounding box center [766, 301] width 315 height 337
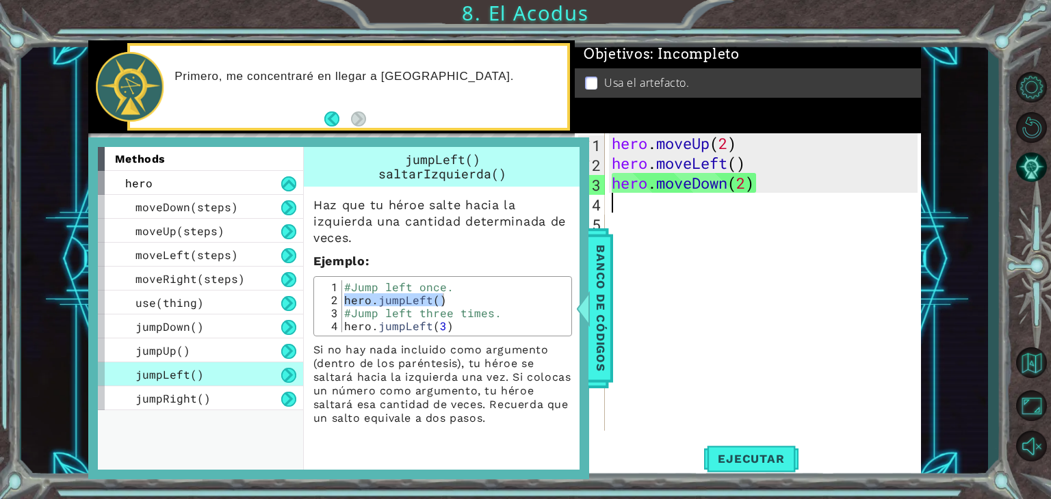
paste textarea "hero.jumpLeft()"
type textarea "hero.jumpLeft()"
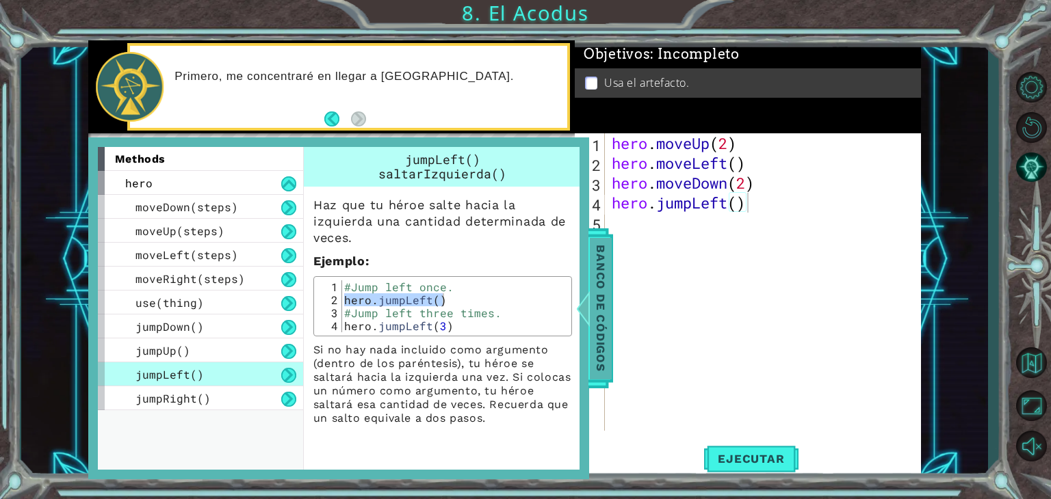
click at [602, 313] on span "Banco de códigos" at bounding box center [601, 308] width 22 height 142
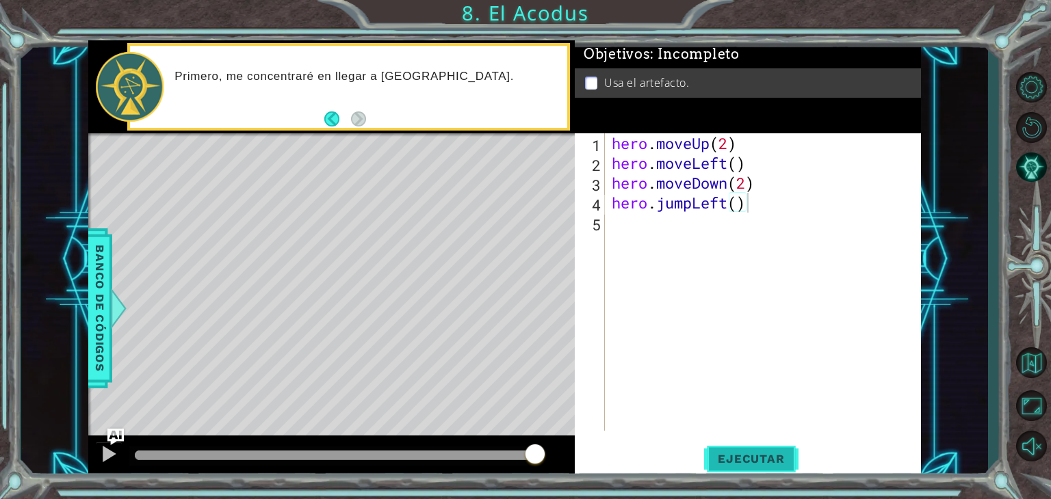
click at [755, 459] on span "Ejecutar" at bounding box center [751, 459] width 94 height 14
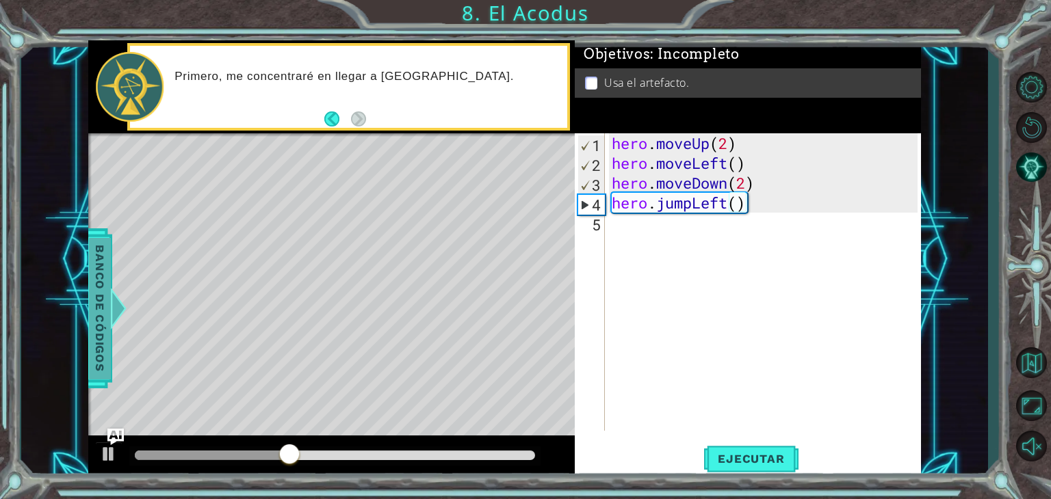
click at [108, 288] on span "Banco de códigos" at bounding box center [100, 308] width 22 height 142
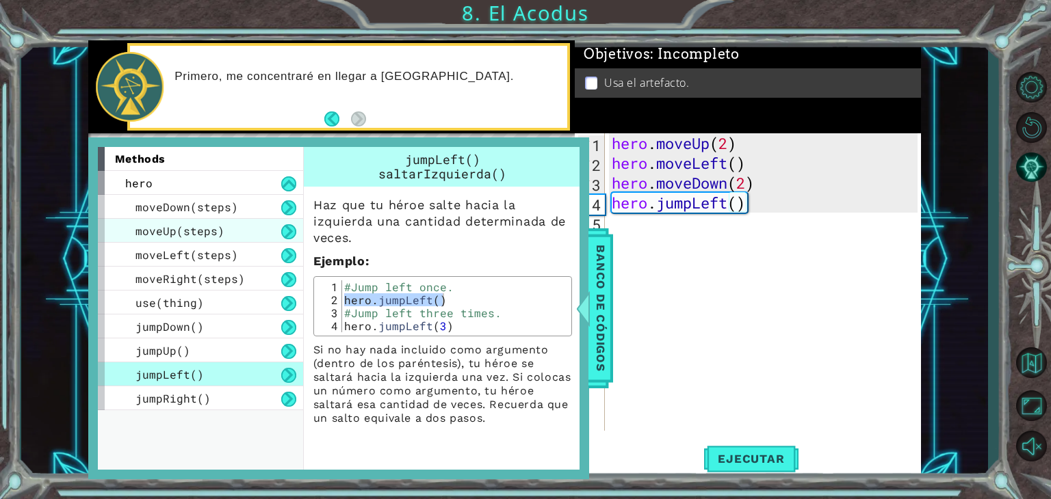
click at [246, 228] on div "moveUp(steps)" at bounding box center [200, 231] width 205 height 24
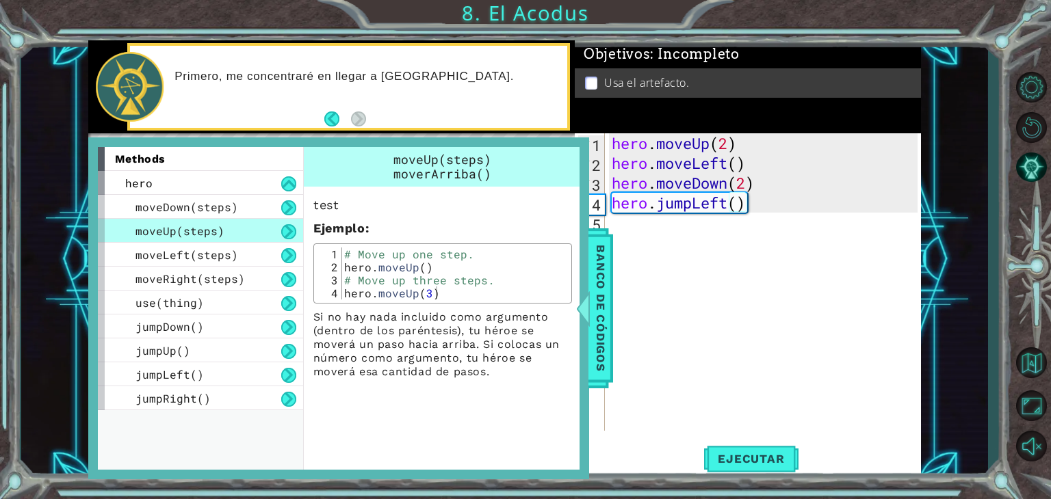
type textarea "hero.moveUp()"
drag, startPoint x: 345, startPoint y: 262, endPoint x: 438, endPoint y: 262, distance: 93.0
click at [438, 262] on div "# Move up one step. hero . moveUp ( ) # Move up three steps. hero . moveUp ( 3 )" at bounding box center [454, 287] width 226 height 78
click at [694, 237] on div "hero . moveUp ( 2 ) hero . moveLeft ( ) hero . moveDown ( 2 ) hero . jumpLeft (…" at bounding box center [766, 301] width 315 height 337
paste textarea "hero.moveUp()"
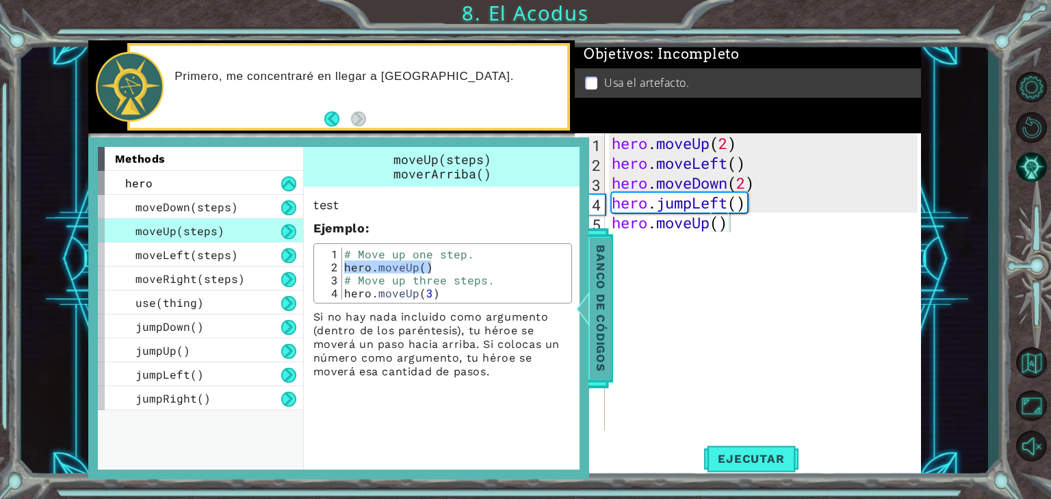
click at [601, 261] on span "Banco de códigos" at bounding box center [601, 308] width 22 height 142
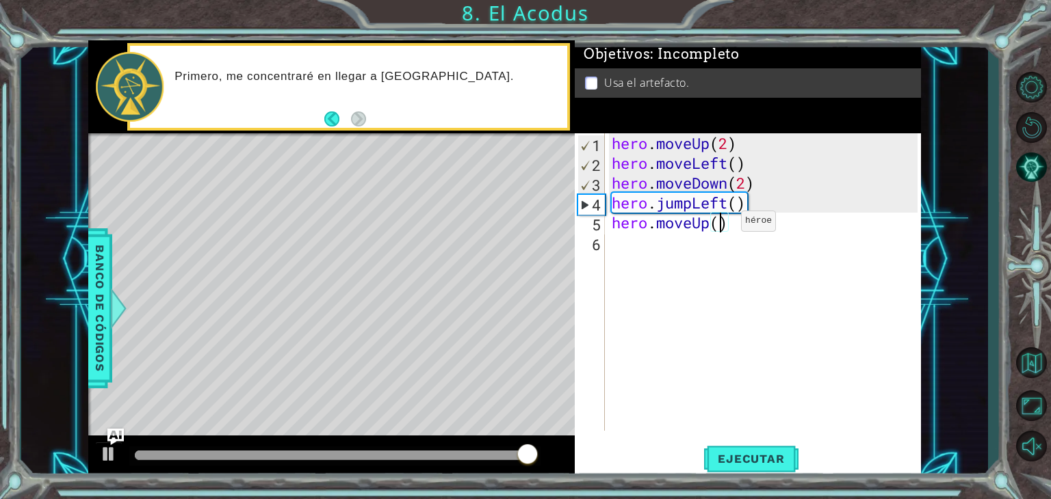
click at [720, 224] on div "hero . moveUp ( 2 ) hero . moveLeft ( ) hero . moveDown ( 2 ) hero . jumpLeft (…" at bounding box center [766, 301] width 315 height 337
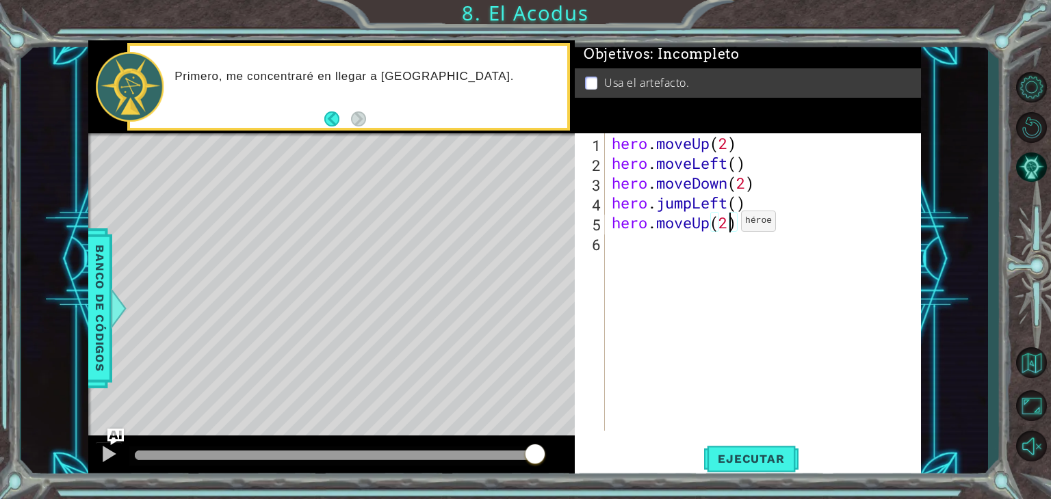
scroll to position [0, 5]
drag, startPoint x: 744, startPoint y: 158, endPoint x: 614, endPoint y: 172, distance: 130.7
click at [614, 172] on div "hero . moveUp ( 2 ) hero . moveLeft ( ) hero . moveDown ( 2 ) hero . jumpLeft (…" at bounding box center [766, 301] width 315 height 337
type textarea "hero.moveLeft()"
click at [667, 249] on div "hero . moveUp ( 2 ) hero . moveLeft ( ) hero . moveDown ( 2 ) hero . jumpLeft (…" at bounding box center [766, 301] width 315 height 337
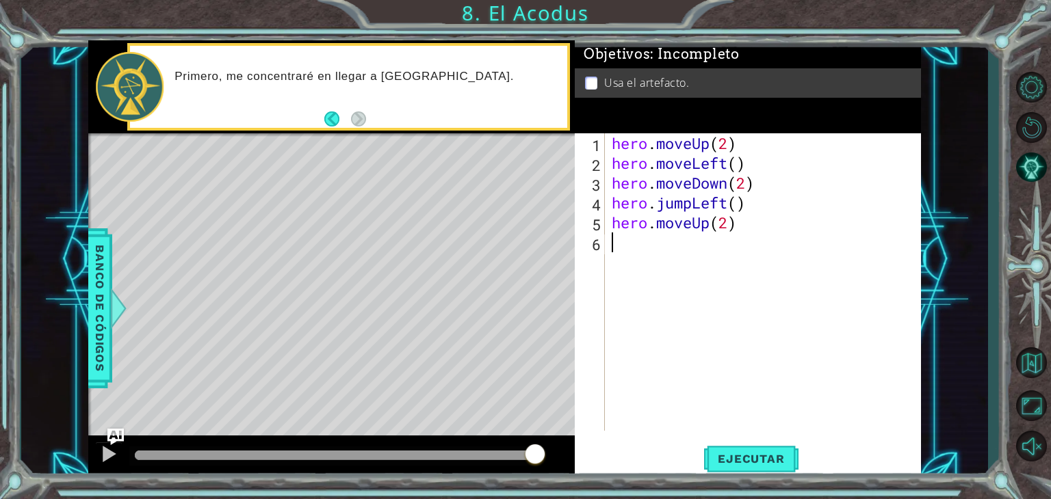
scroll to position [0, 0]
paste textarea "hero.moveLeft()"
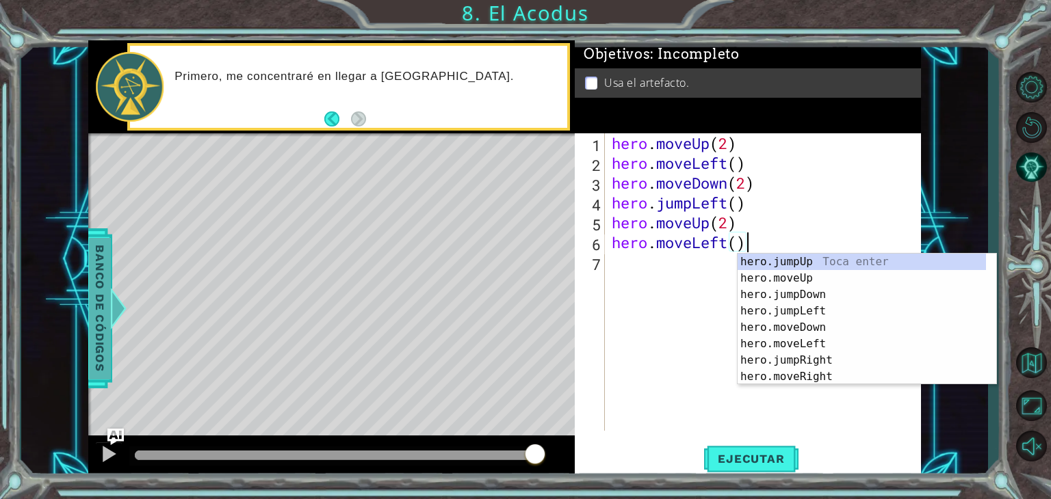
type textarea "hero.moveLeft()"
click at [99, 294] on span "Banco de códigos" at bounding box center [100, 308] width 22 height 142
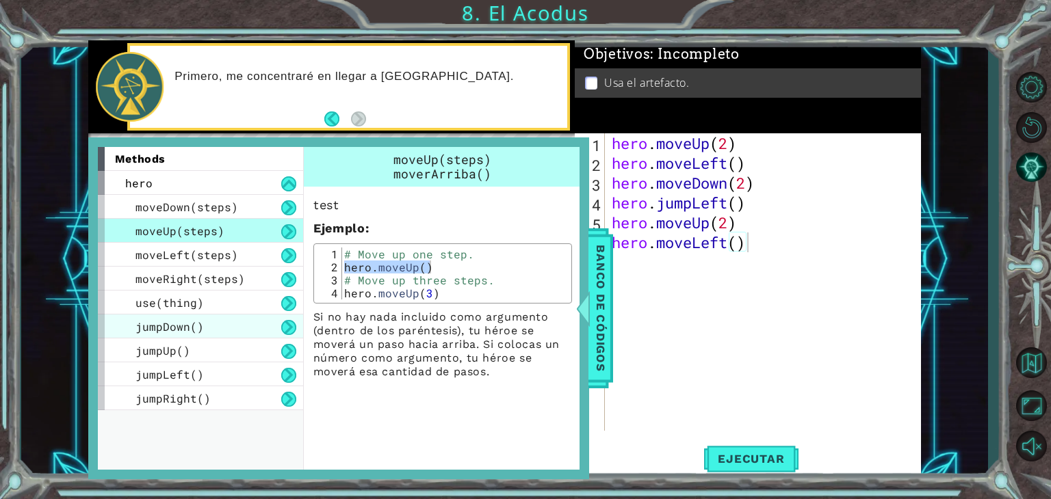
click at [254, 315] on div "jumpDown()" at bounding box center [200, 327] width 205 height 24
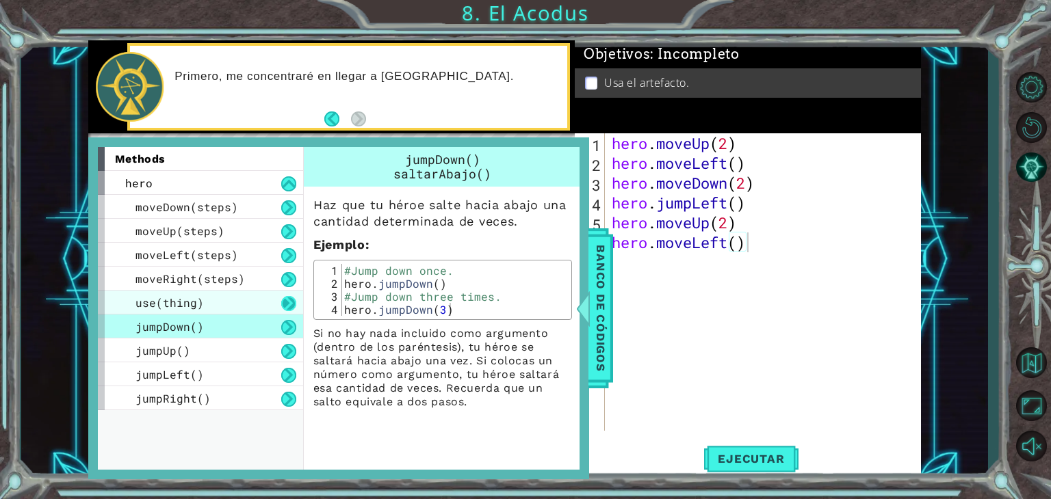
click at [284, 298] on button at bounding box center [288, 303] width 15 height 15
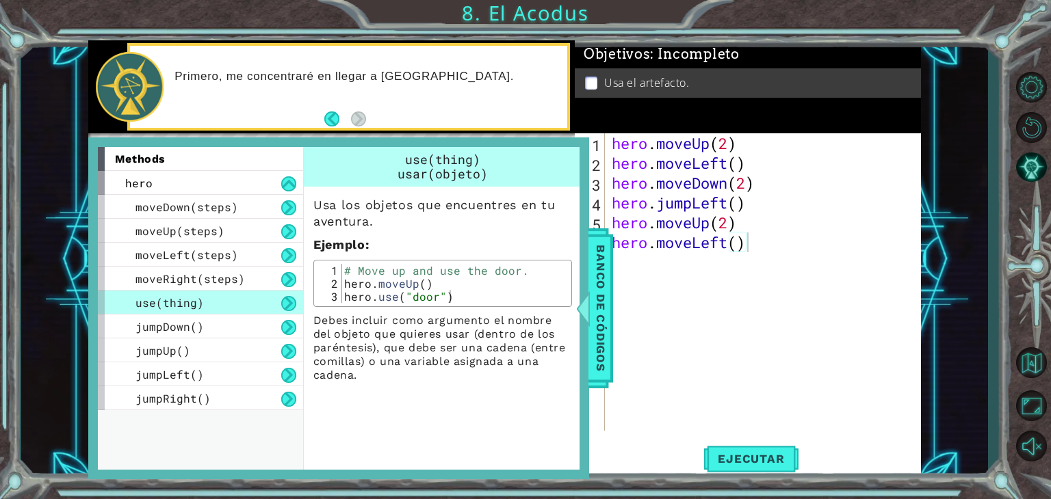
click at [391, 280] on div "# Move up and use the door. hero . moveUp ( ) hero . use ( "door" )" at bounding box center [454, 296] width 226 height 65
click at [391, 280] on div "# Move up and use the door. hero . moveUp ( ) hero . use ( "door" )" at bounding box center [454, 283] width 226 height 39
click at [391, 280] on div "# Move up and use the door. hero . moveUp ( ) hero . use ( "door" )" at bounding box center [454, 296] width 226 height 65
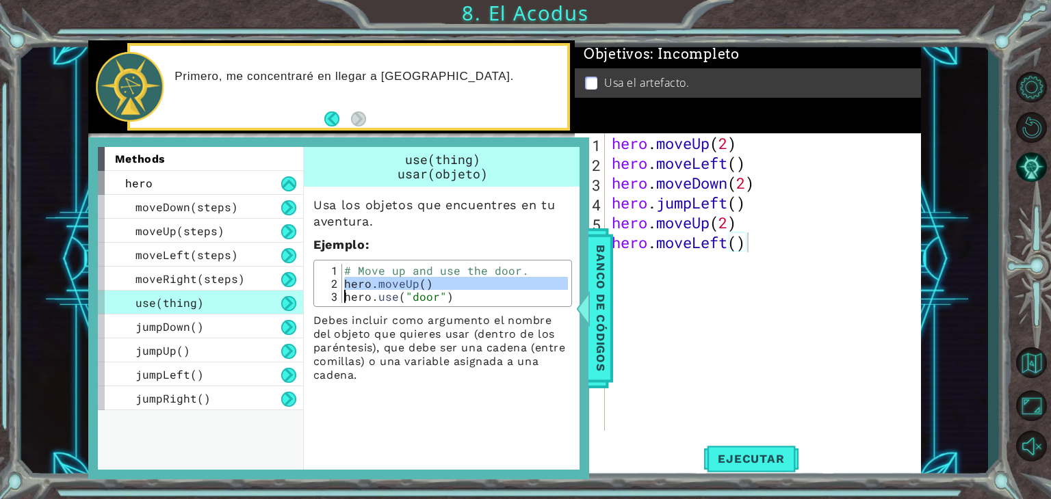
click at [391, 280] on div "# Move up and use the door. hero . moveUp ( ) hero . use ( "door" )" at bounding box center [454, 296] width 226 height 65
type textarea "hero.moveUp() hero.use("door")"
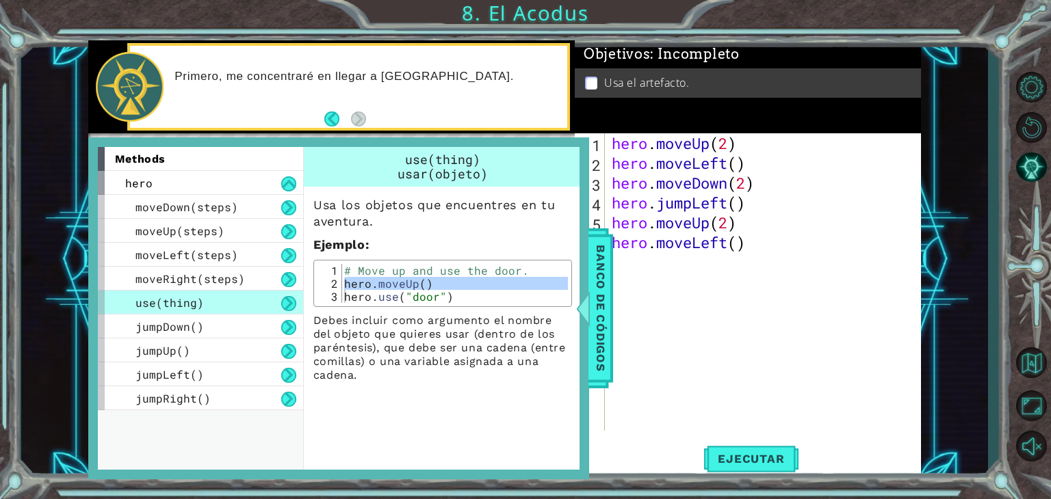
click at [712, 276] on div "hero . moveUp ( 2 ) hero . moveLeft ( ) hero . moveDown ( 2 ) hero . jumpLeft (…" at bounding box center [766, 301] width 315 height 337
click at [601, 290] on span "Banco de códigos" at bounding box center [601, 308] width 22 height 142
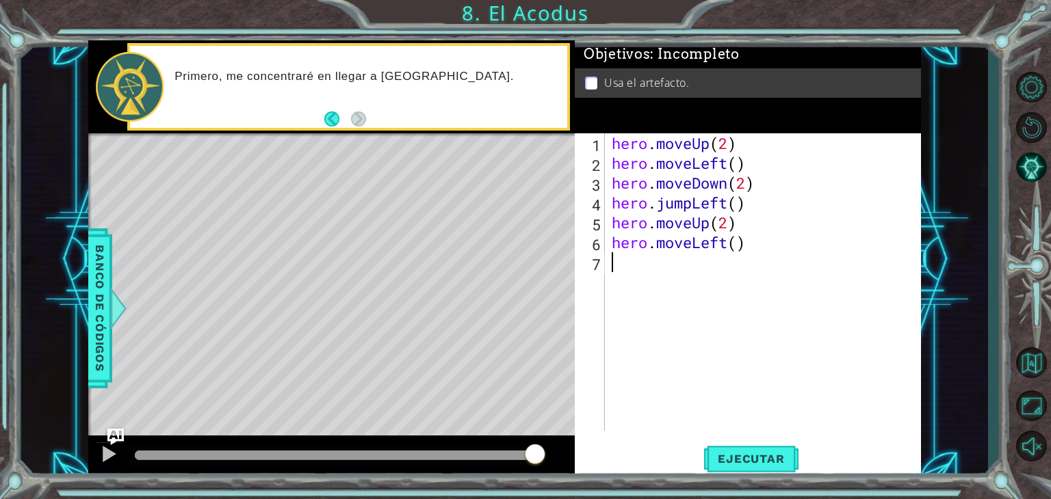
click at [640, 259] on div "hero . moveUp ( 2 ) hero . moveLeft ( ) hero . moveDown ( 2 ) hero . jumpLeft (…" at bounding box center [766, 301] width 315 height 337
paste textarea "hero.moveUp()"
drag, startPoint x: 739, startPoint y: 265, endPoint x: 606, endPoint y: 269, distance: 132.7
click at [606, 269] on div "1 2 3 4 5 6 7 8 hero . moveUp ( 2 ) hero . moveLeft ( ) hero . moveDown ( 2 ) h…" at bounding box center [746, 282] width 343 height 298
type textarea "hero.moveUp()"
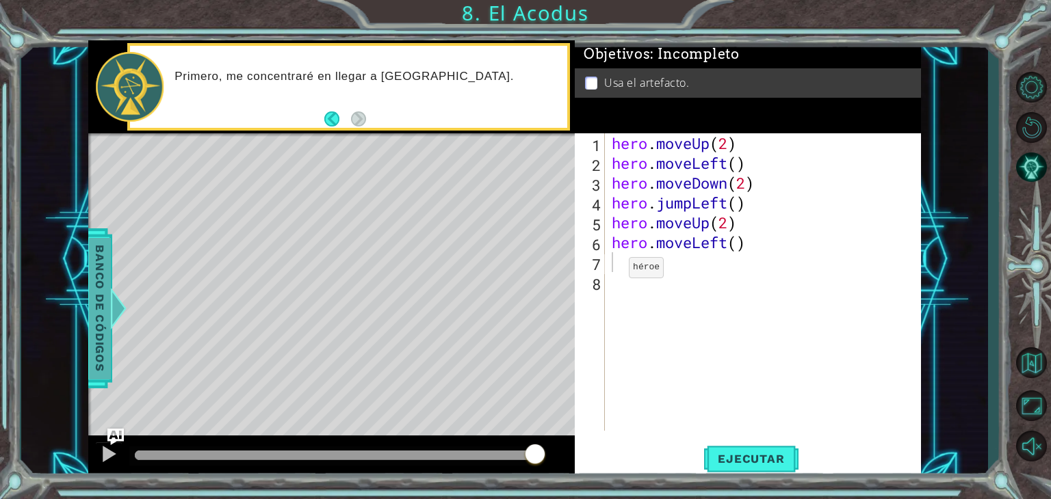
click at [109, 324] on span "Banco de códigos" at bounding box center [100, 308] width 22 height 142
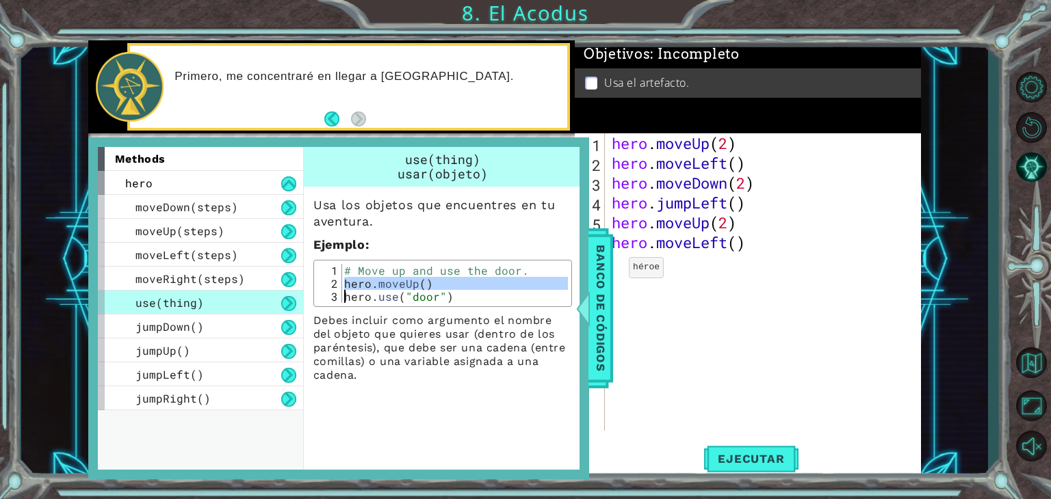
click at [352, 280] on div "# Move up and use the door. hero . moveUp ( ) hero . use ( "door" )" at bounding box center [454, 283] width 226 height 39
drag, startPoint x: 342, startPoint y: 295, endPoint x: 470, endPoint y: 295, distance: 127.9
click at [470, 295] on div "# Move up and use the door. hero . moveUp ( ) hero . use ( "door" )" at bounding box center [454, 296] width 226 height 65
type textarea "hero.use("door")"
click at [694, 258] on div "hero . moveUp ( 2 ) hero . moveLeft ( ) hero . moveDown ( 2 ) hero . jumpLeft (…" at bounding box center [766, 301] width 315 height 337
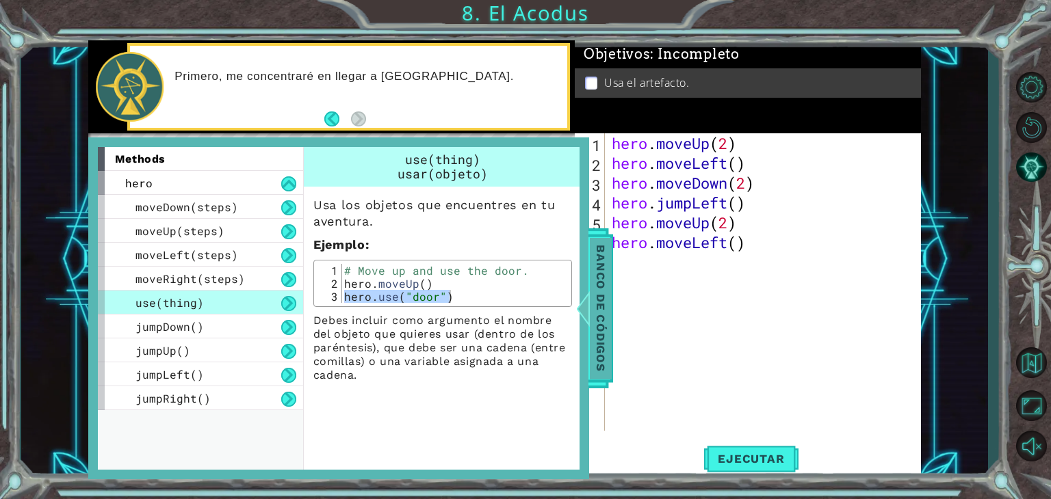
click at [596, 271] on span "Banco de códigos" at bounding box center [601, 308] width 22 height 142
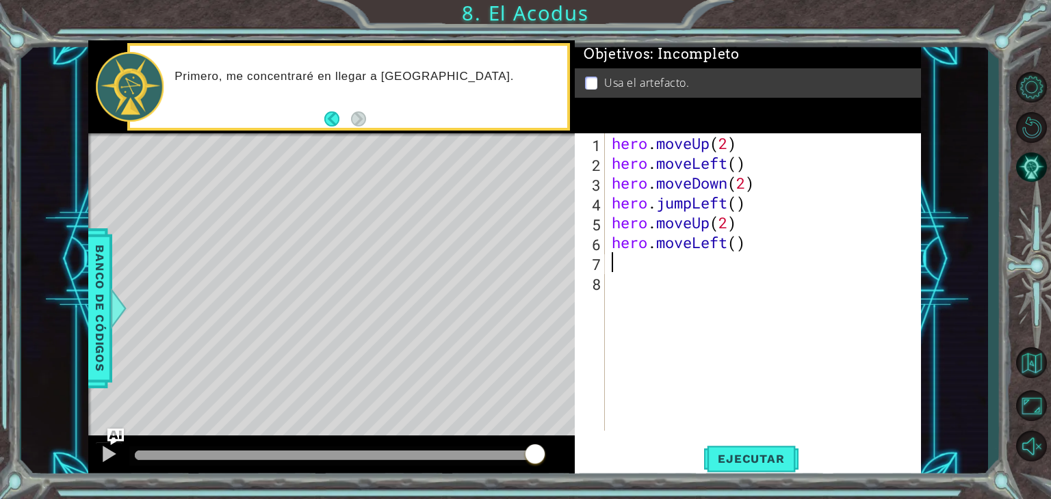
click at [648, 270] on div "hero . moveUp ( 2 ) hero . moveLeft ( ) hero . moveDown ( 2 ) hero . jumpLeft (…" at bounding box center [766, 301] width 315 height 337
paste textarea "hero.use("door")"
click at [737, 270] on div "hero . moveUp ( 2 ) hero . moveLeft ( ) hero . moveDown ( 2 ) hero . jumpLeft (…" at bounding box center [766, 301] width 315 height 337
click at [782, 458] on span "Ejecutar" at bounding box center [751, 459] width 94 height 14
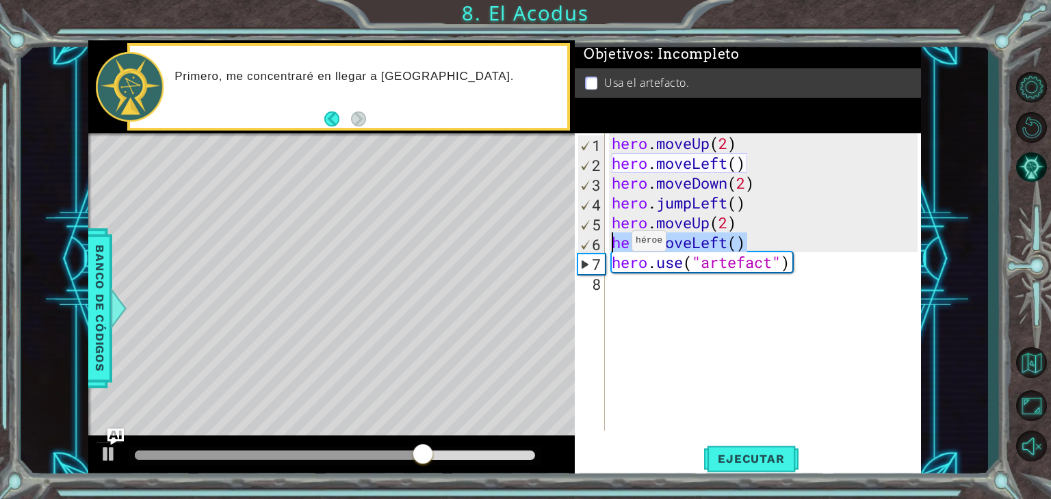
drag, startPoint x: 750, startPoint y: 248, endPoint x: 591, endPoint y: 247, distance: 158.7
click at [591, 247] on div "hero.use("artefact") 1 2 3 4 5 6 7 8 hero . moveUp ( 2 ) hero . moveLeft ( ) he…" at bounding box center [746, 282] width 343 height 298
type textarea "hero.moveLeft()"
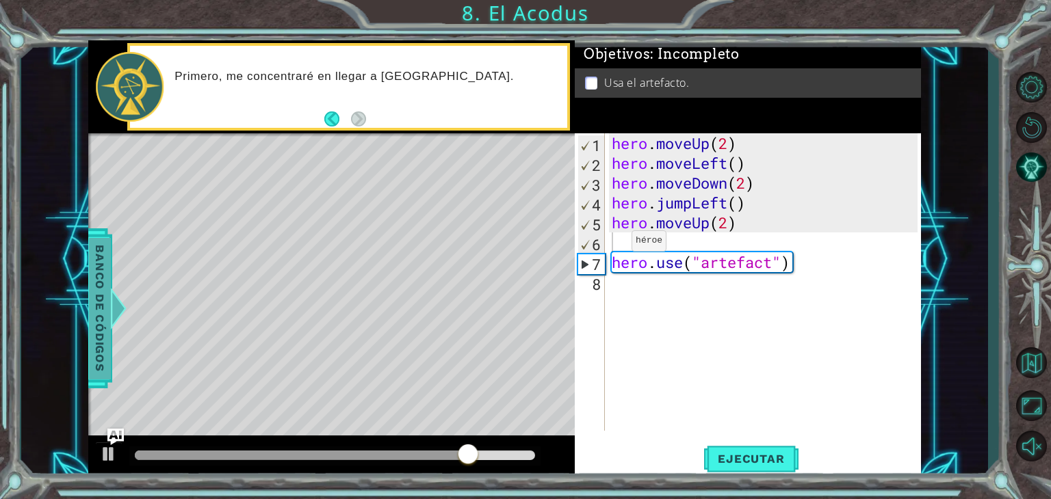
click at [105, 321] on span "Banco de códigos" at bounding box center [100, 308] width 22 height 142
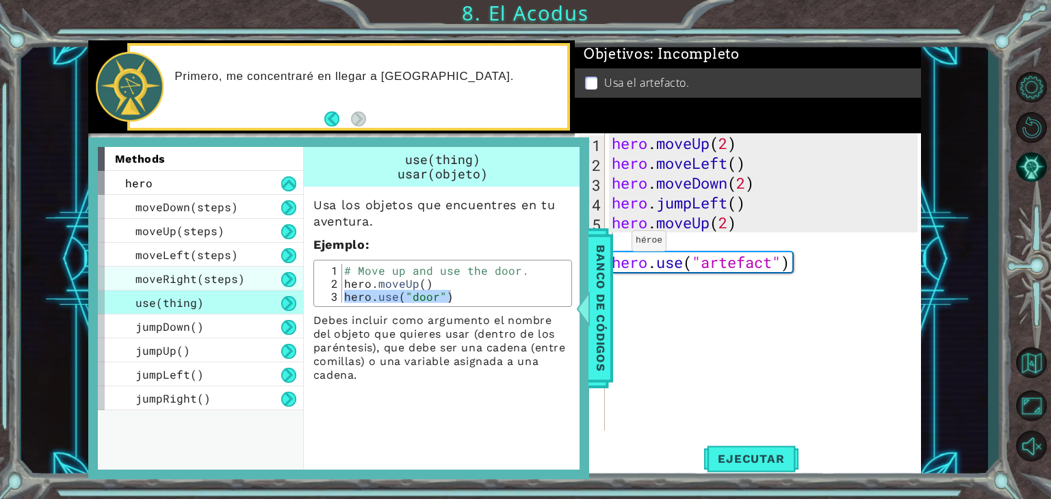
click at [268, 277] on div "moveRight(steps)" at bounding box center [200, 279] width 205 height 24
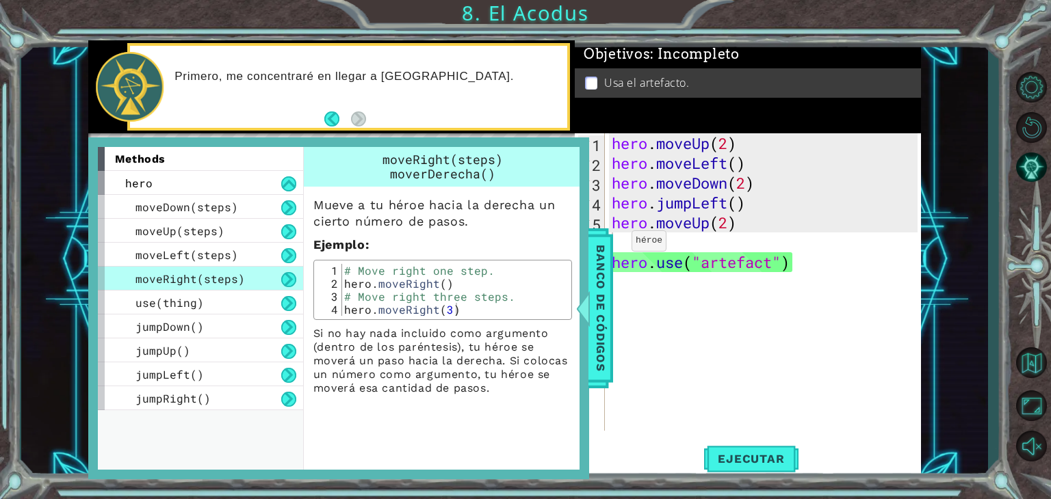
type textarea "hero.moveRight()"
drag, startPoint x: 342, startPoint y: 280, endPoint x: 460, endPoint y: 285, distance: 118.5
click at [460, 285] on div "# Move right one step. hero . moveRight ( ) # Move right three steps. hero . mo…" at bounding box center [454, 303] width 226 height 78
click at [768, 238] on div "hero . moveUp ( 2 ) hero . moveLeft ( ) hero . moveDown ( 2 ) hero . jumpLeft (…" at bounding box center [766, 301] width 315 height 337
paste textarea "hero.moveRight()"
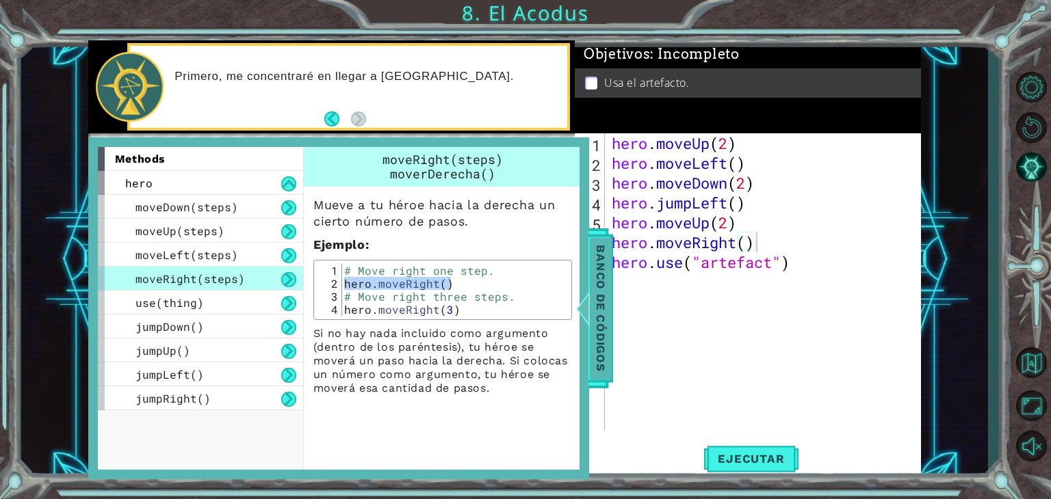
click at [596, 303] on span "Banco de códigos" at bounding box center [601, 308] width 22 height 142
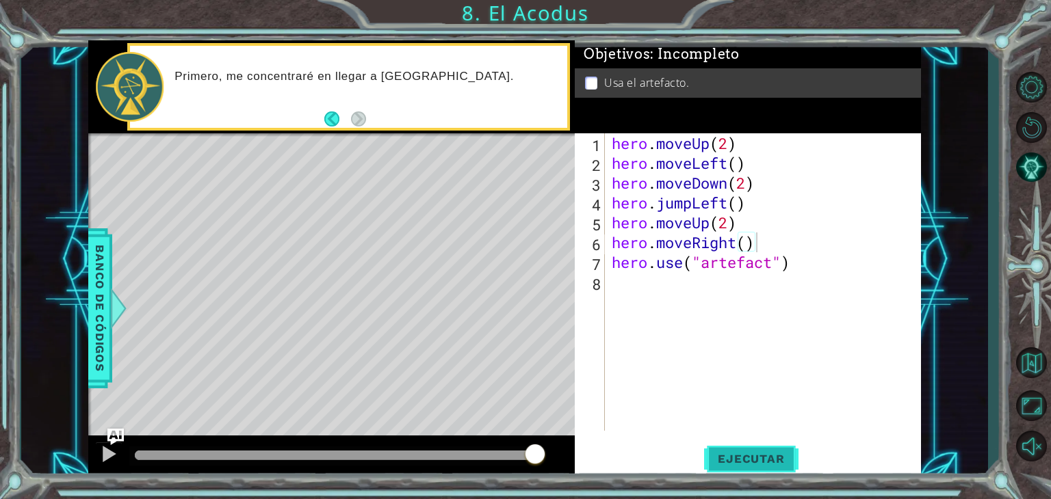
click at [757, 448] on button "Ejecutar" at bounding box center [751, 459] width 94 height 35
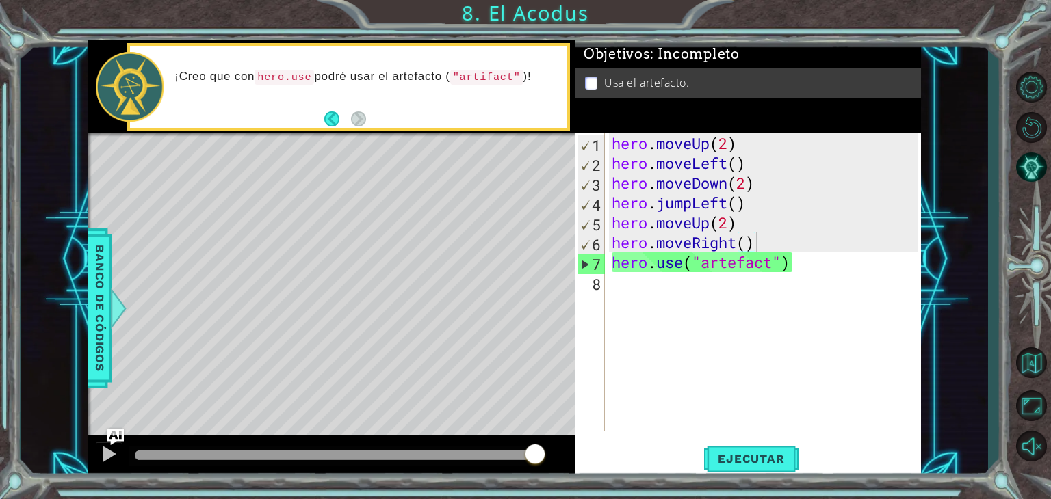
click at [475, 296] on div "Level Map" at bounding box center [404, 334] width 632 height 403
click at [810, 271] on div "hero . moveUp ( 2 ) hero . moveLeft ( ) hero . moveDown ( 2 ) hero . jumpLeft (…" at bounding box center [766, 301] width 315 height 337
click at [756, 458] on span "Ejecutar" at bounding box center [751, 459] width 94 height 14
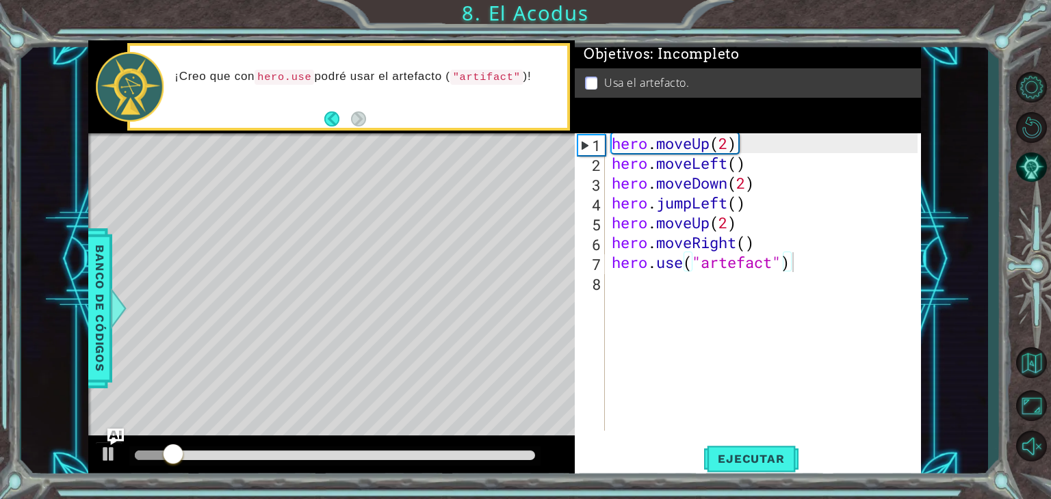
click at [317, 205] on div "Level Map" at bounding box center [404, 334] width 632 height 403
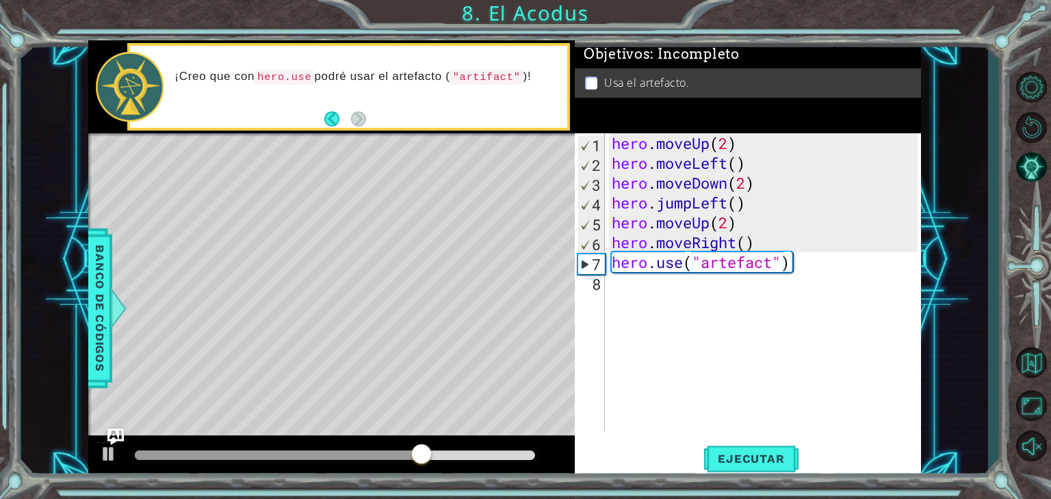
type textarea "hero.moveUp(2)"
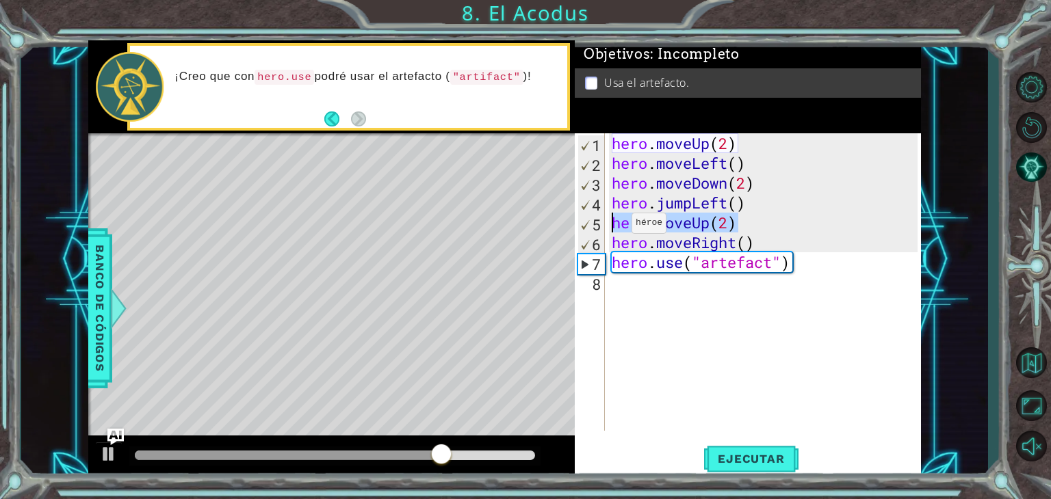
drag, startPoint x: 743, startPoint y: 228, endPoint x: 615, endPoint y: 225, distance: 128.6
click at [615, 225] on div "hero . moveUp ( 2 ) hero . moveLeft ( ) hero . moveDown ( 2 ) hero . jumpLeft (…" at bounding box center [766, 301] width 315 height 337
click at [615, 225] on div "hero . moveUp ( 2 ) hero . moveLeft ( ) hero . moveDown ( 2 ) hero . jumpLeft (…" at bounding box center [763, 282] width 308 height 298
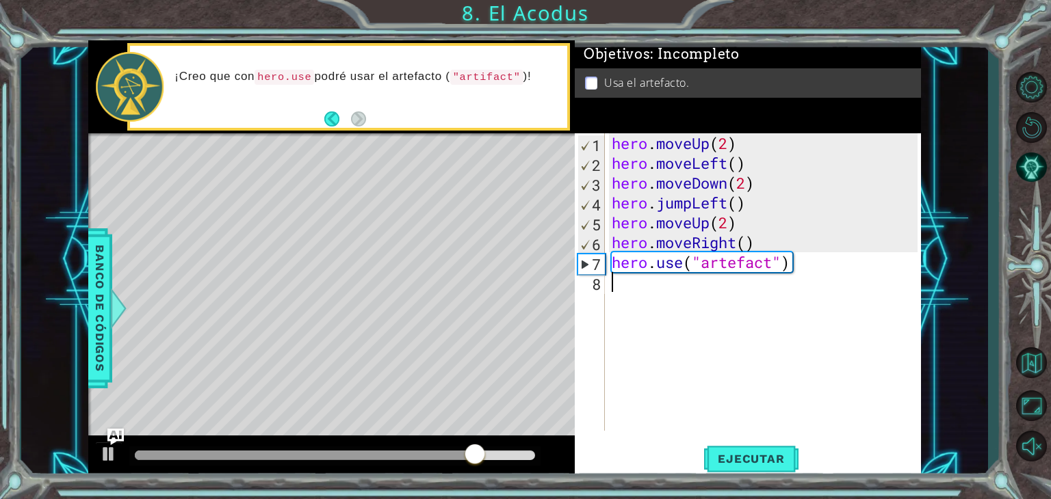
click at [652, 288] on div "hero . moveUp ( 2 ) hero . moveLeft ( ) hero . moveDown ( 2 ) hero . jumpLeft (…" at bounding box center [766, 301] width 315 height 337
paste textarea "hero.moveUp(2)"
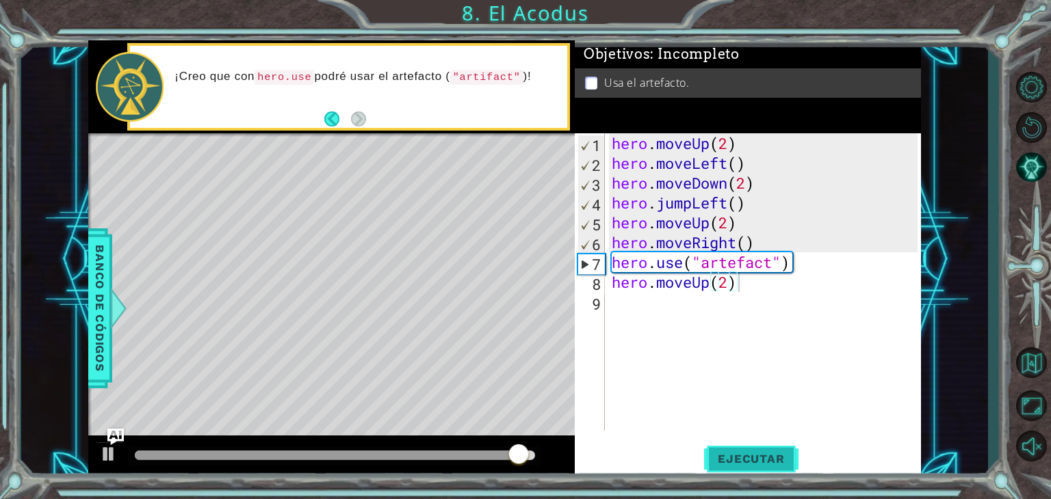
click at [769, 471] on button "Ejecutar" at bounding box center [751, 459] width 94 height 35
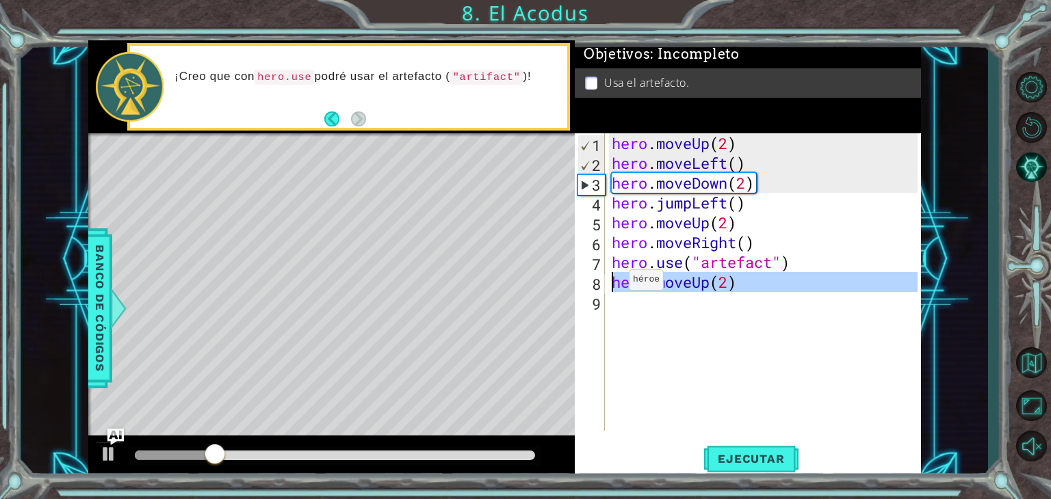
drag, startPoint x: 748, startPoint y: 295, endPoint x: 609, endPoint y: 283, distance: 139.3
click at [609, 283] on div "hero . moveUp ( 2 ) hero . moveLeft ( ) hero . moveDown ( 2 ) hero . jumpLeft (…" at bounding box center [766, 301] width 315 height 337
type textarea "hero.moveUp(2)"
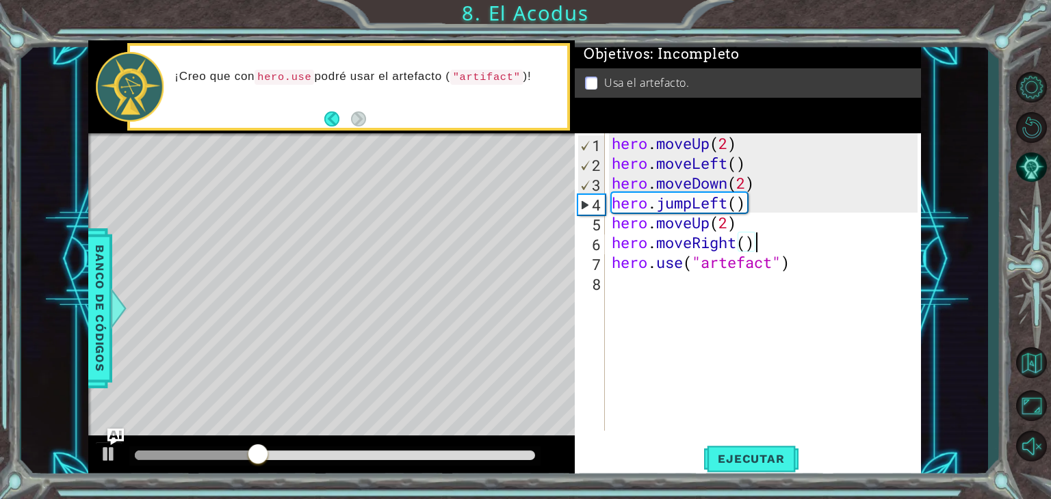
click at [757, 245] on div "hero . moveUp ( 2 ) hero . moveLeft ( ) hero . moveDown ( 2 ) hero . jumpLeft (…" at bounding box center [766, 301] width 315 height 337
type textarea "hero.moveRight()"
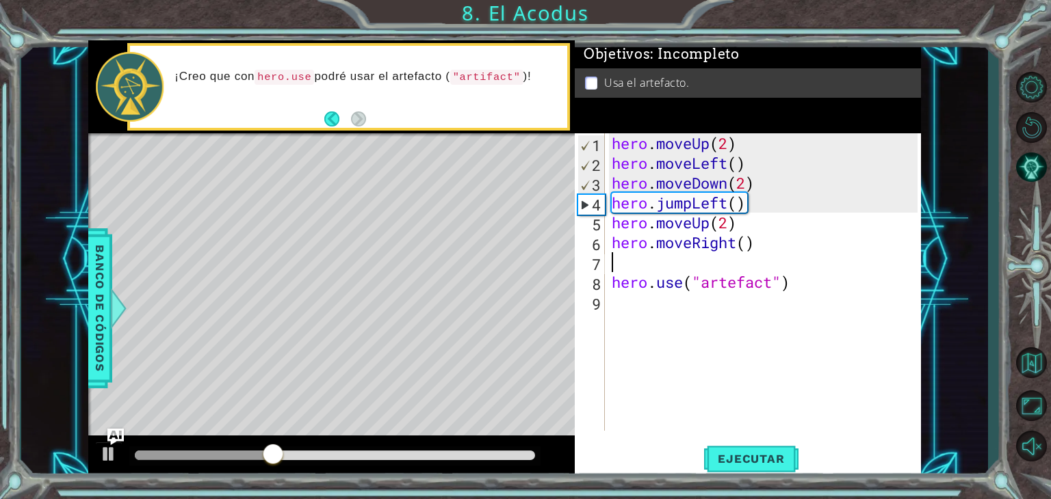
paste textarea "hero.moveUp(2)"
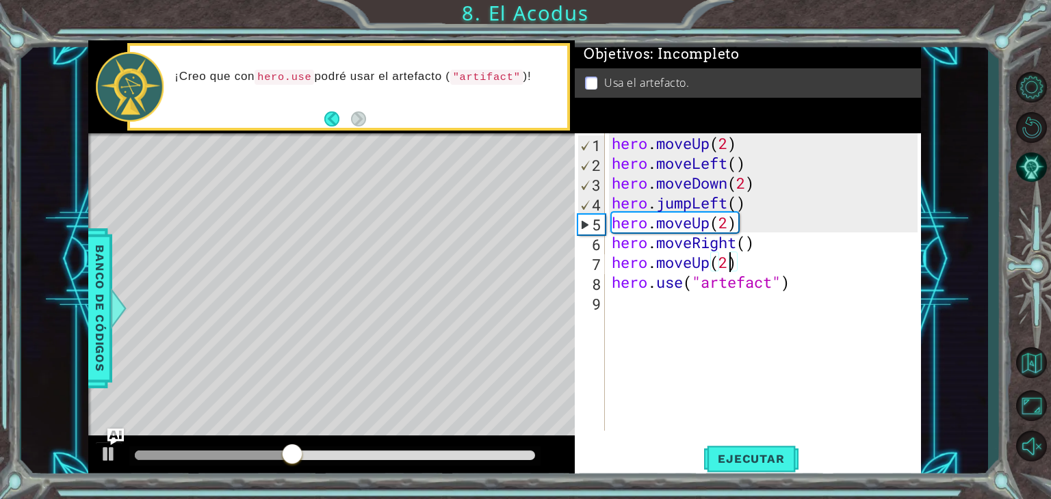
type textarea "hero.moveUp()"
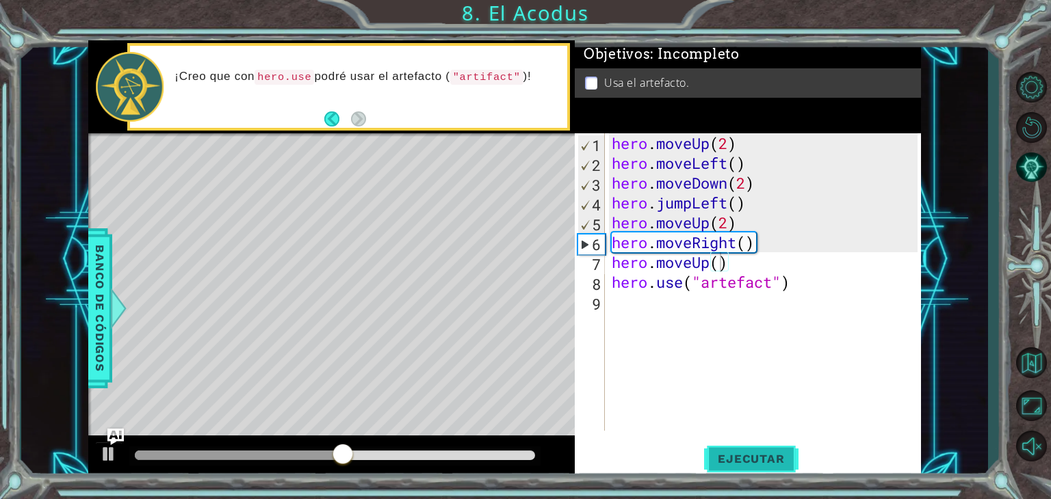
click at [752, 453] on span "Ejecutar" at bounding box center [751, 459] width 94 height 14
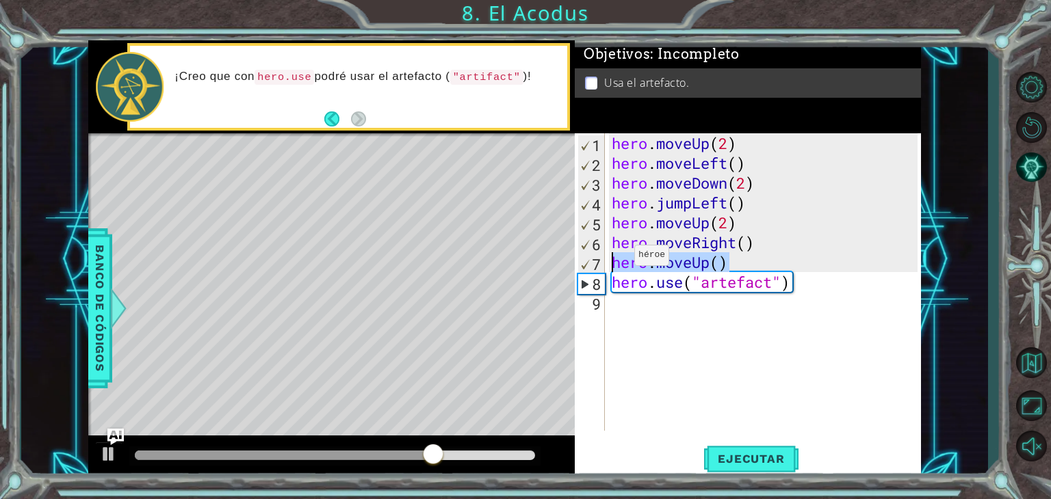
drag, startPoint x: 739, startPoint y: 259, endPoint x: 616, endPoint y: 260, distance: 123.1
click at [616, 260] on div "hero . moveUp ( 2 ) hero . moveLeft ( ) hero . moveDown ( 2 ) hero . jumpLeft (…" at bounding box center [766, 301] width 315 height 337
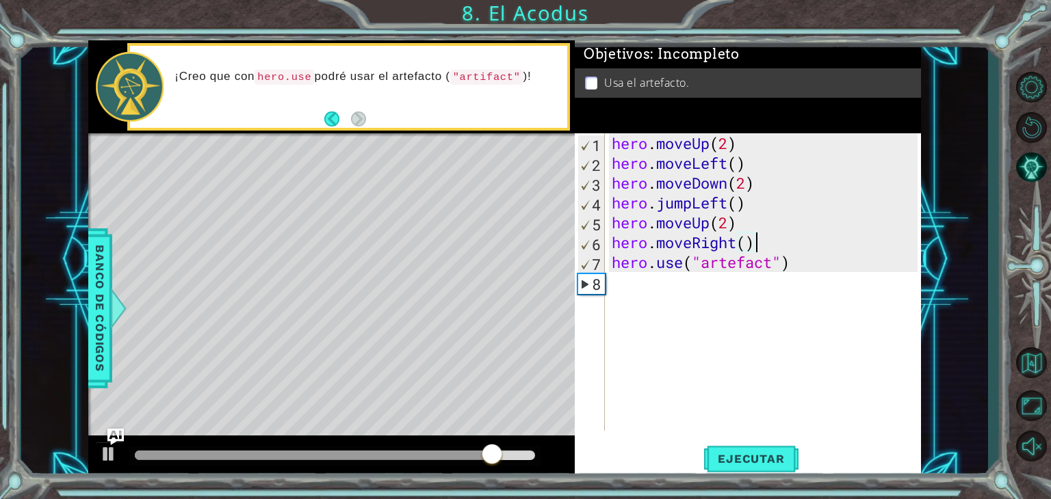
click at [821, 267] on div "hero . moveUp ( 2 ) hero . moveLeft ( ) hero . moveDown ( 2 ) hero . jumpLeft (…" at bounding box center [766, 301] width 315 height 337
click at [738, 266] on div "hero . moveUp ( 2 ) hero . moveLeft ( ) hero . moveDown ( 2 ) hero . jumpLeft (…" at bounding box center [766, 301] width 315 height 337
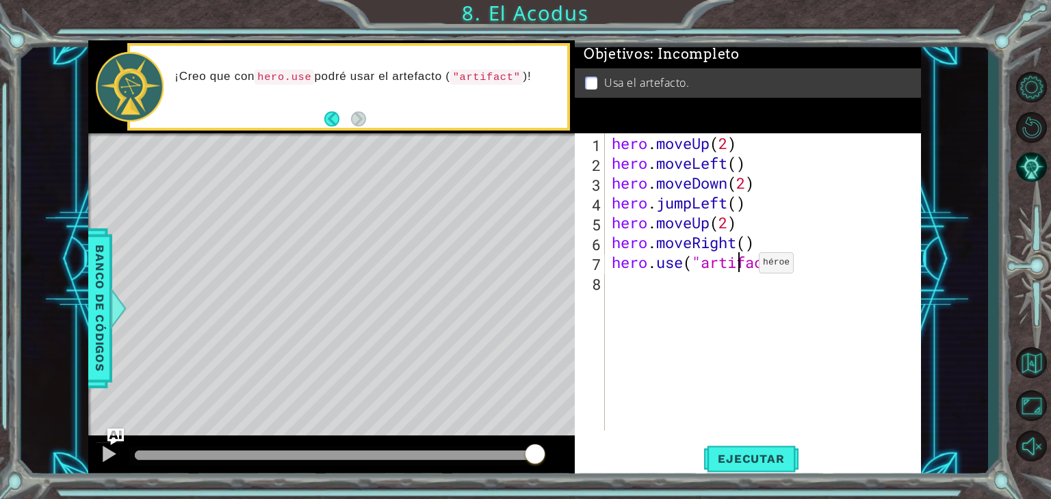
scroll to position [0, 5]
type textarea "hero.use("artifact")"
click at [778, 447] on button "Ejecutar" at bounding box center [751, 459] width 94 height 35
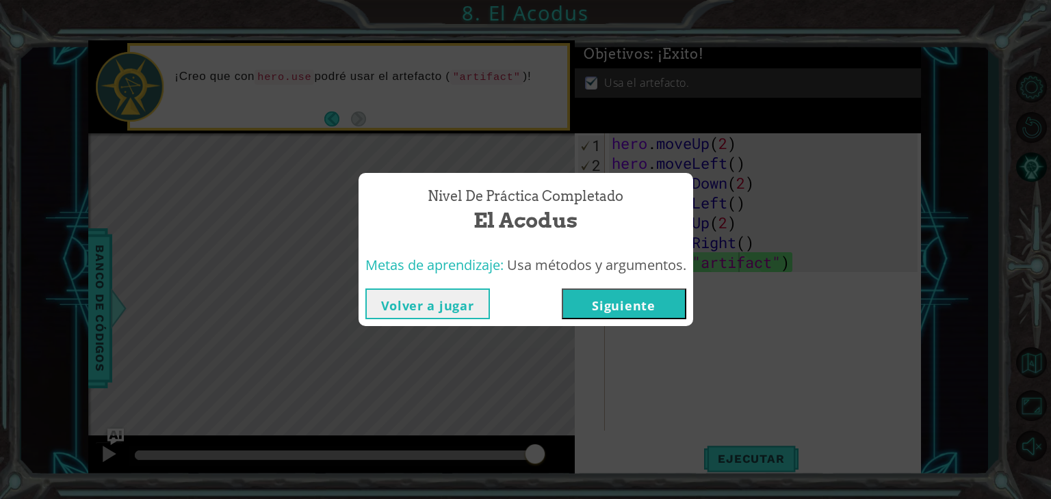
click at [642, 315] on button "Siguiente" at bounding box center [624, 304] width 124 height 31
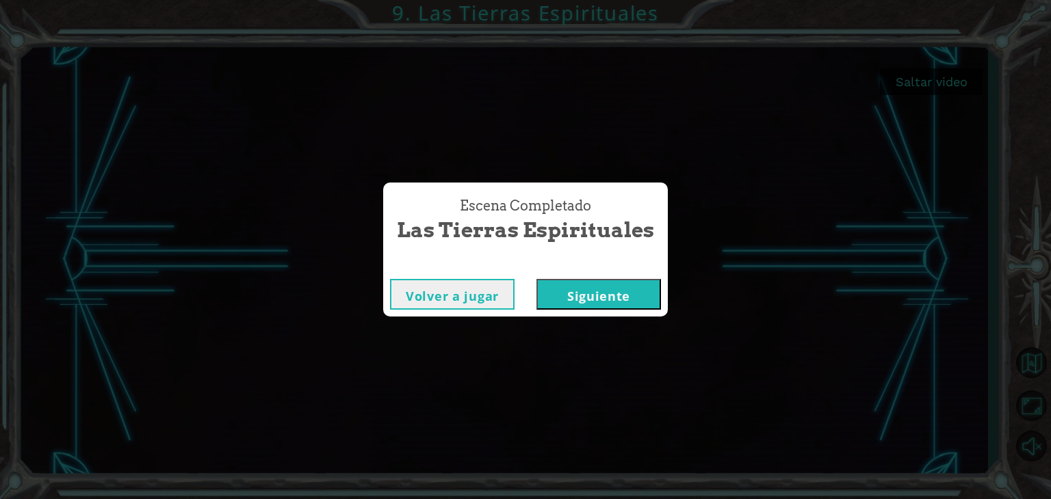
click at [607, 298] on button "Siguiente" at bounding box center [598, 294] width 124 height 31
